Goal: Communication & Community: Answer question/provide support

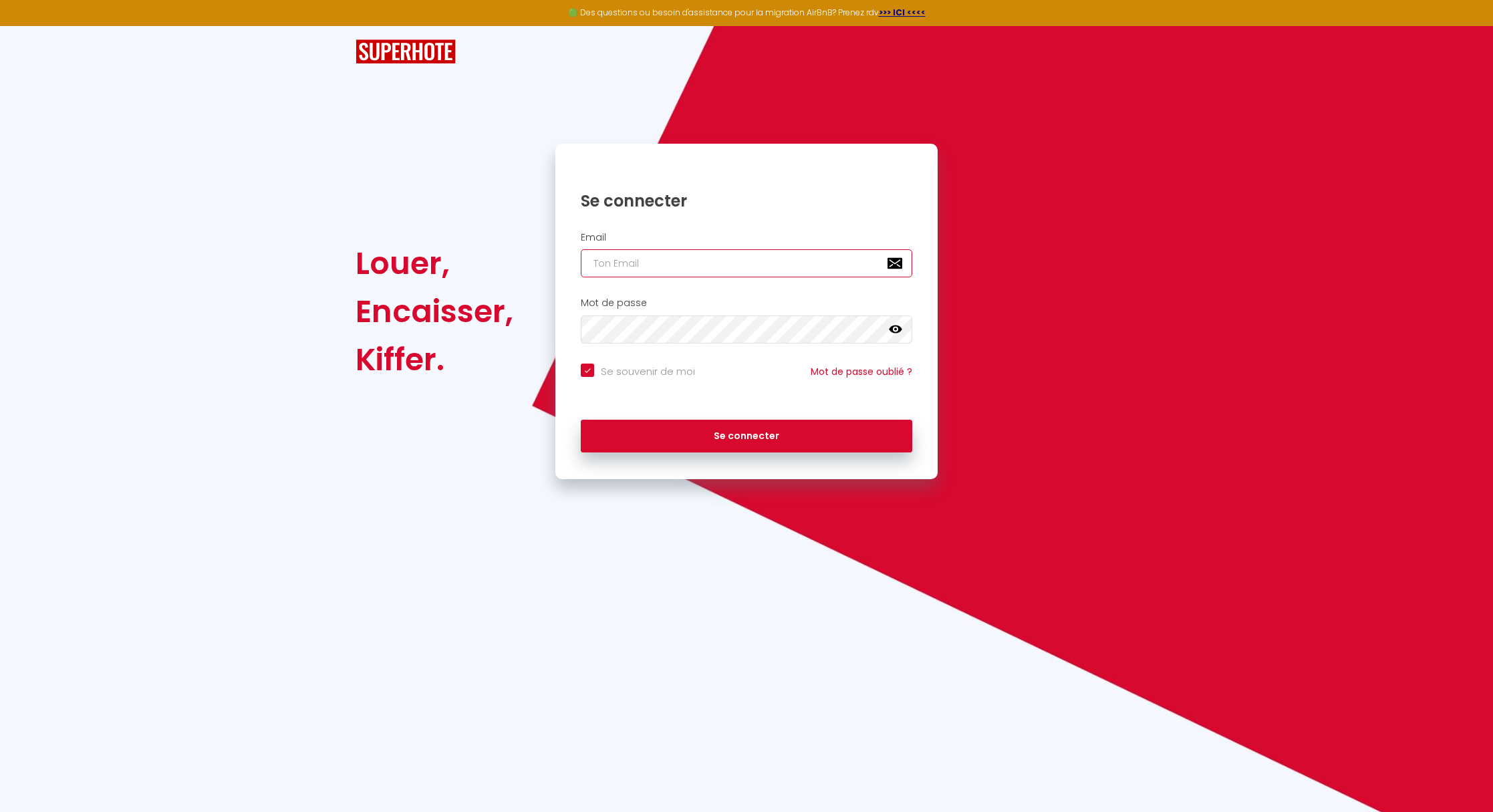
type input "[EMAIL_ADDRESS][DOMAIN_NAME]"
click at [740, 443] on button "Se connecter" at bounding box center [746, 436] width 332 height 33
checkbox input "true"
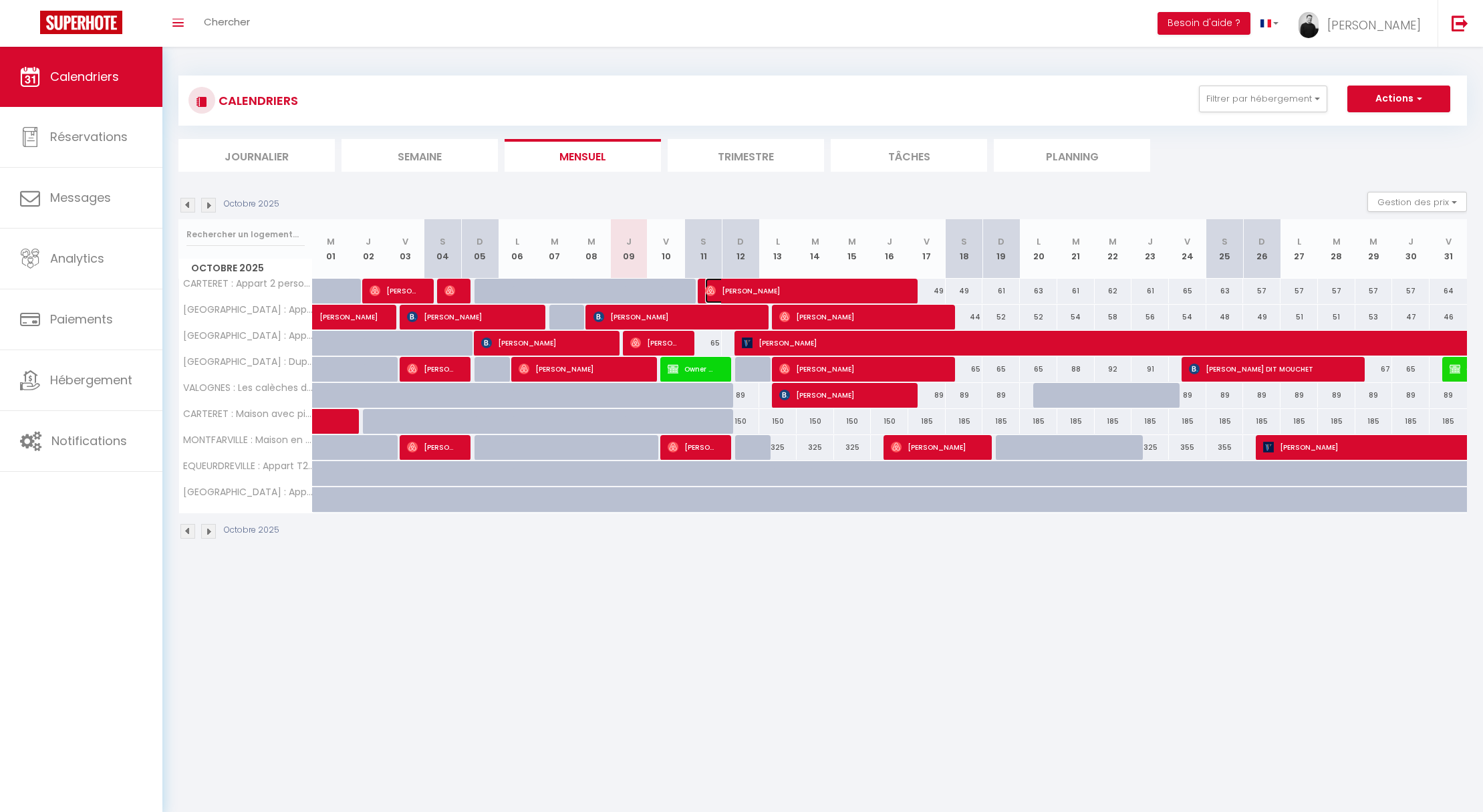
click at [733, 290] on span "[PERSON_NAME]" at bounding box center [805, 291] width 200 height 26
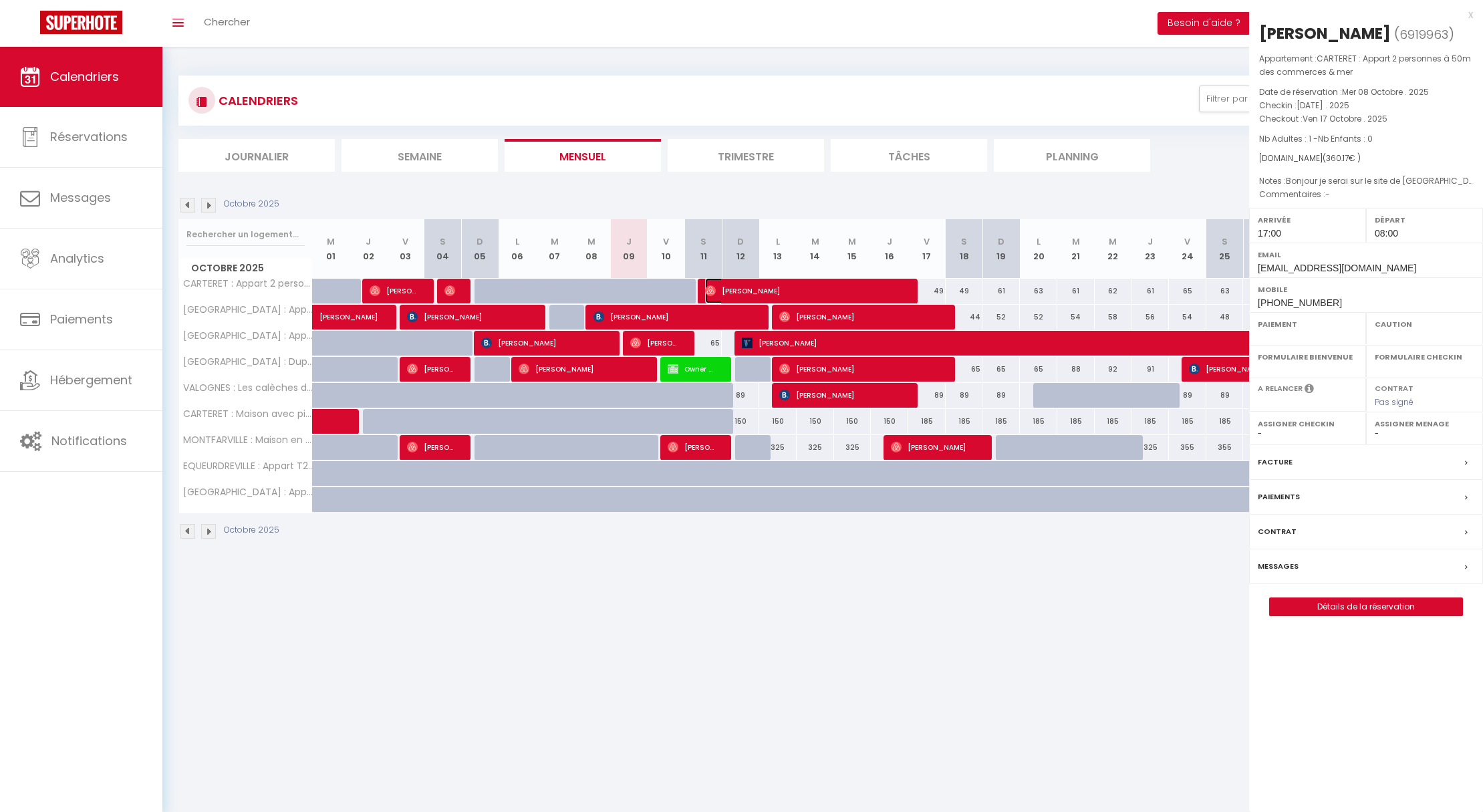
select select "OK"
select select "1"
select select "0"
select select "1"
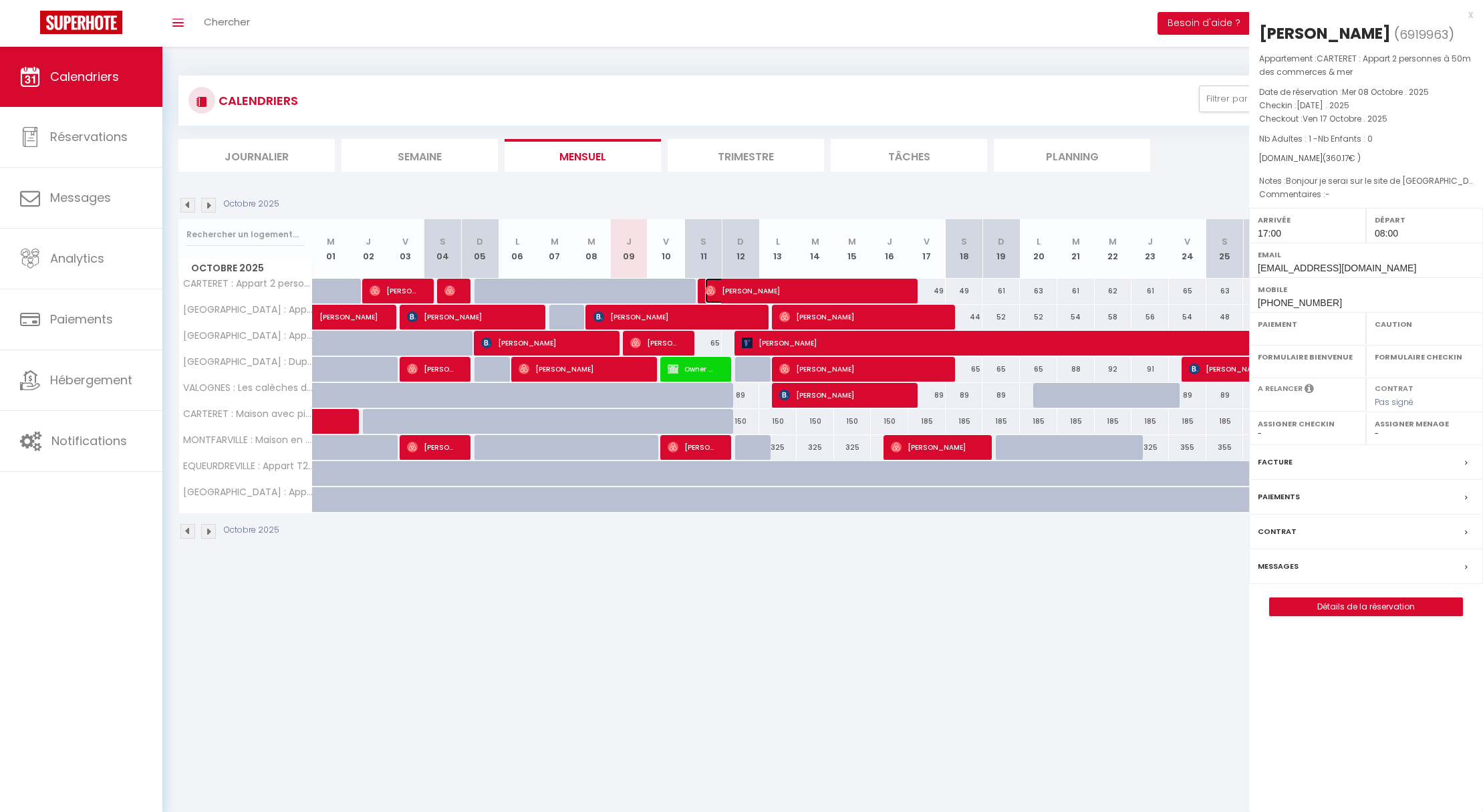
select select
select select "33010"
select select "32027"
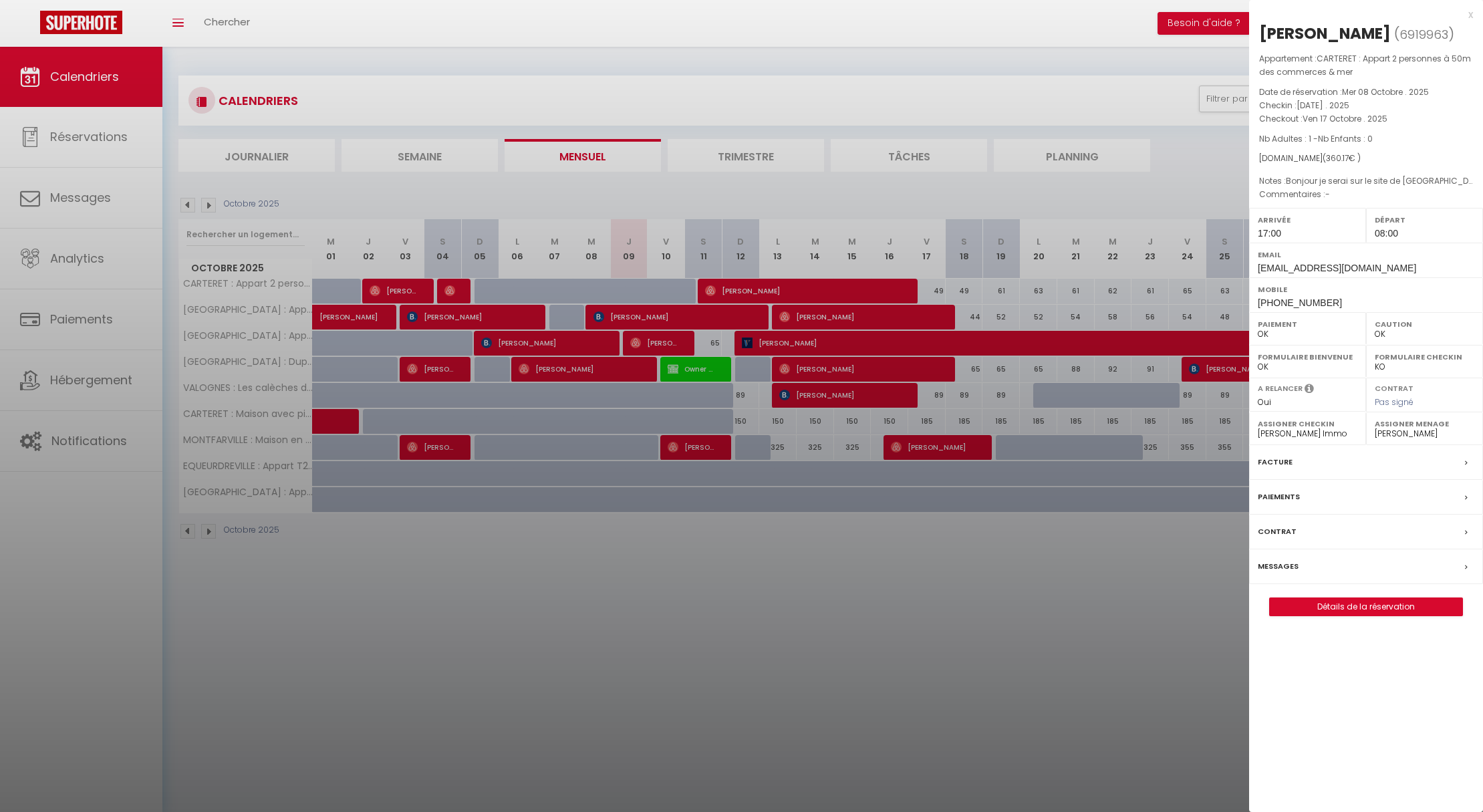
click at [1285, 561] on label "Messages" at bounding box center [1278, 566] width 41 height 14
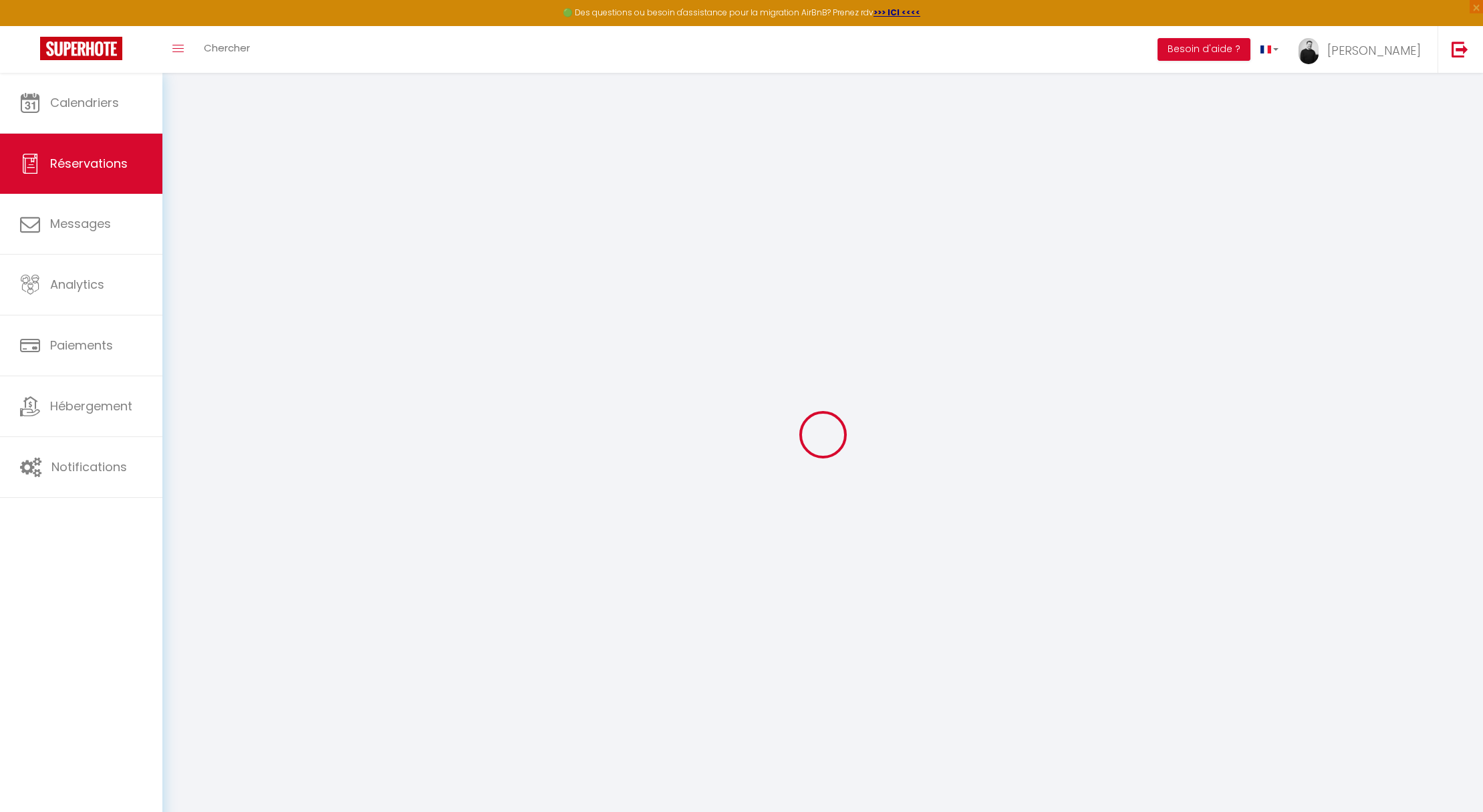
select select
checkbox input "false"
select select
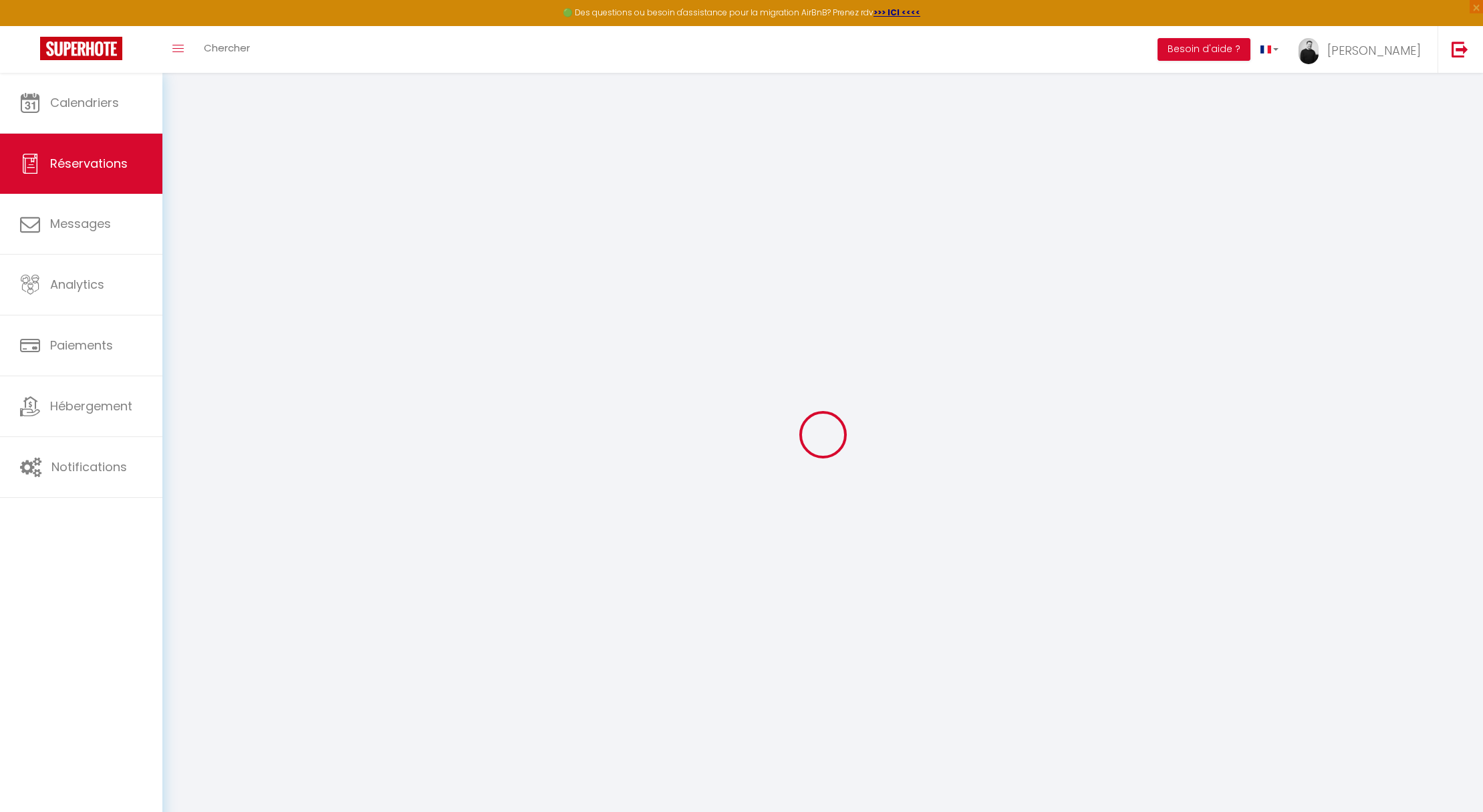
select select
checkbox input "false"
type textarea "Bonjour je serai sur le site de [GEOGRAPHIC_DATA] [DATE]. Je pourrais venir à p…"
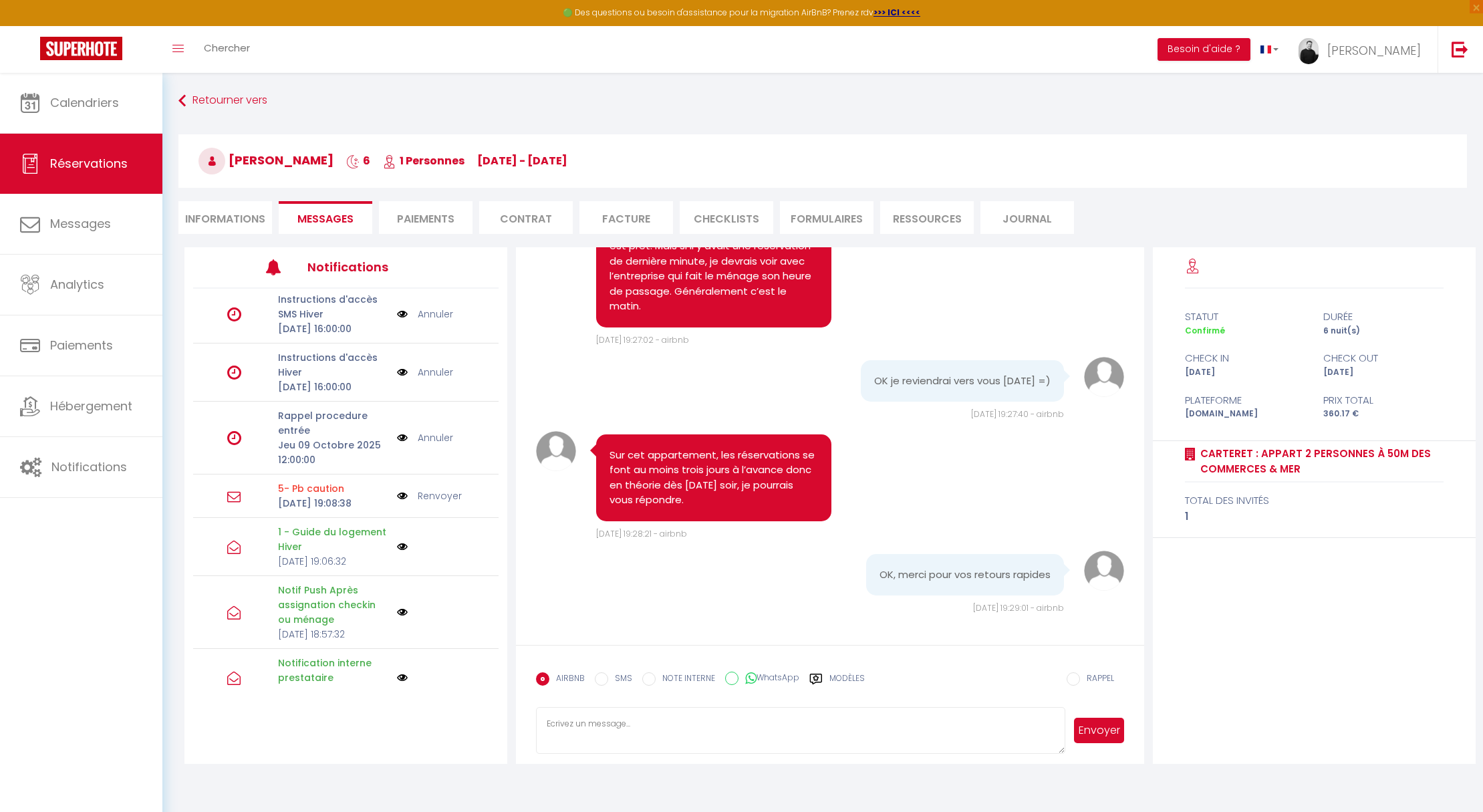
scroll to position [432, 0]
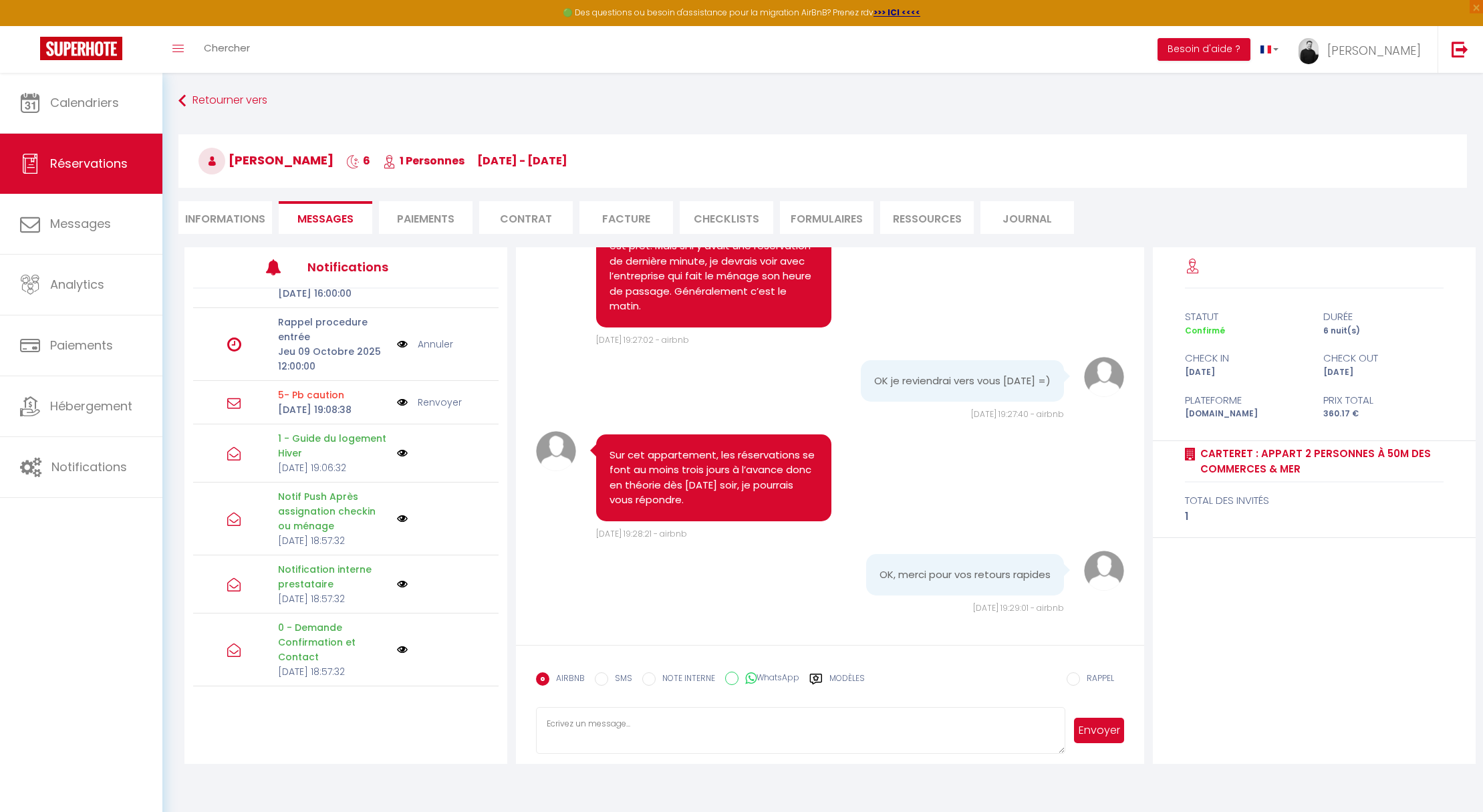
click at [633, 723] on textarea at bounding box center [800, 730] width 529 height 47
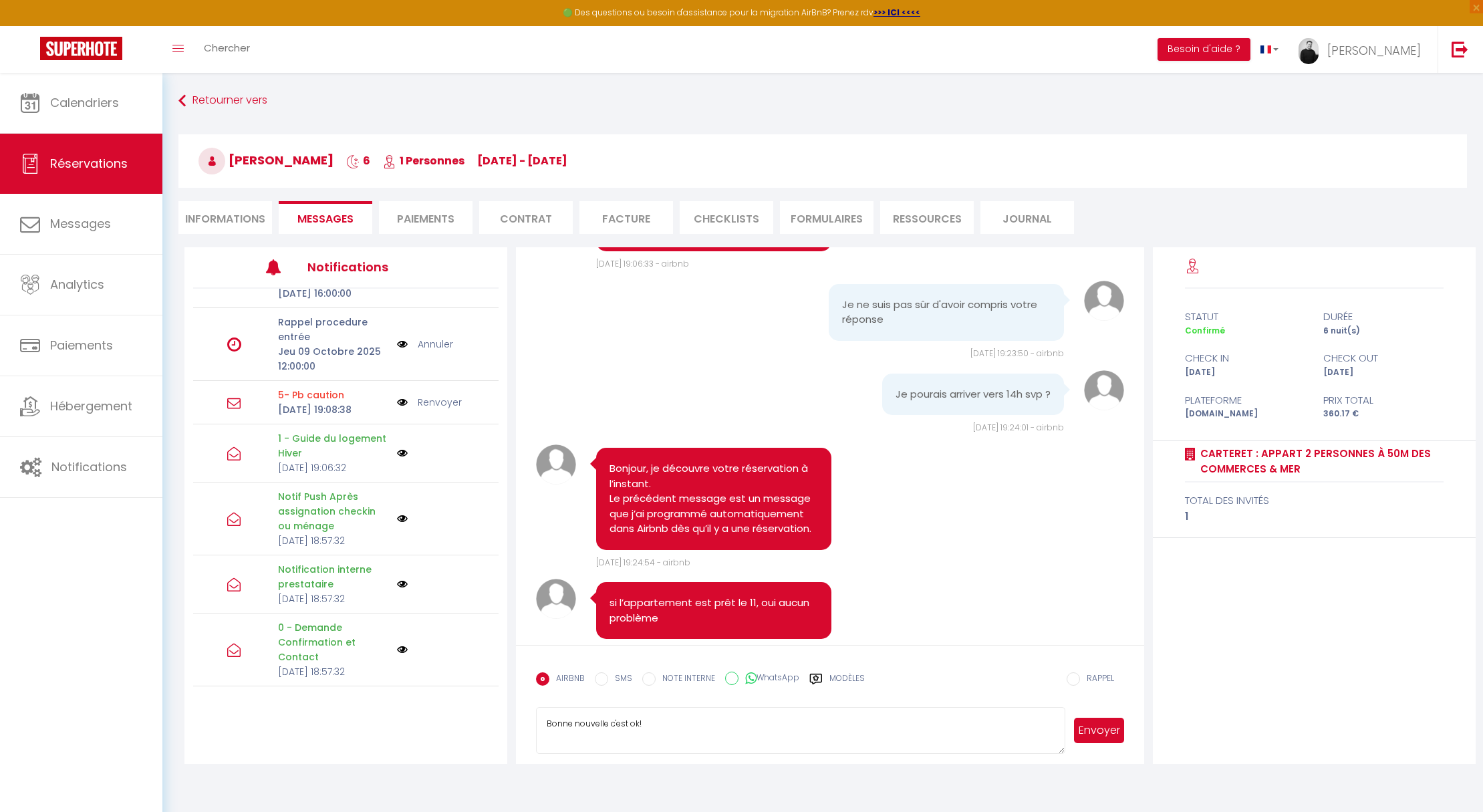
scroll to position [1974, 0]
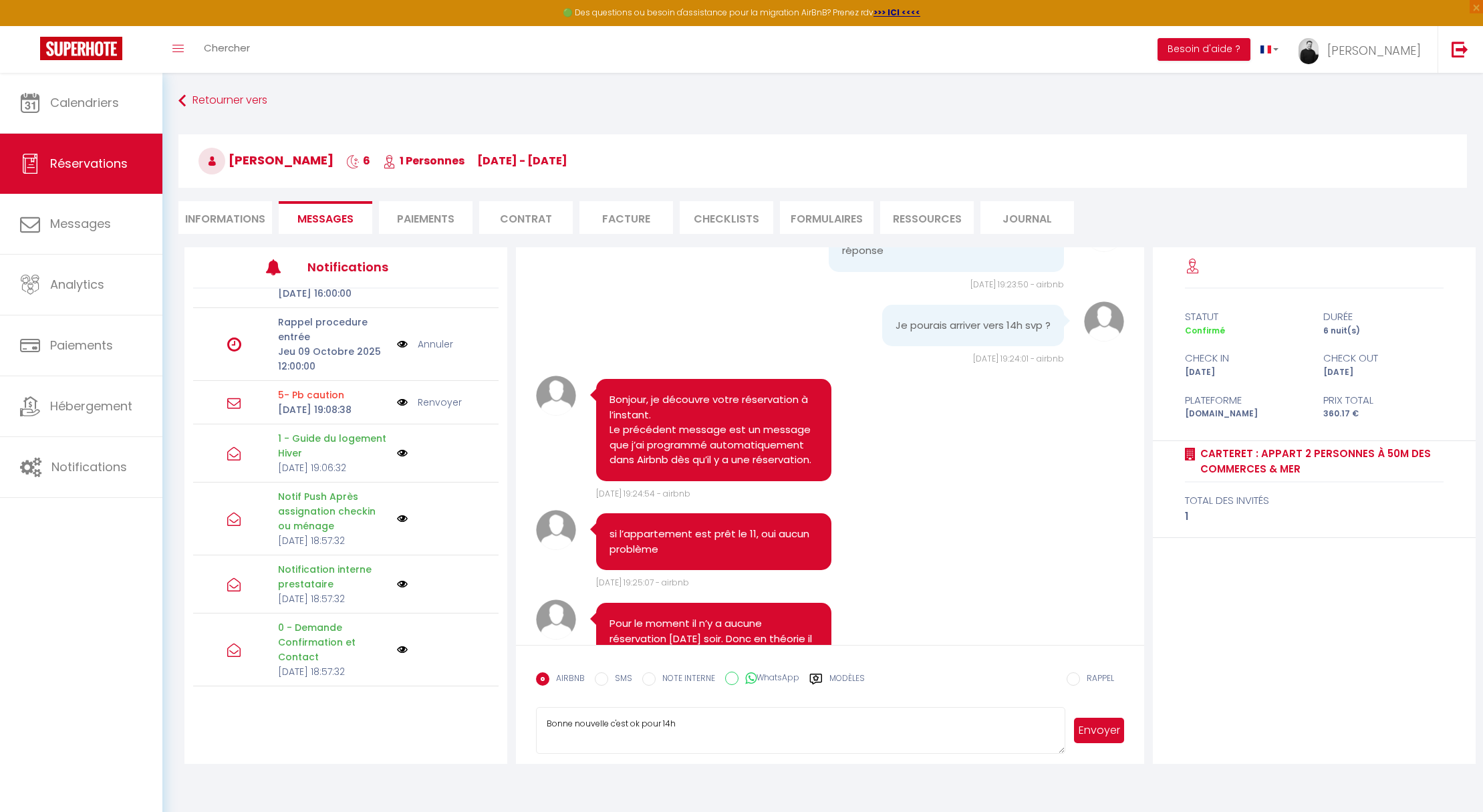
type textarea "Bonne nouvelle c'est ok pour 14h"
click at [1104, 737] on button "Envoyer" at bounding box center [1098, 731] width 50 height 26
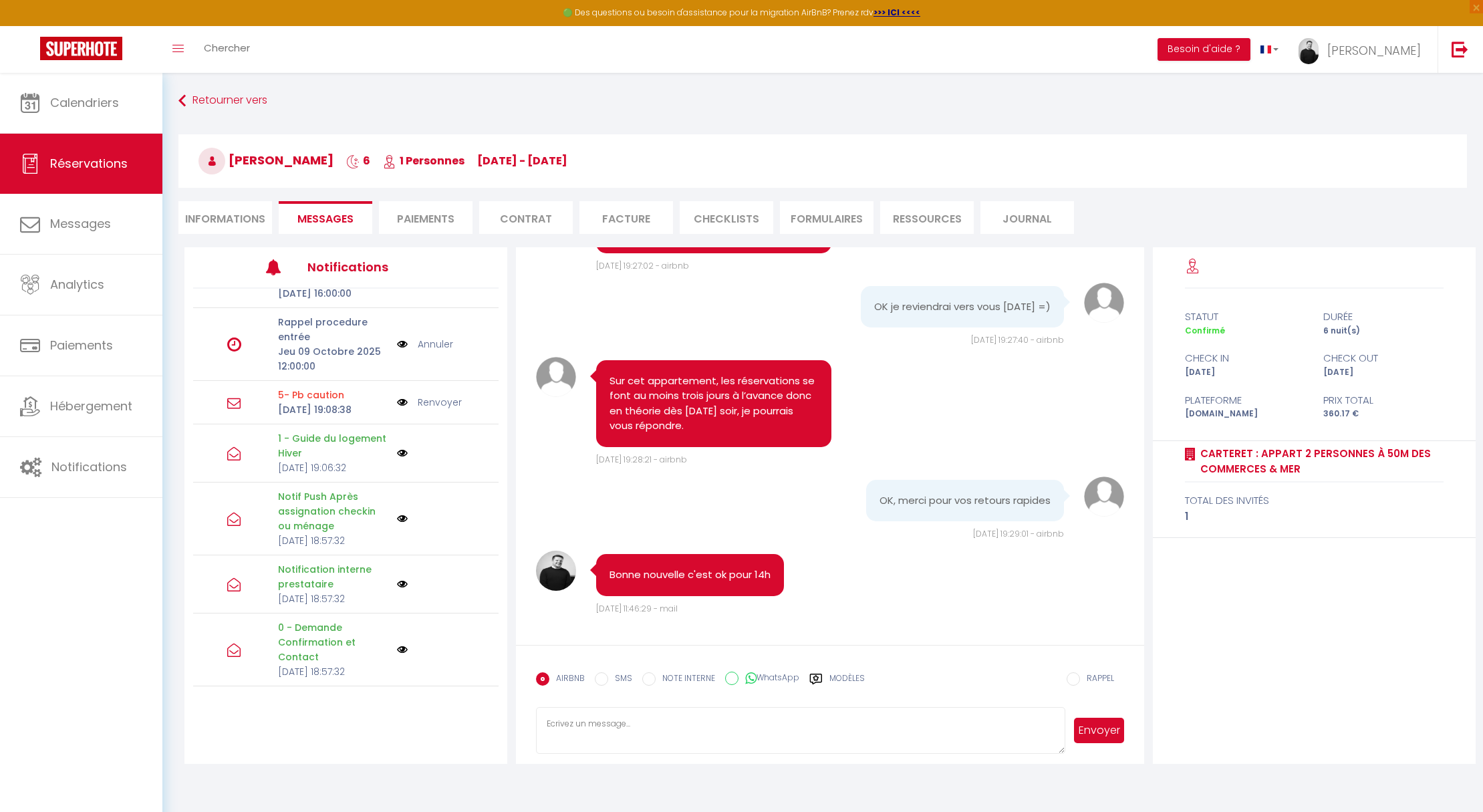
scroll to position [2665, 0]
click at [608, 724] on textarea at bounding box center [800, 730] width 529 height 47
type textarea "Je vous transfert des maintenant le message automatique d'arrivée avant que j'o…"
click at [1101, 739] on button "Envoyer" at bounding box center [1098, 731] width 50 height 26
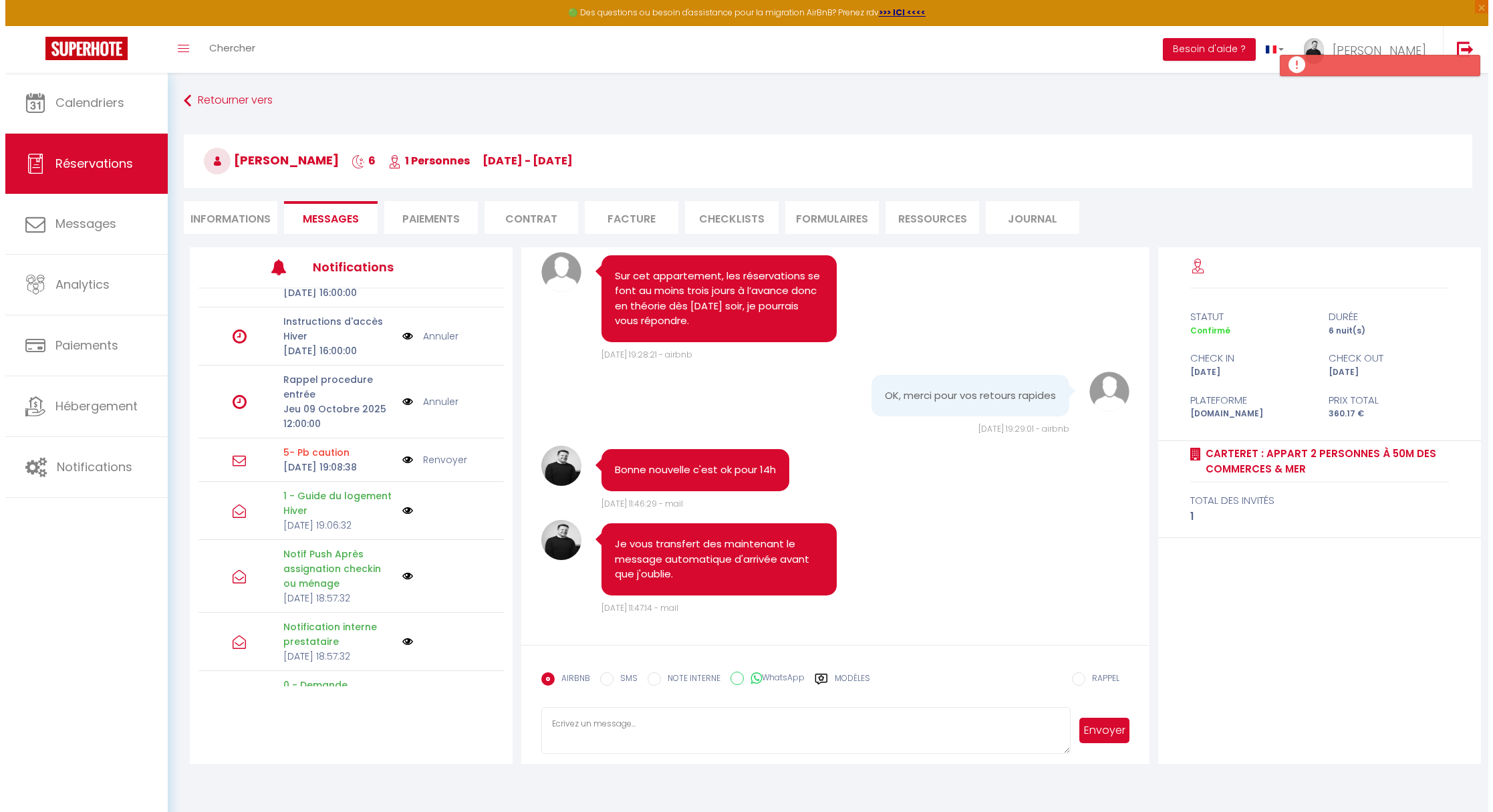
scroll to position [185, 0]
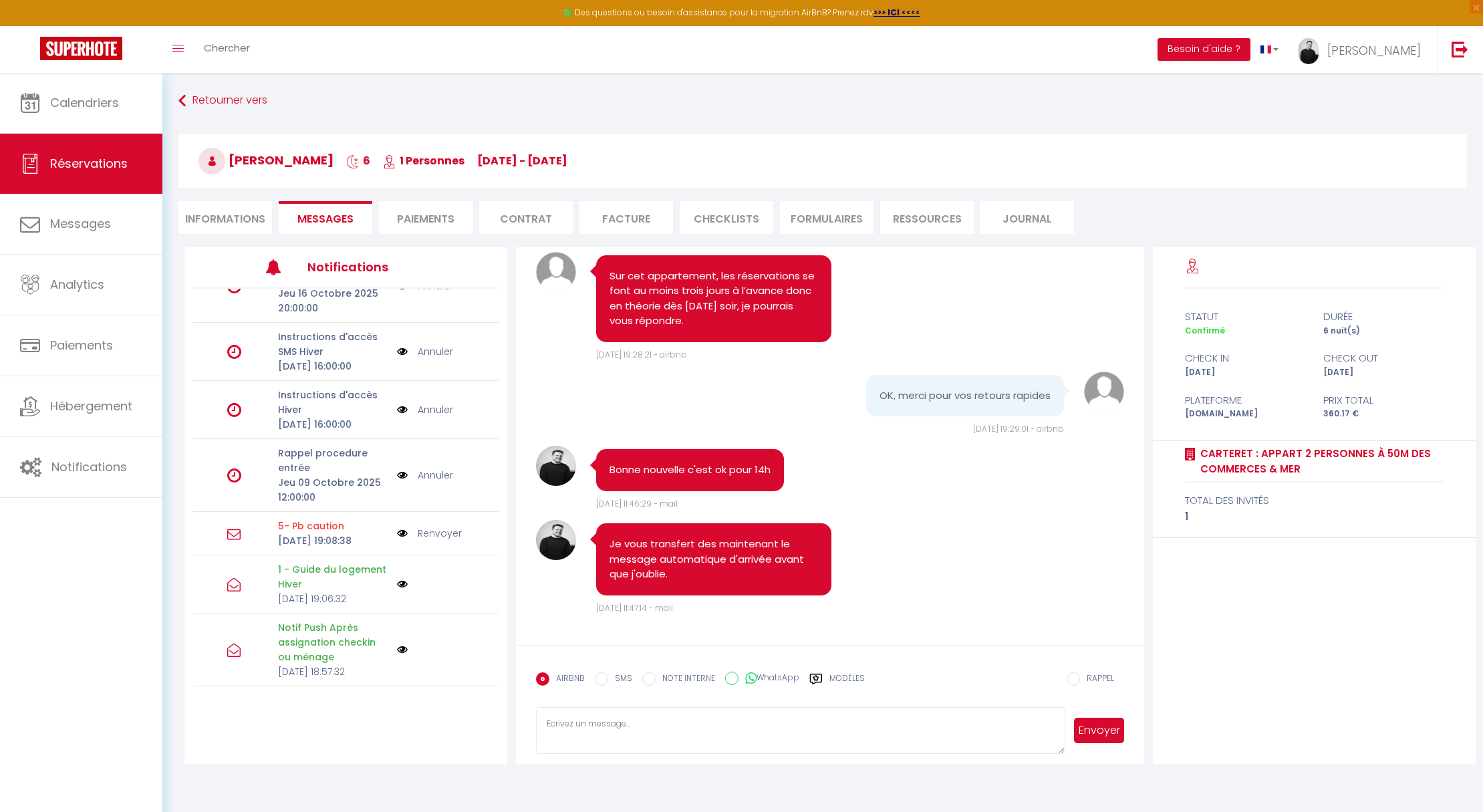
click at [397, 482] on img at bounding box center [402, 474] width 11 height 15
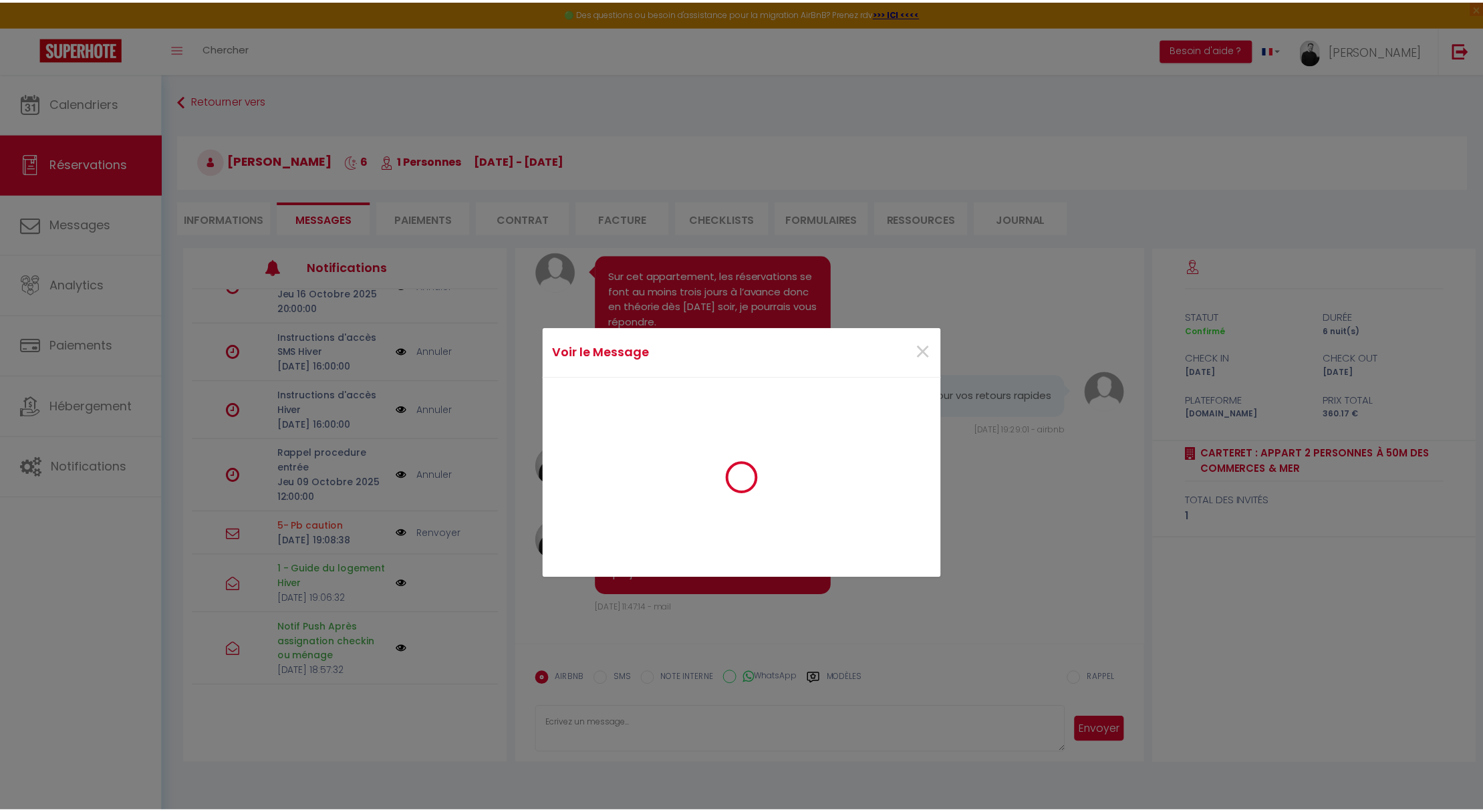
scroll to position [2651, 0]
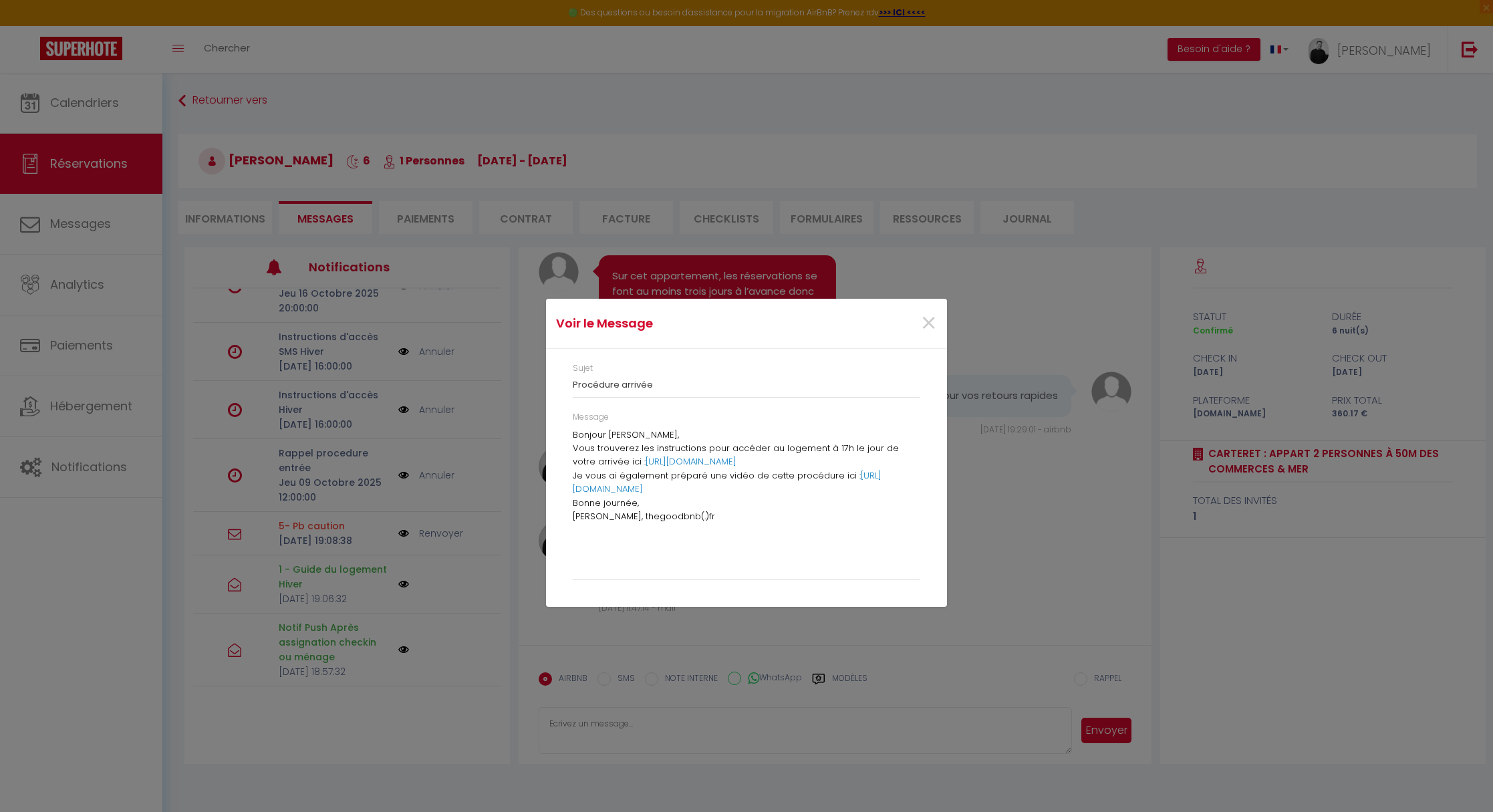
click at [428, 519] on div "Voir le Message × Sujet Procédure arrivée Message Bonjour [PERSON_NAME], Vous t…" at bounding box center [746, 406] width 1493 height 812
click at [935, 318] on span "×" at bounding box center [929, 323] width 17 height 40
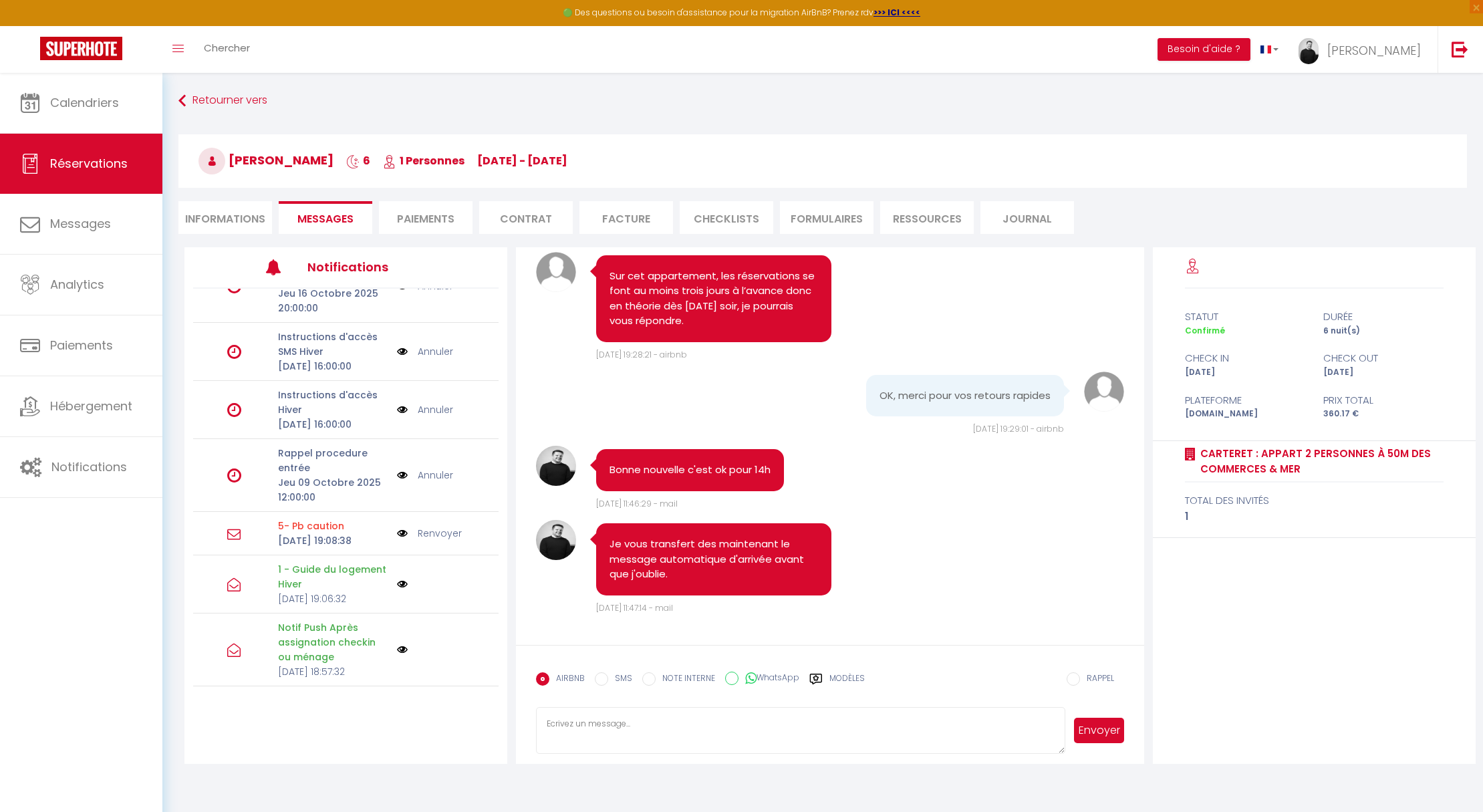
click at [436, 482] on link "Annuler" at bounding box center [435, 474] width 35 height 15
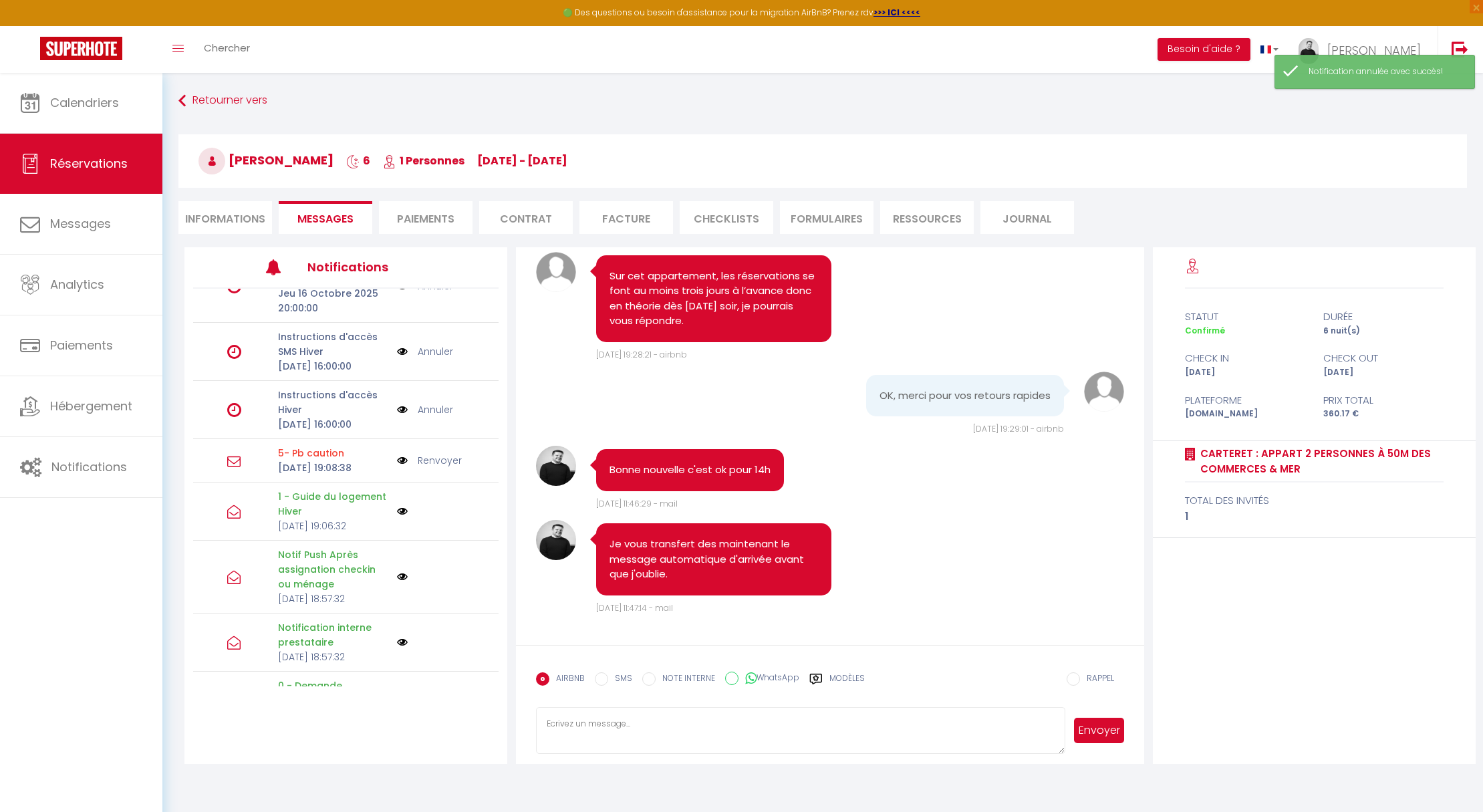
click at [397, 417] on img at bounding box center [402, 409] width 11 height 15
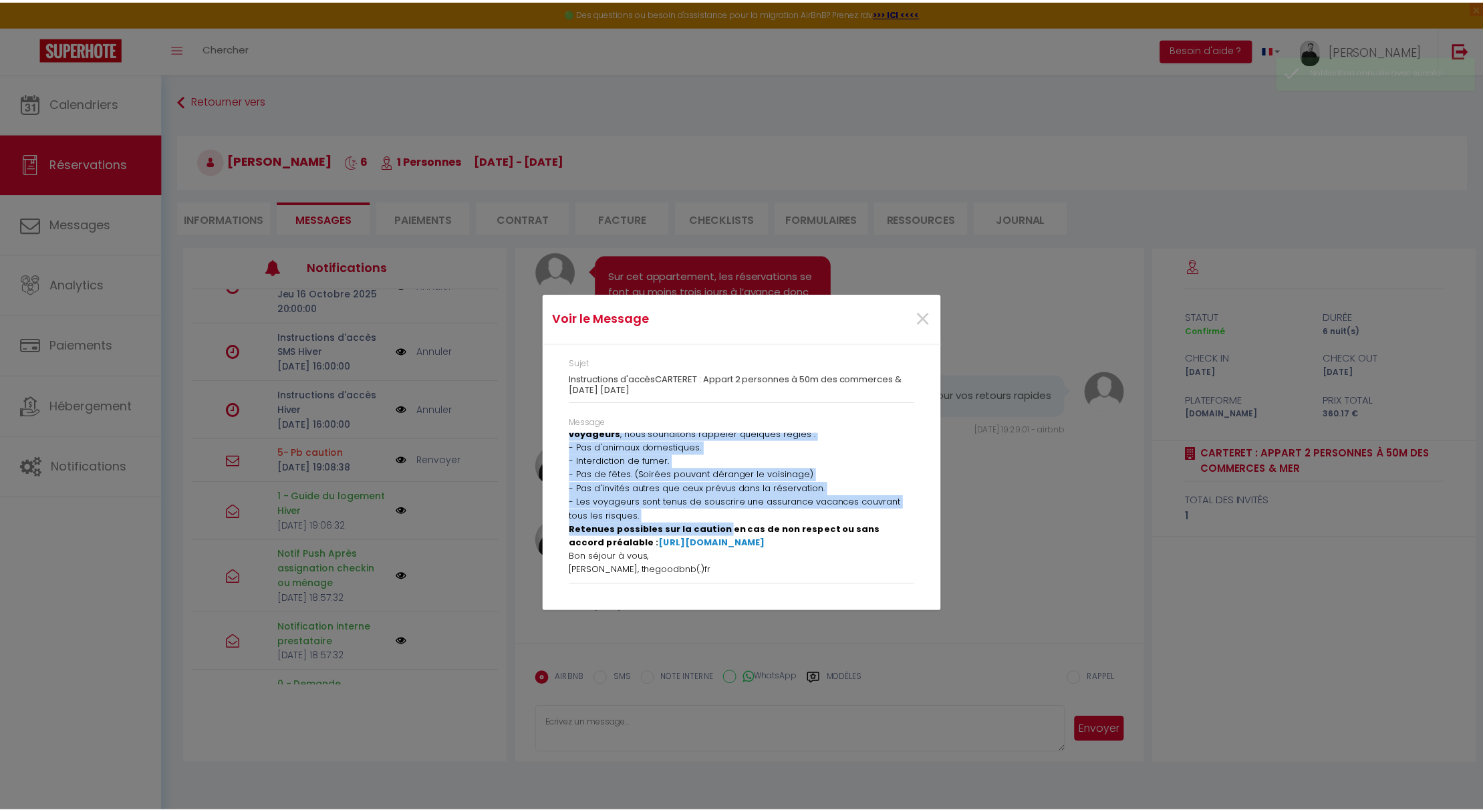
scroll to position [210, 0]
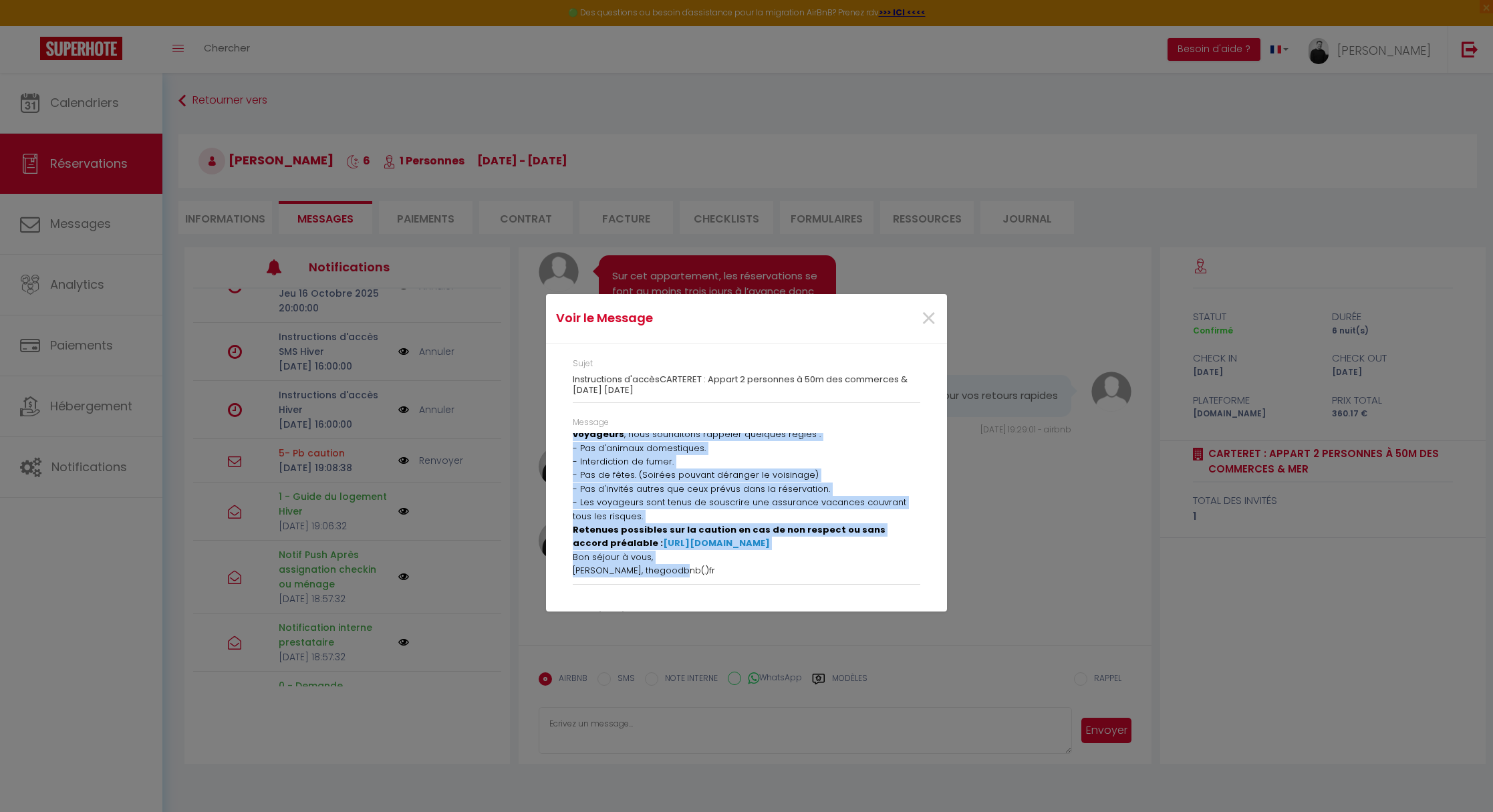
drag, startPoint x: 574, startPoint y: 439, endPoint x: 726, endPoint y: 568, distance: 199.4
click at [726, 568] on div "Bonjour [PERSON_NAME] , Voici les instructions pour accéder au logement : [URL]…" at bounding box center [746, 505] width 348 height 144
copy div "Loremip Dolo , Sitam con adipiscingel sedd eiusmod te incididu : utlab://etd.ma…"
click at [660, 730] on div "Voir le Message × Sujet Instructions d'accèsCARTERET : Appart 2 personnes à 50m…" at bounding box center [746, 406] width 401 height 812
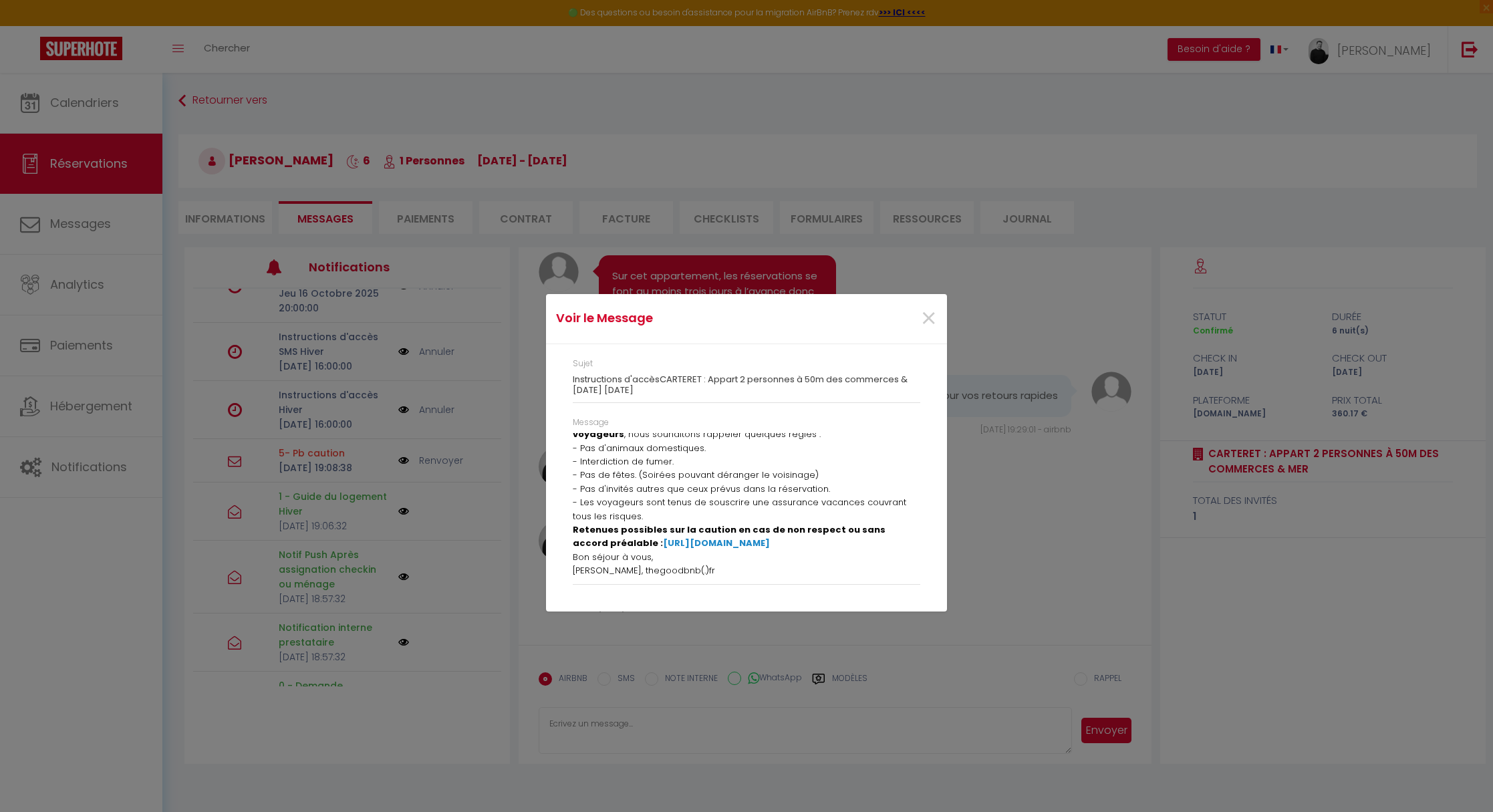
click at [621, 722] on div "Voir le Message × Sujet Instructions d'accèsCARTERET : Appart 2 personnes à 50m…" at bounding box center [746, 406] width 401 height 812
click at [927, 309] on span "×" at bounding box center [929, 318] width 17 height 40
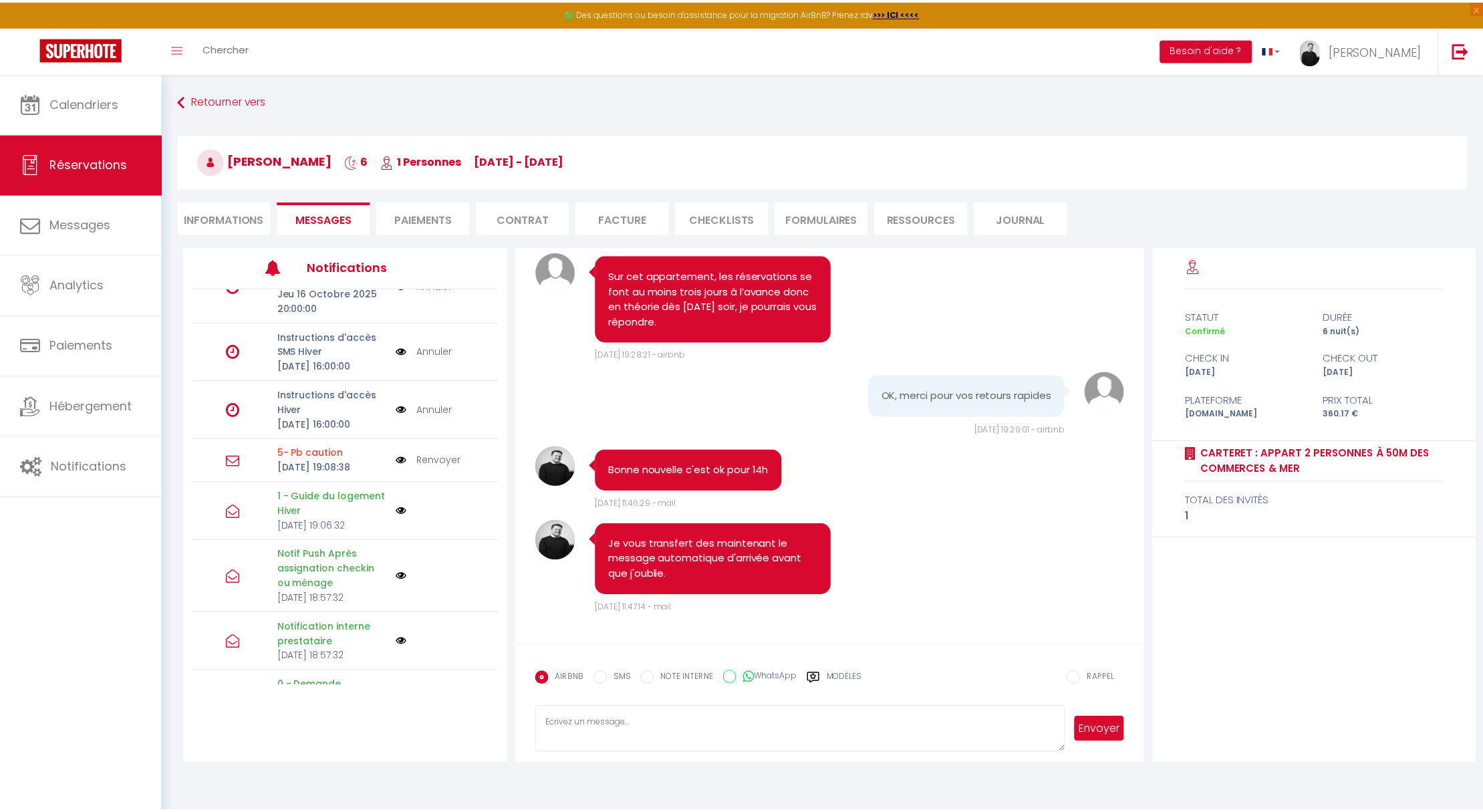
scroll to position [2665, 0]
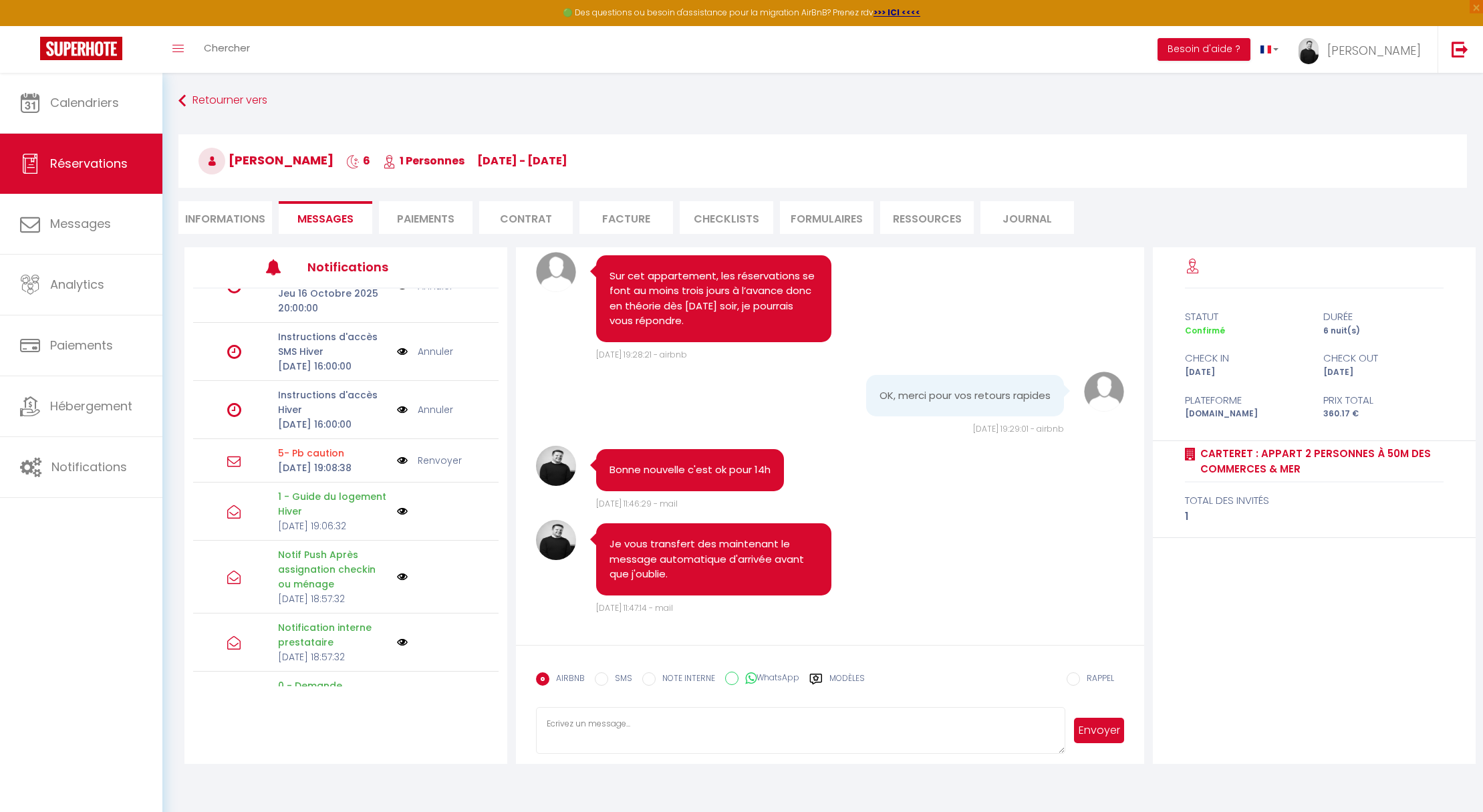
click at [586, 726] on textarea at bounding box center [800, 730] width 529 height 47
paste textarea "Loremip Dolo , Sitam con adipiscingel sedd eiusmod te incididu : utlab://etd.ma…"
type textarea "Loremip Dolo , Sitam con adipiscingel sedd eiusmod te incididu : utlab://etd.ma…"
click at [1105, 731] on button "Envoyer" at bounding box center [1098, 731] width 50 height 26
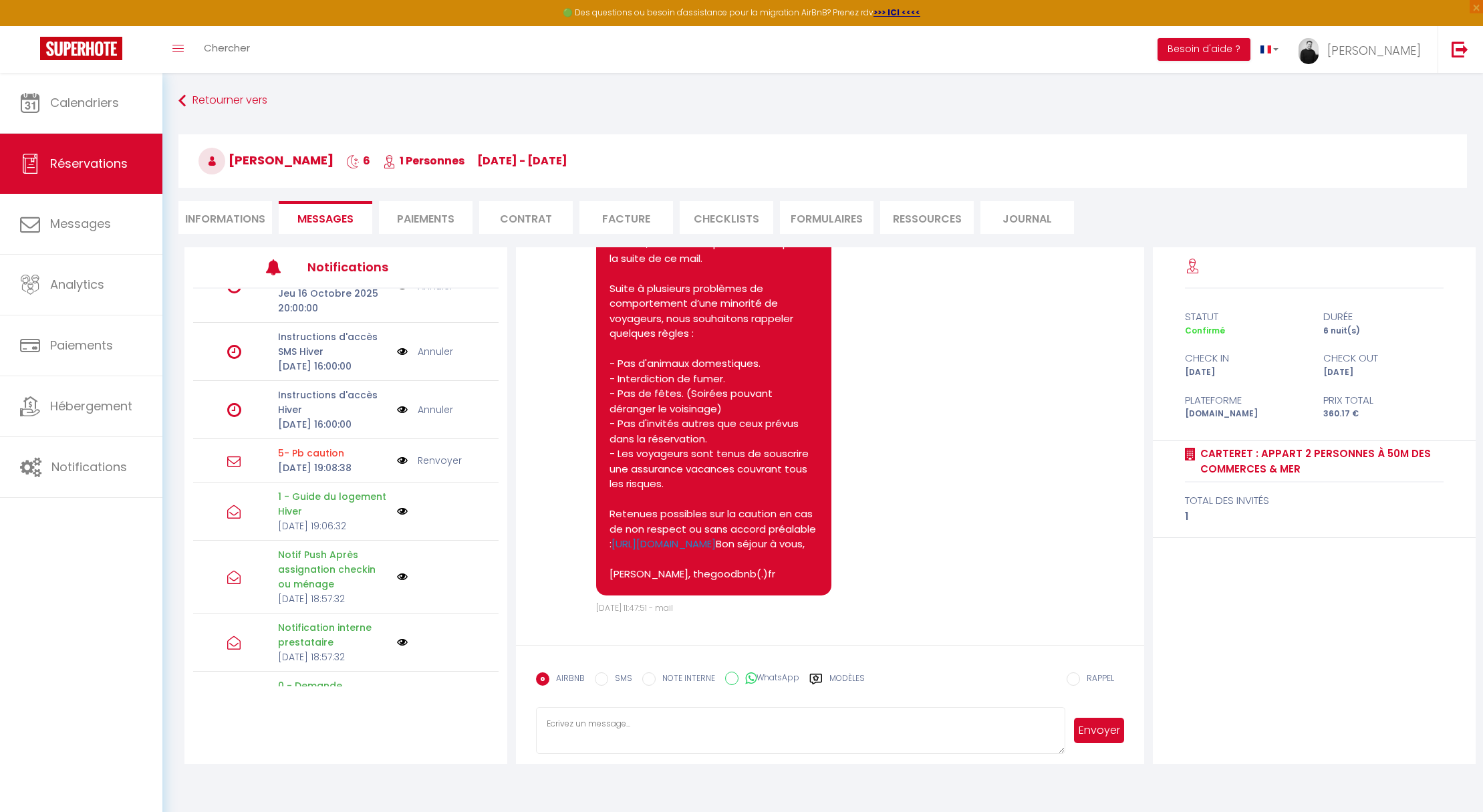
scroll to position [3581, 0]
click at [426, 417] on link "Annuler" at bounding box center [435, 409] width 35 height 15
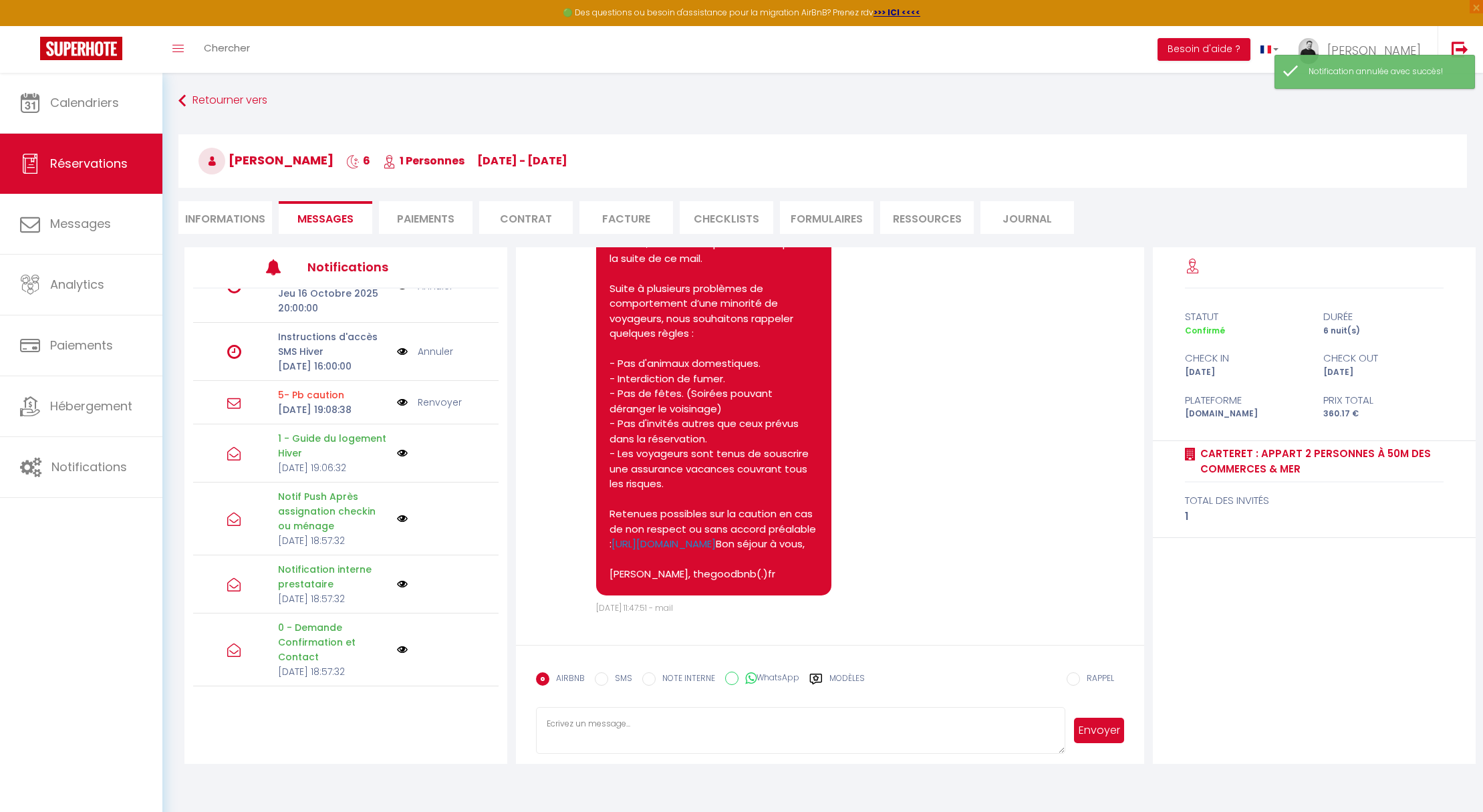
click at [428, 359] on link "Annuler" at bounding box center [435, 351] width 35 height 15
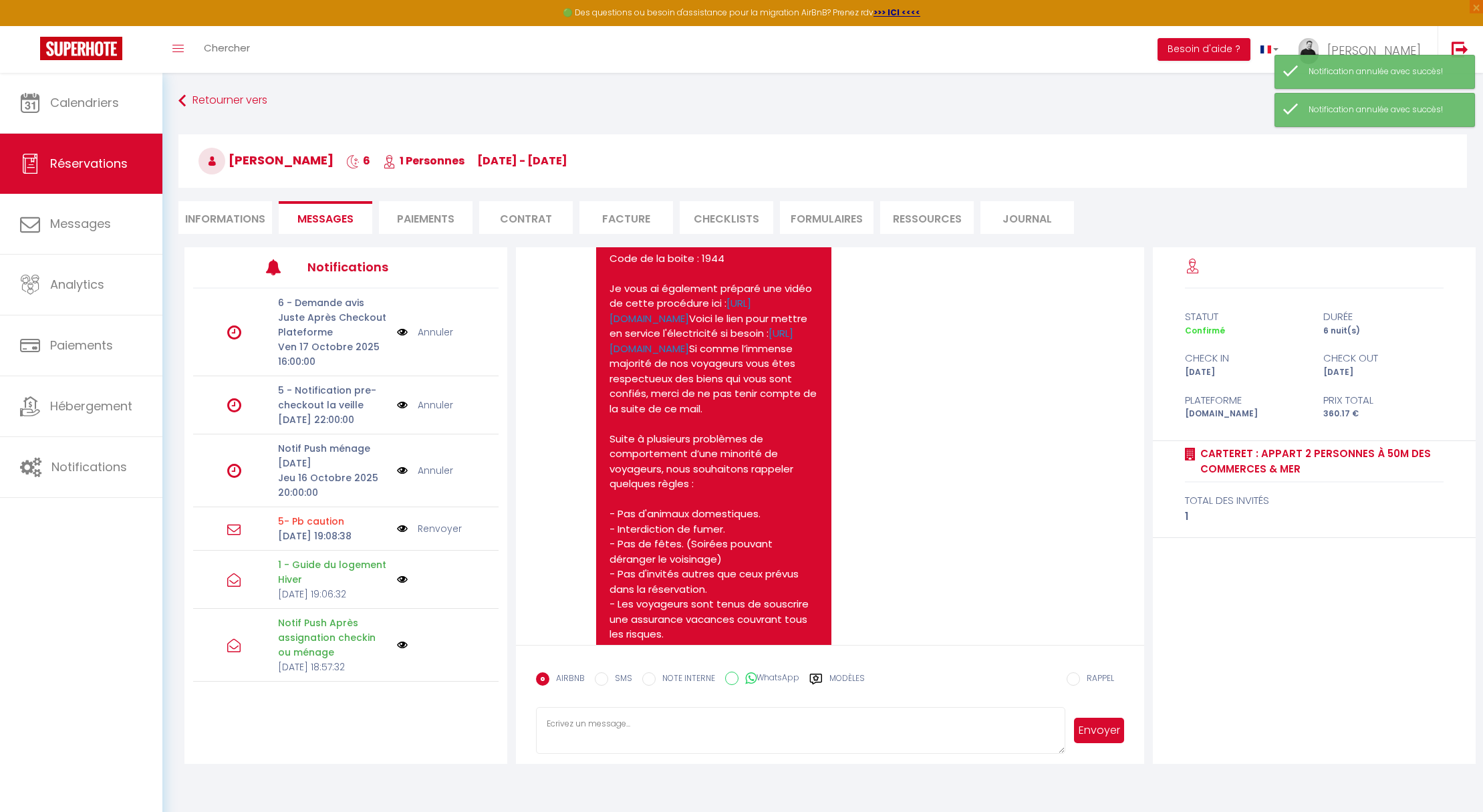
scroll to position [3104, 0]
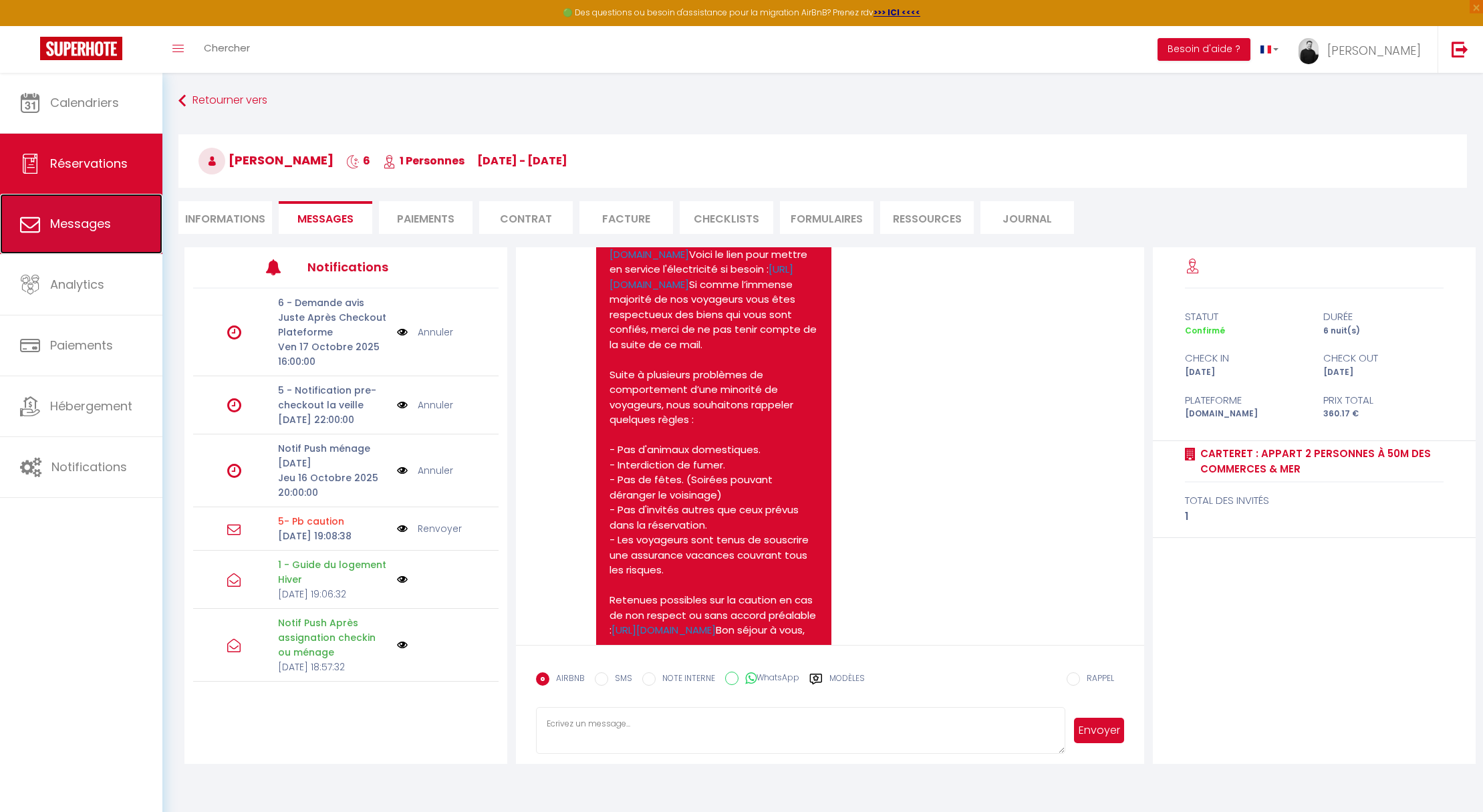
click at [115, 244] on link "Messages" at bounding box center [81, 224] width 162 height 60
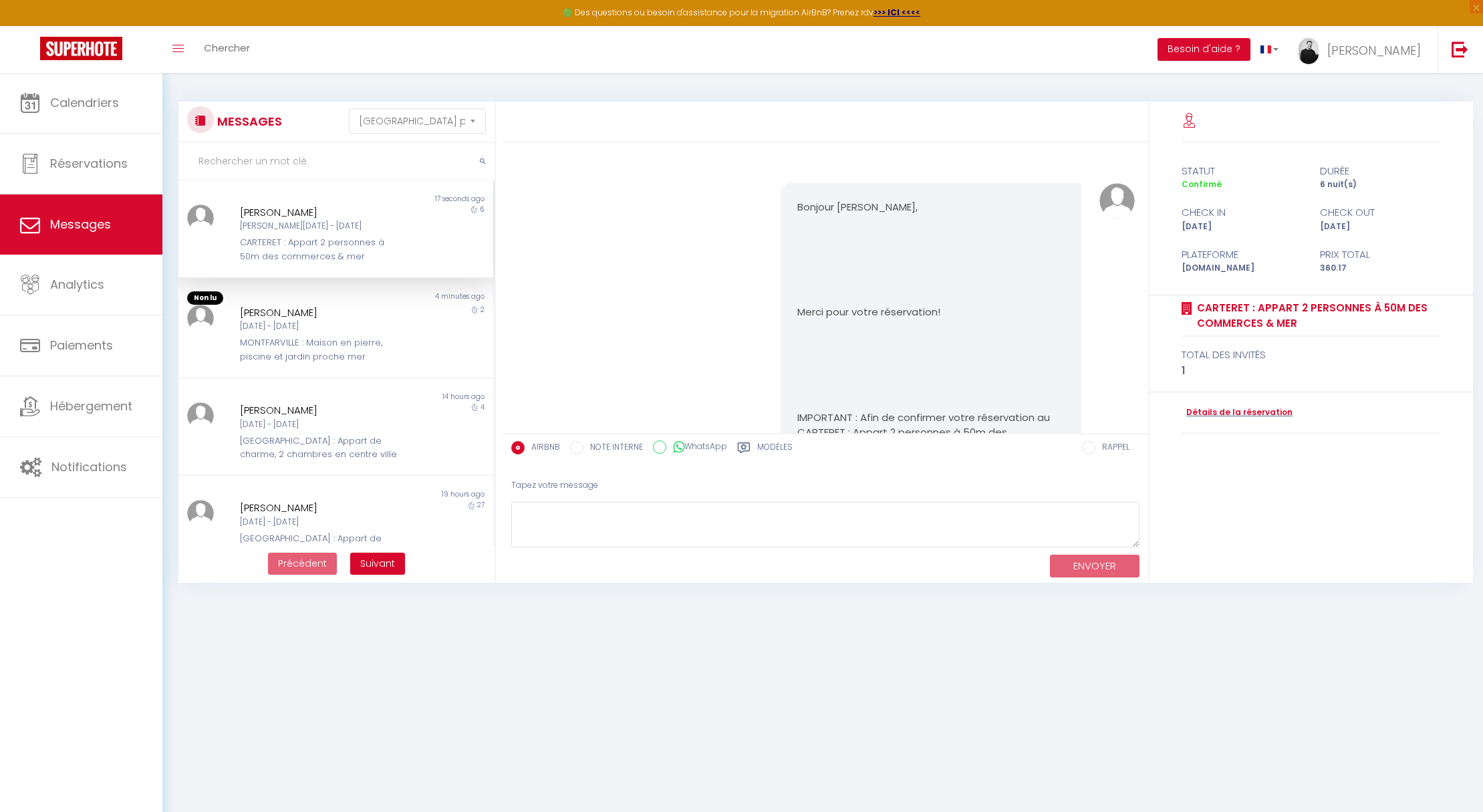
scroll to position [4635, 0]
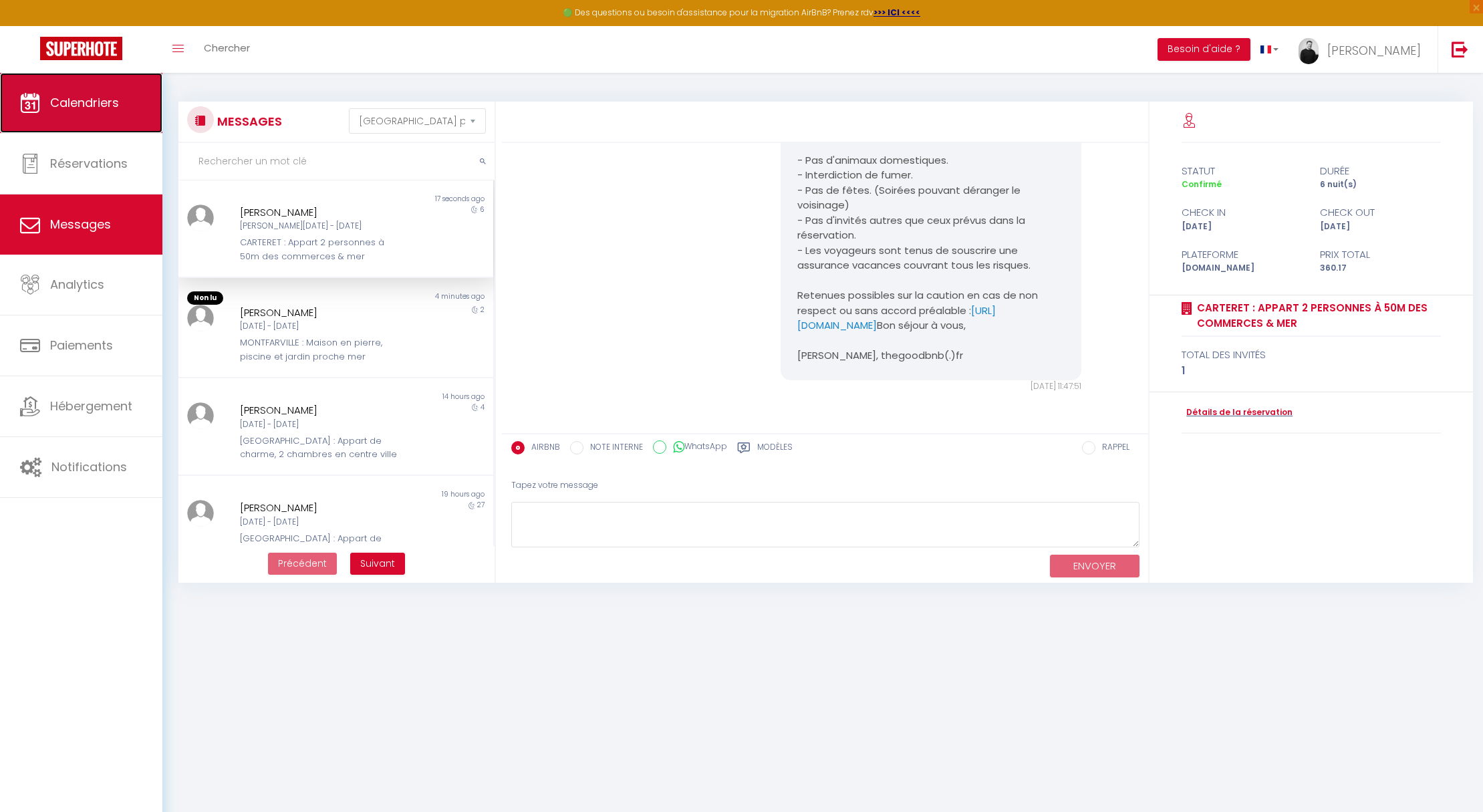
click at [96, 120] on link "Calendriers" at bounding box center [81, 103] width 162 height 60
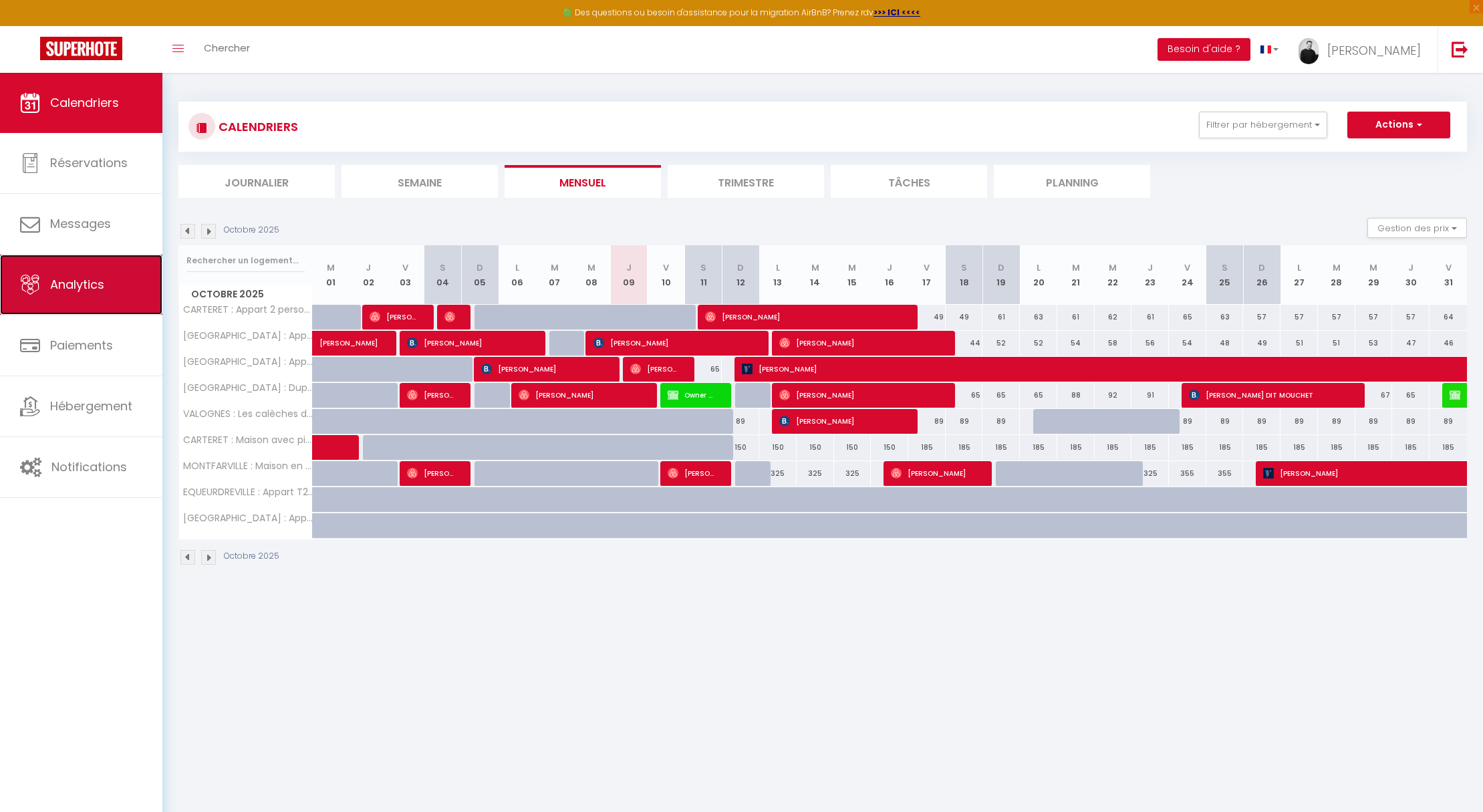
click at [124, 280] on link "Analytics" at bounding box center [81, 285] width 162 height 60
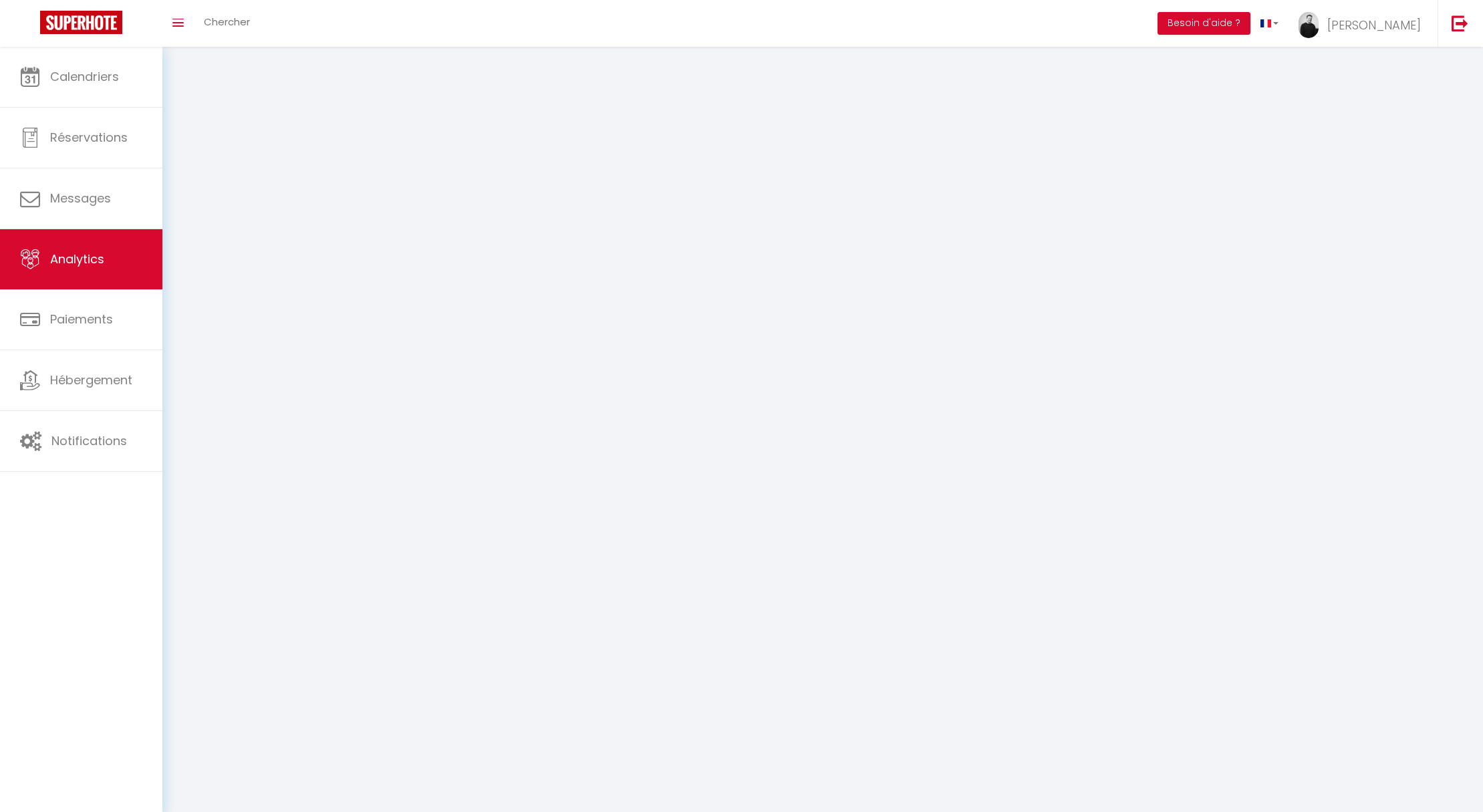
select select "2025"
select select "10"
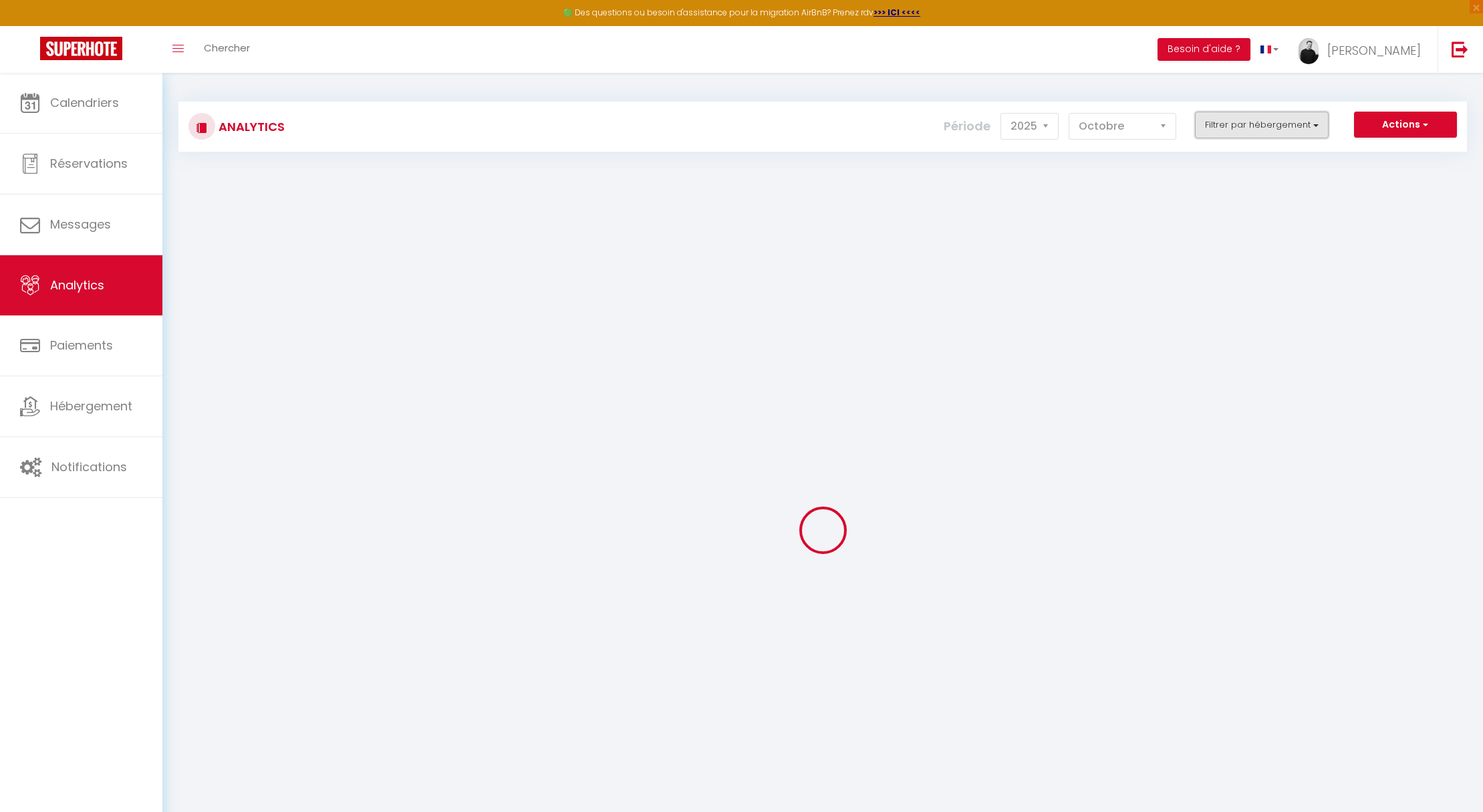
click at [1268, 125] on button "Filtrer par hébergement" at bounding box center [1262, 125] width 133 height 26
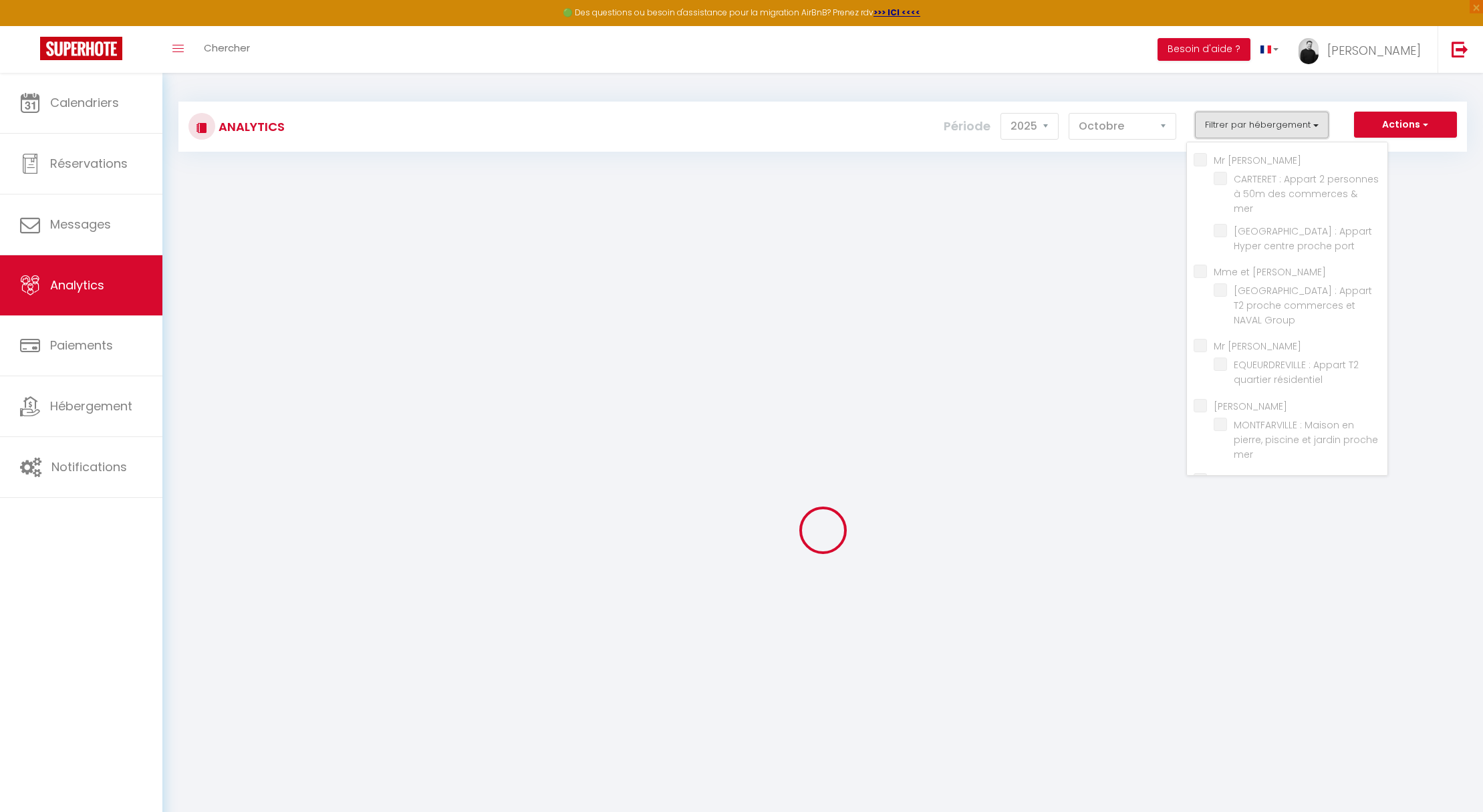
checkbox VILLEDIEU "false"
checkbox mer "false"
checkbox port "false"
checkbox GODARD "false"
checkbox Group "false"
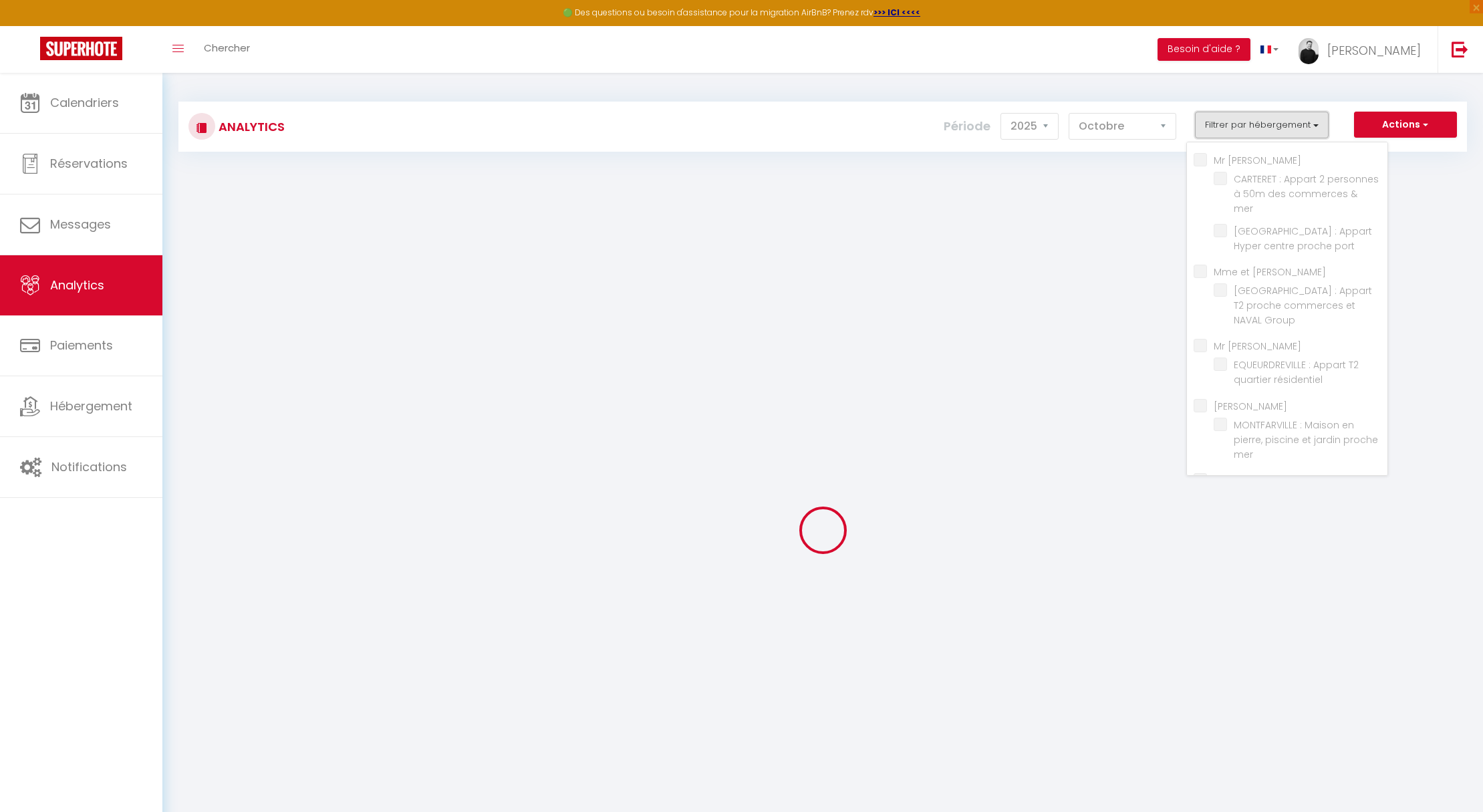
checkbox INGOUF "false"
checkbox résidentiel "false"
checkbox GODFROY "false"
checkbox mer "false"
checkbox Letrecher "false"
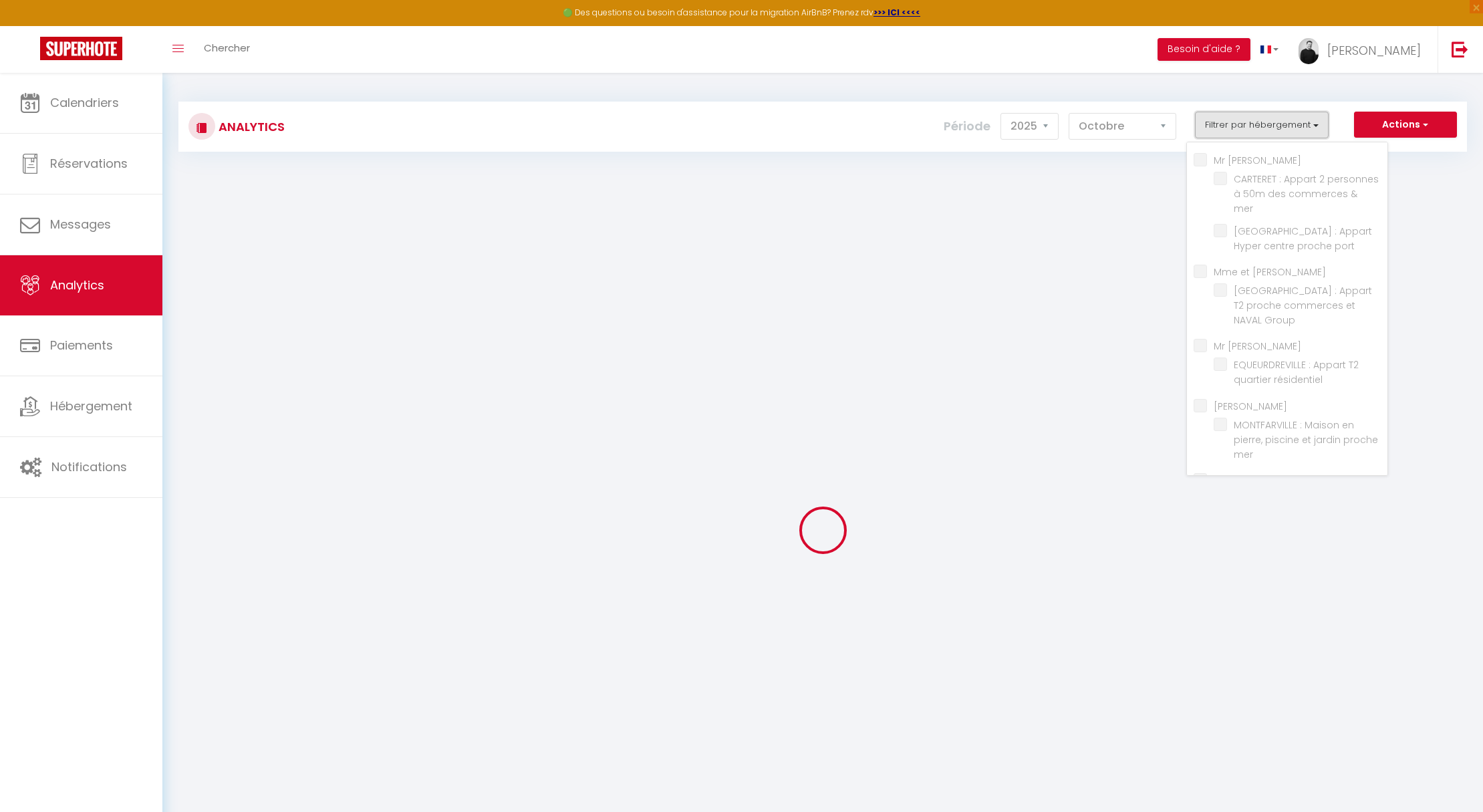
checkbox mer "false"
checkbox THOMINE "false"
checkbox ville "false"
checkbox Buhot "false"
checkbox ville "false"
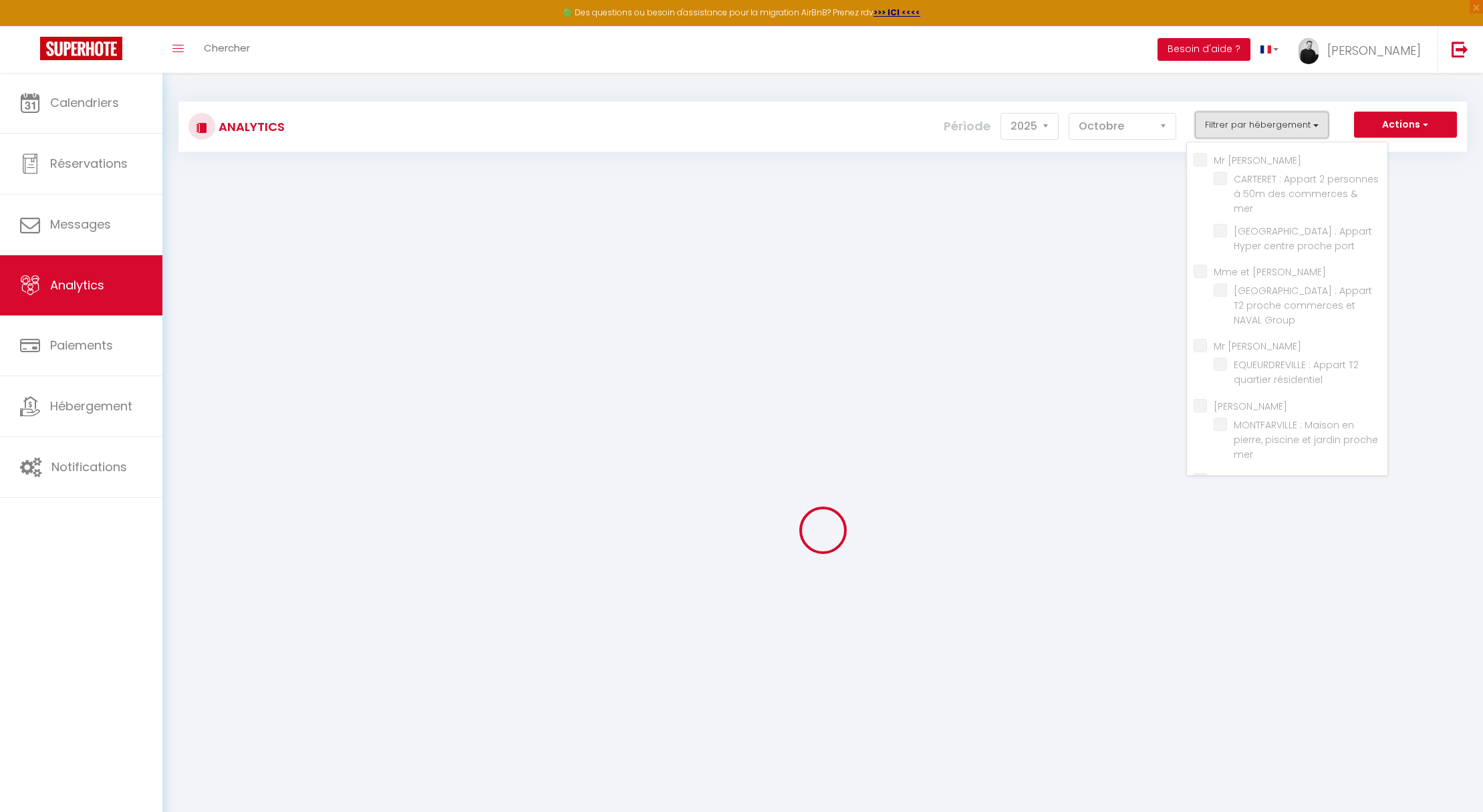
checkbox Courtils "false"
checkbox Beaumont "false"
checkbox input "false"
checkbox mer "false"
checkbox port "false"
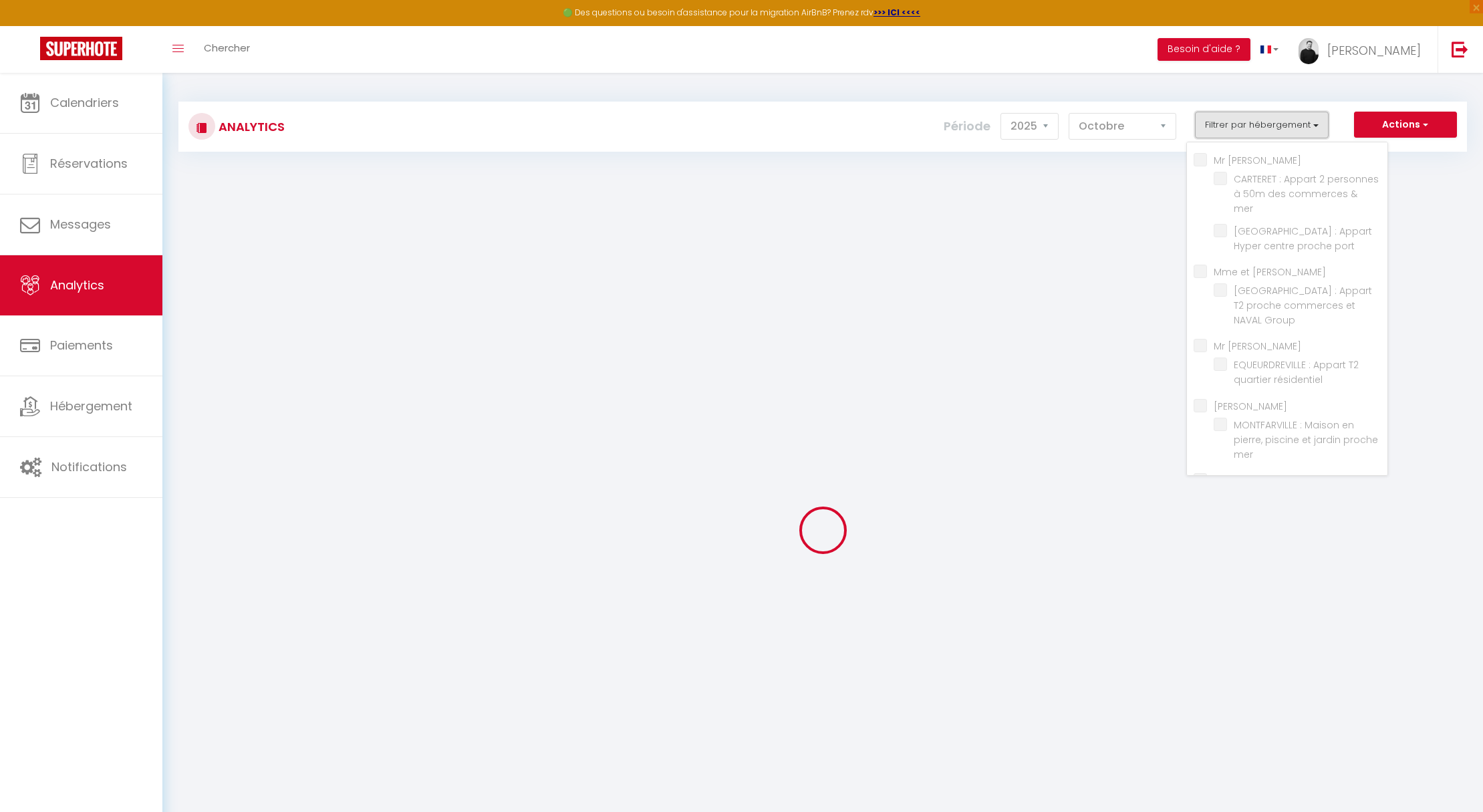
checkbox ville "false"
checkbox Beaumont "false"
checkbox mer "false"
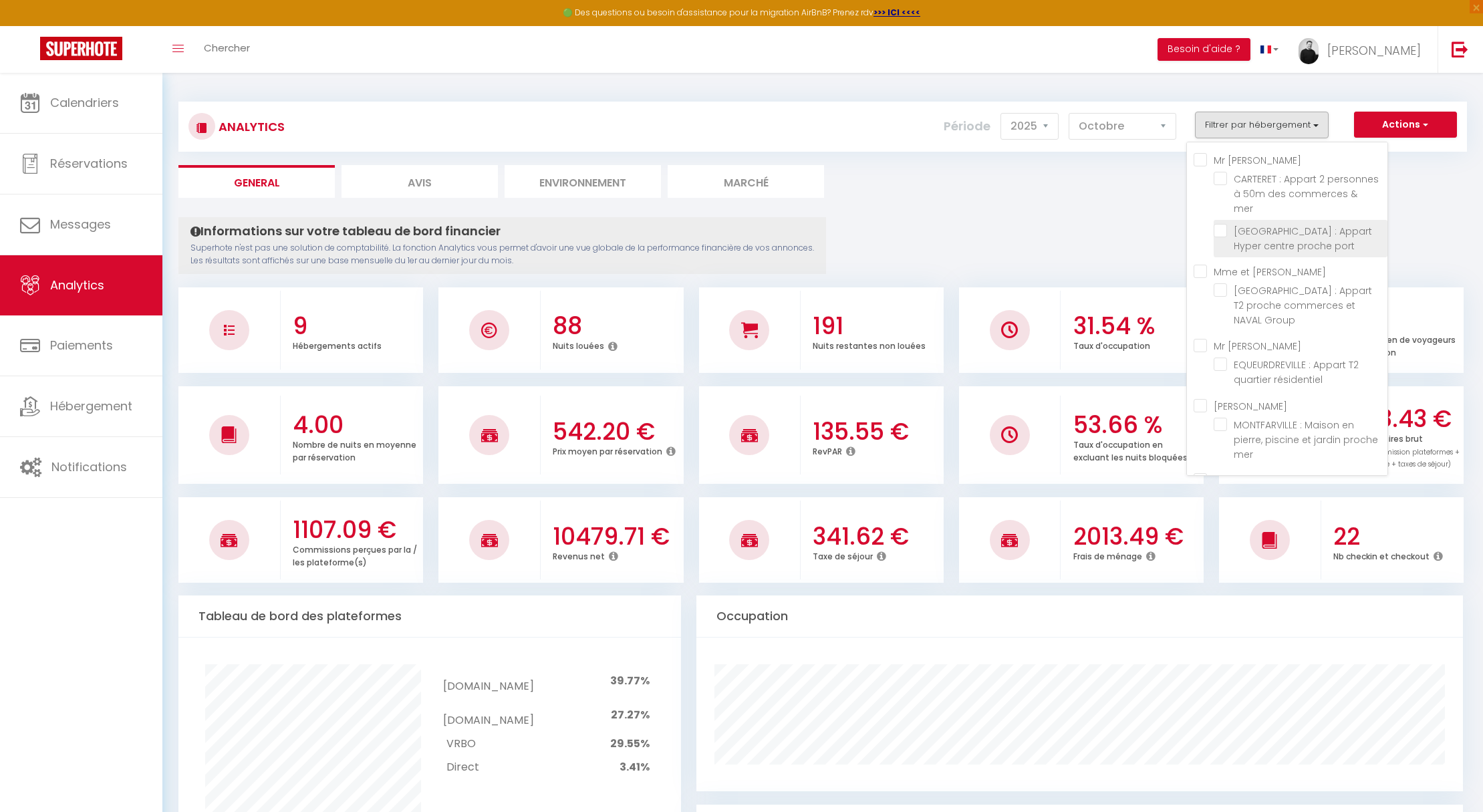
click at [1238, 224] on port "checkbox" at bounding box center [1300, 231] width 174 height 14
checkbox port "true"
checkbox mer "false"
checkbox Group "false"
checkbox résidentiel "false"
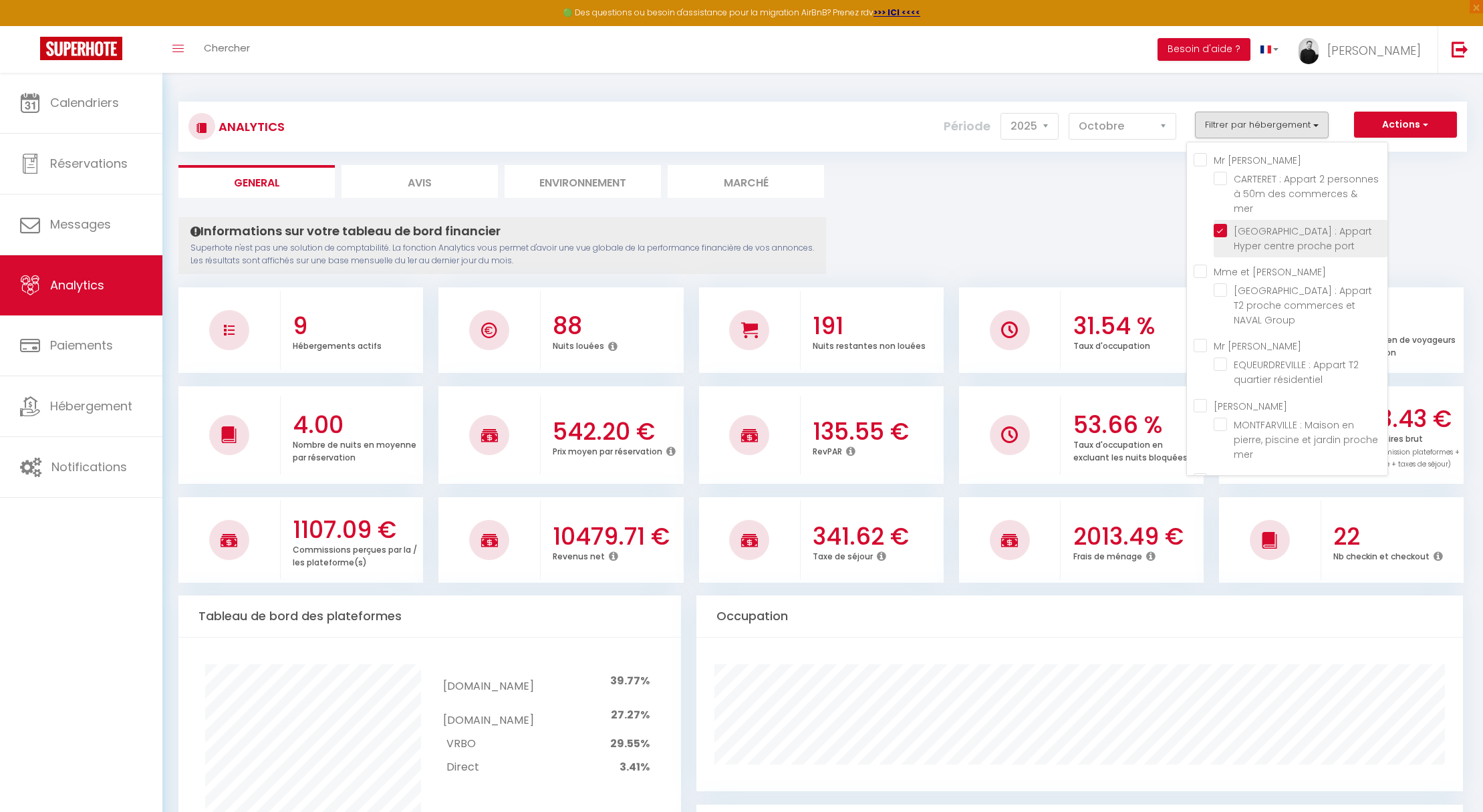
checkbox mer "false"
checkbox ville "false"
checkbox Beaumont "false"
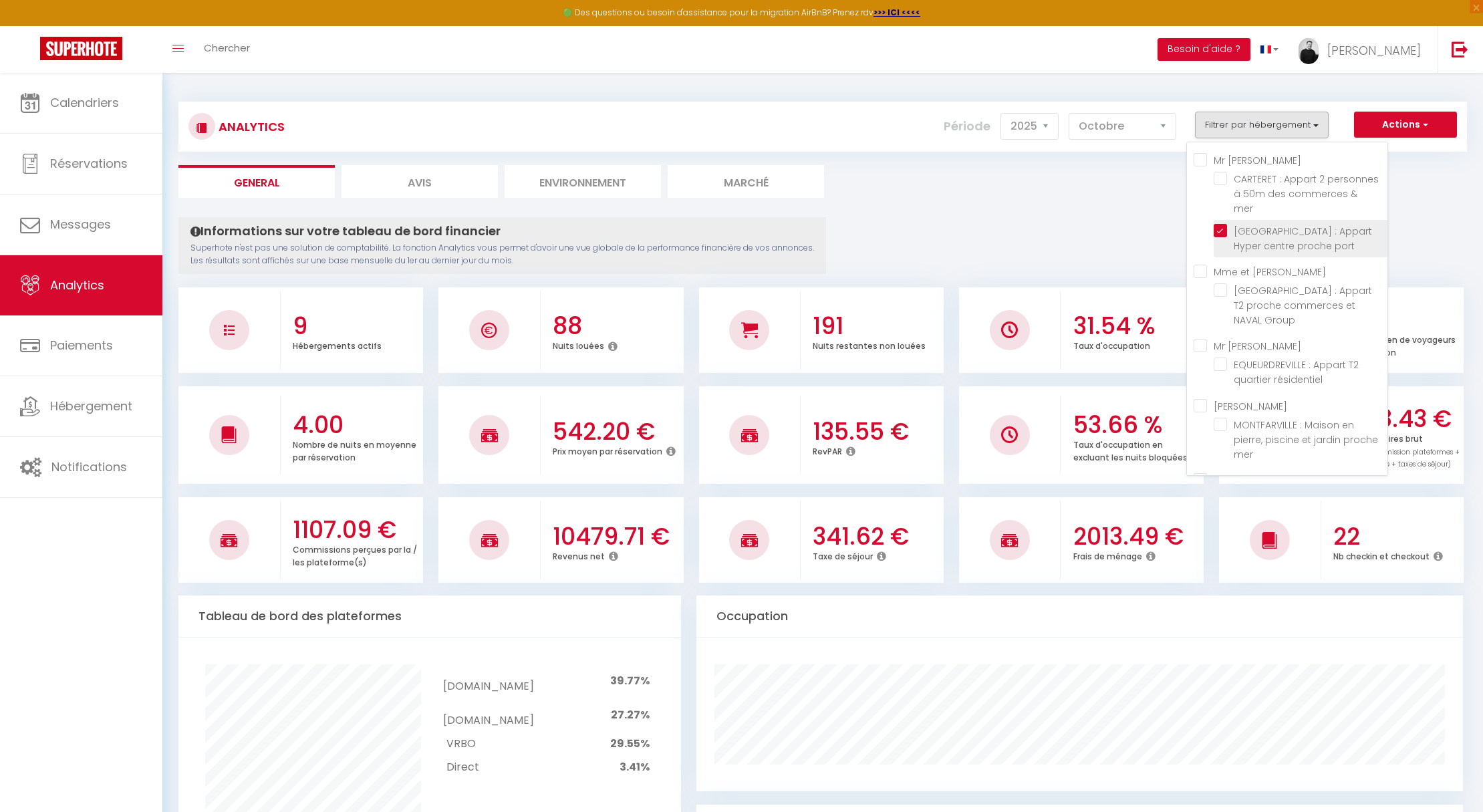
checkbox mer "false"
checkbox port "true"
checkbox ville "false"
checkbox Beaumont "false"
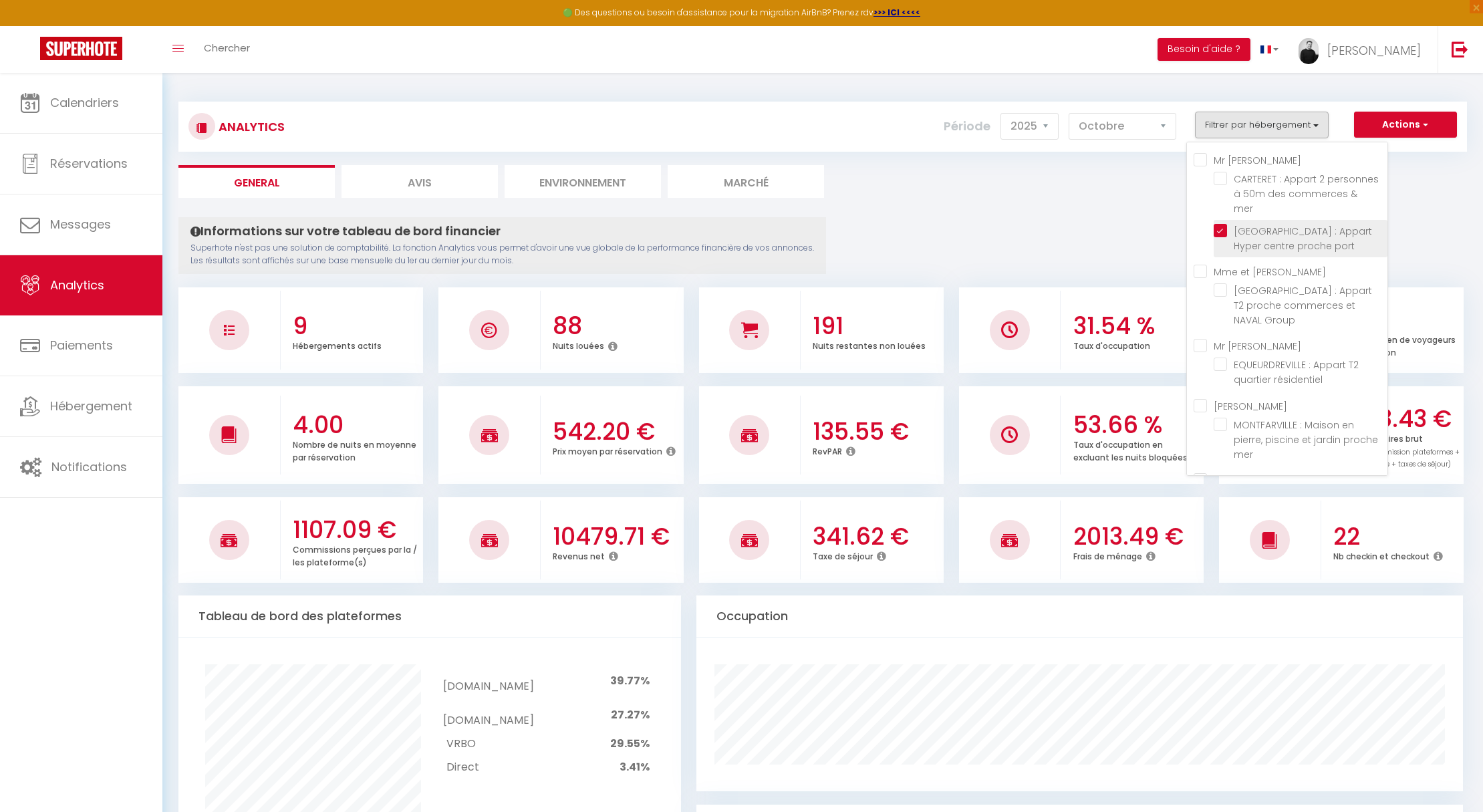
checkbox mer "false"
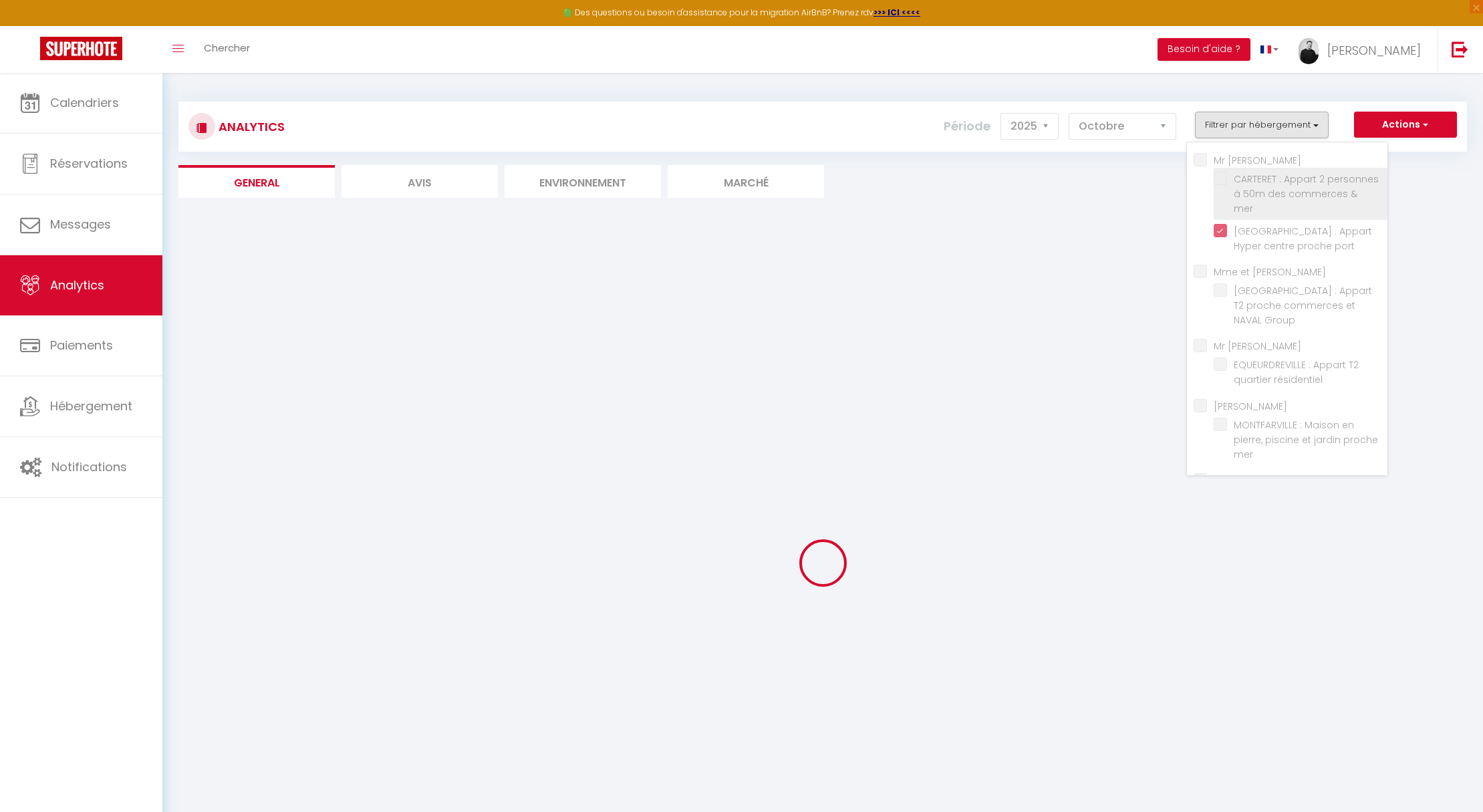
checkbox mer "false"
checkbox Group "false"
checkbox résidentiel "false"
checkbox mer "false"
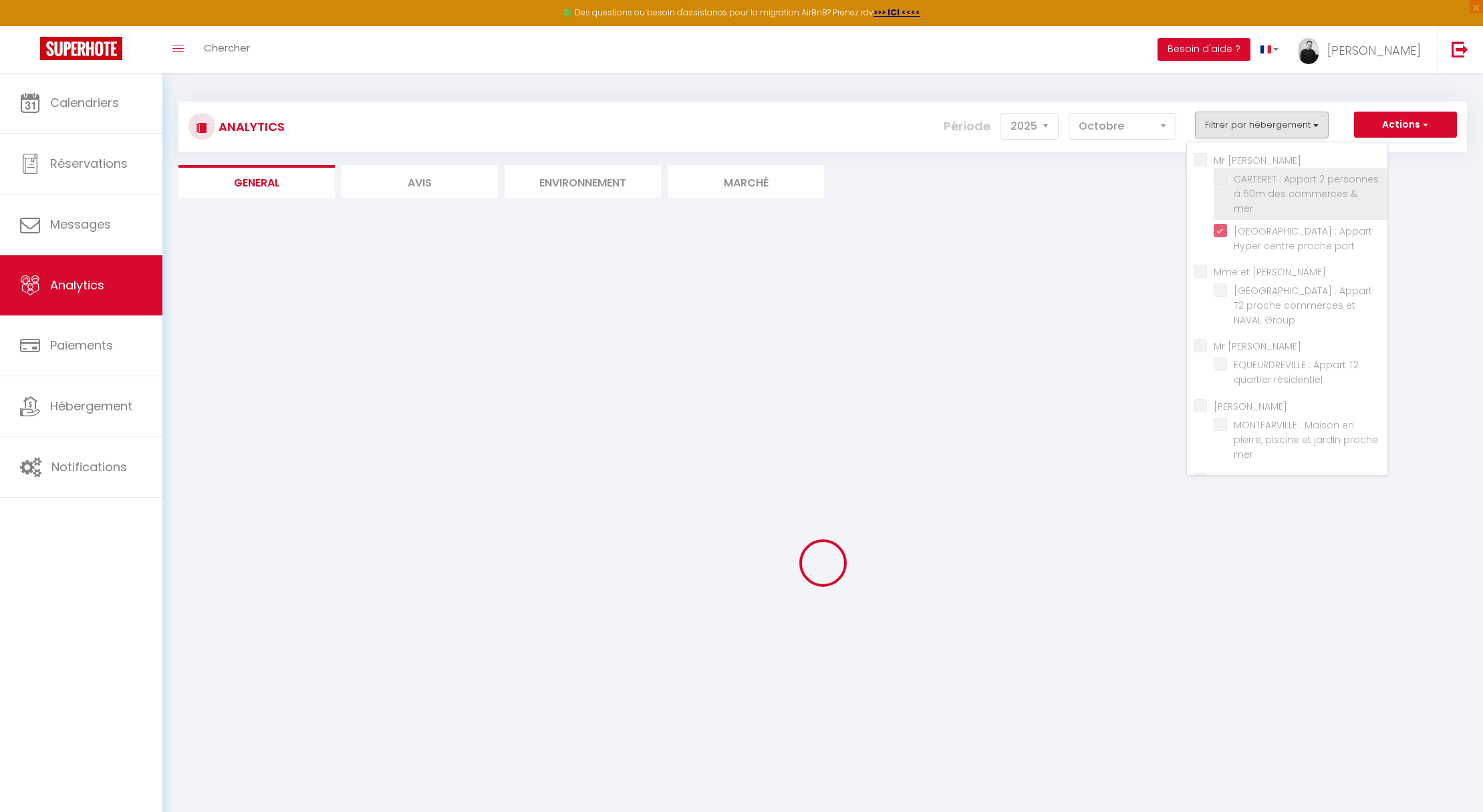
checkbox ville "false"
checkbox Beaumont "false"
checkbox mer "false"
checkbox ville "false"
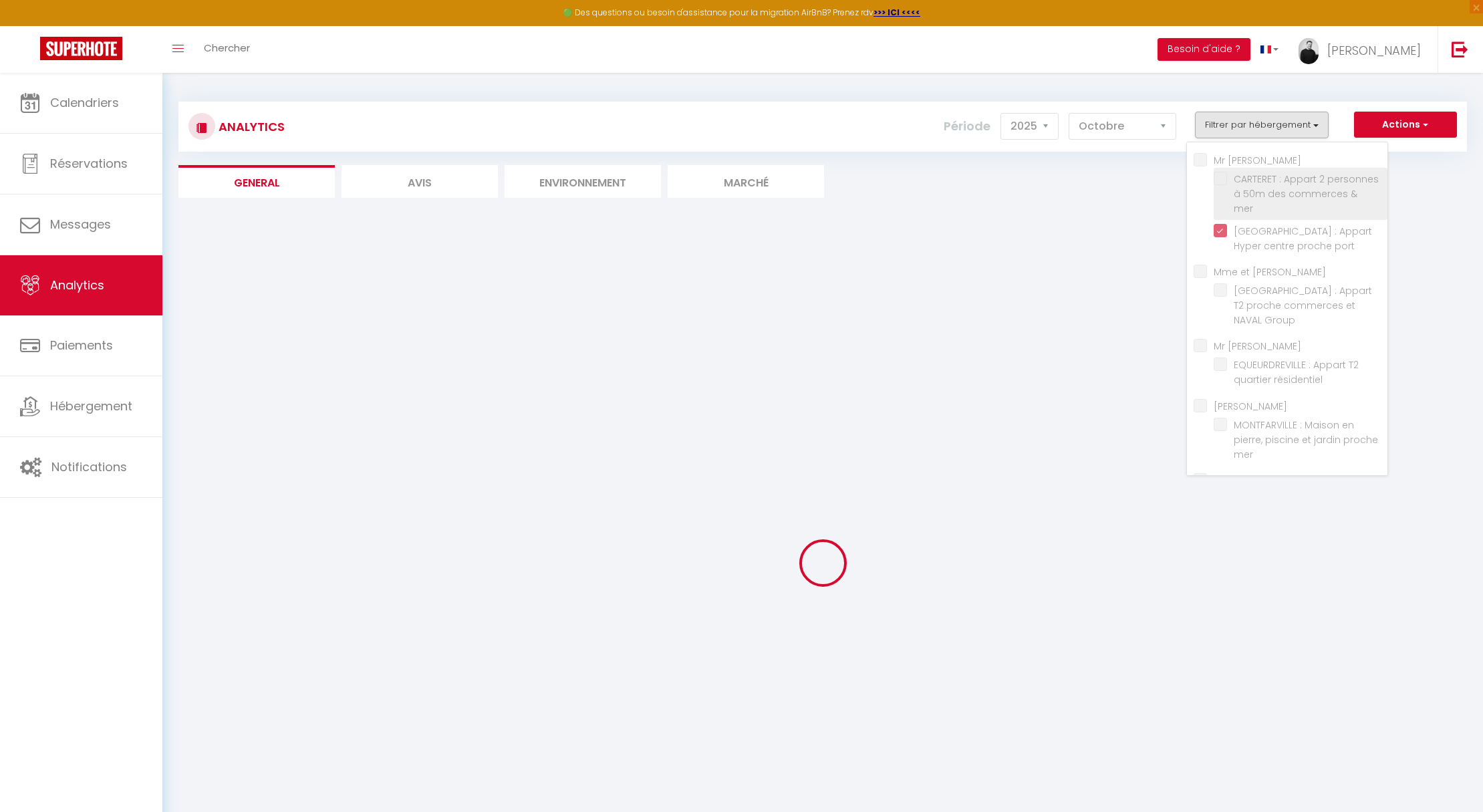
checkbox ville "false"
checkbox Beaumont "false"
checkbox mer "false"
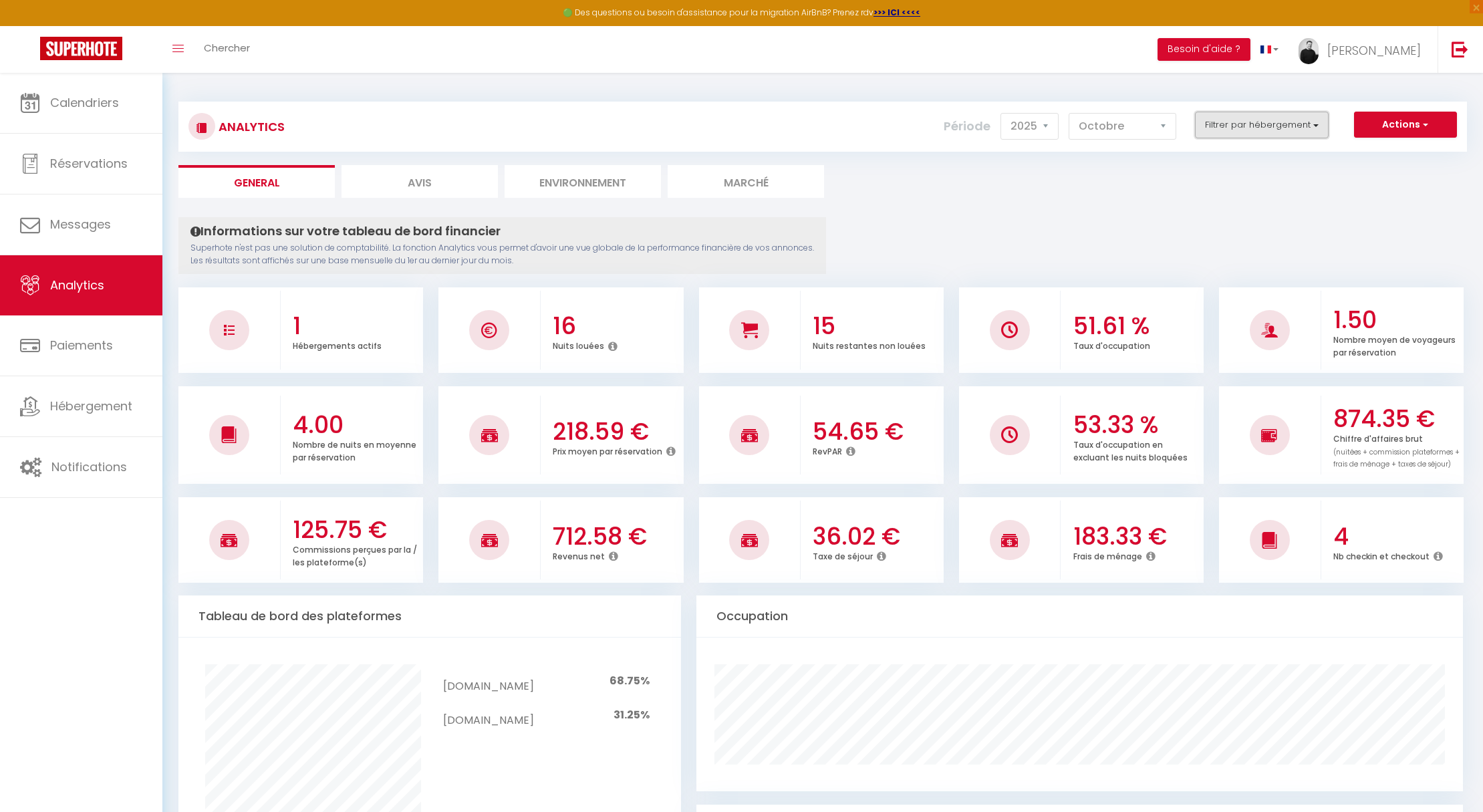
click at [1230, 130] on button "Filtrer par hébergement" at bounding box center [1262, 125] width 133 height 26
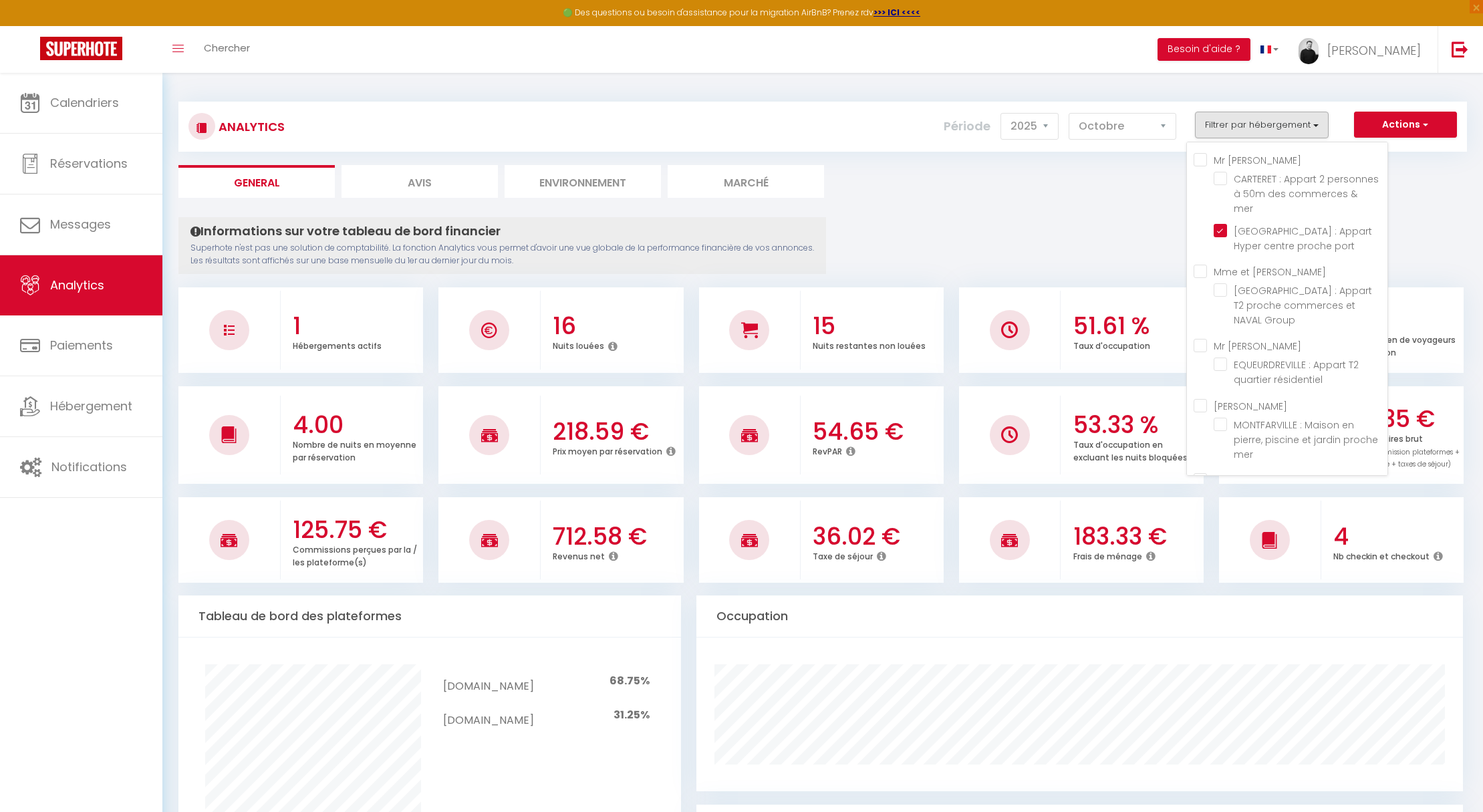
click at [1224, 102] on div "Analytics Actions Génération SuperConciergerie Génération SuperAnalyzer Générat…" at bounding box center [822, 127] width 1288 height 50
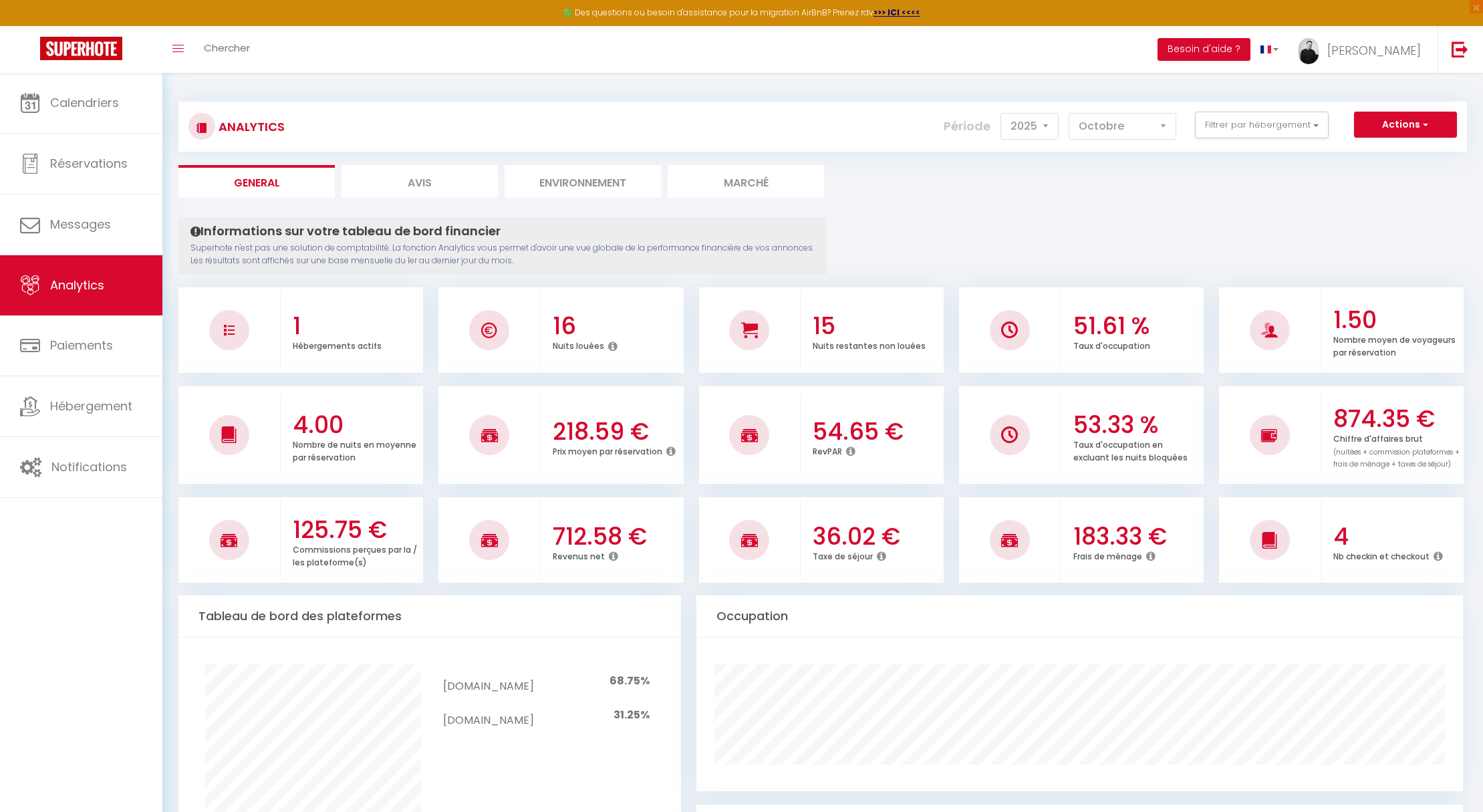
click at [1061, 124] on div "Période 2014 2015 2016 2017 2018 2019 2020 2021 2022 2023 2024 2025 2026 [DATE]…" at bounding box center [1065, 127] width 243 height 29
click at [1045, 124] on select "2014 2015 2016 2017 2018 2019 2020 2021 2022 2023 2024 2025 2026 2027" at bounding box center [1029, 126] width 58 height 26
click at [1002, 113] on select "2014 2015 2016 2017 2018 2019 2020 2021 2022 2023 2024 2025 2026 2027" at bounding box center [1029, 126] width 58 height 26
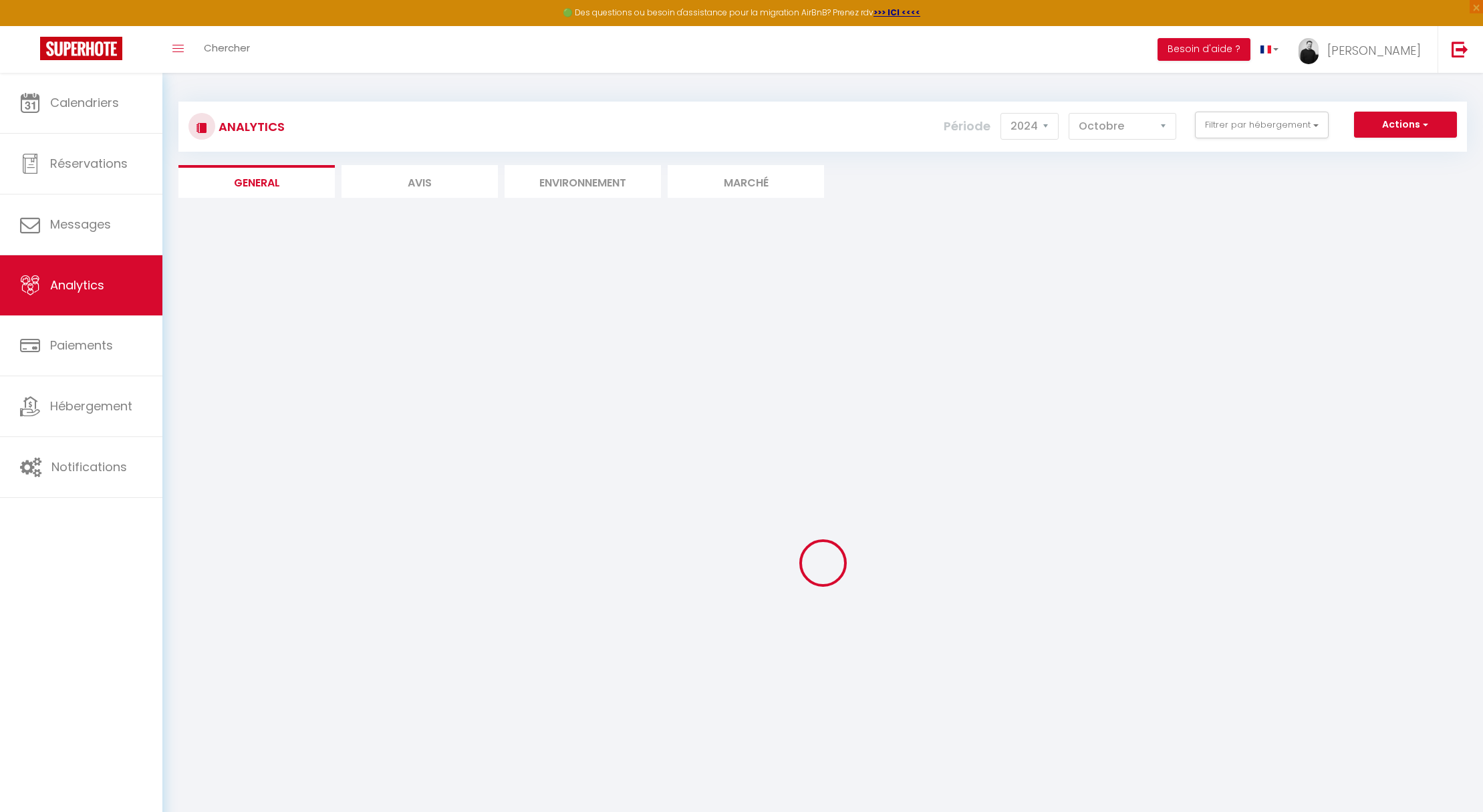
click at [1116, 239] on div at bounding box center [822, 562] width 1288 height 691
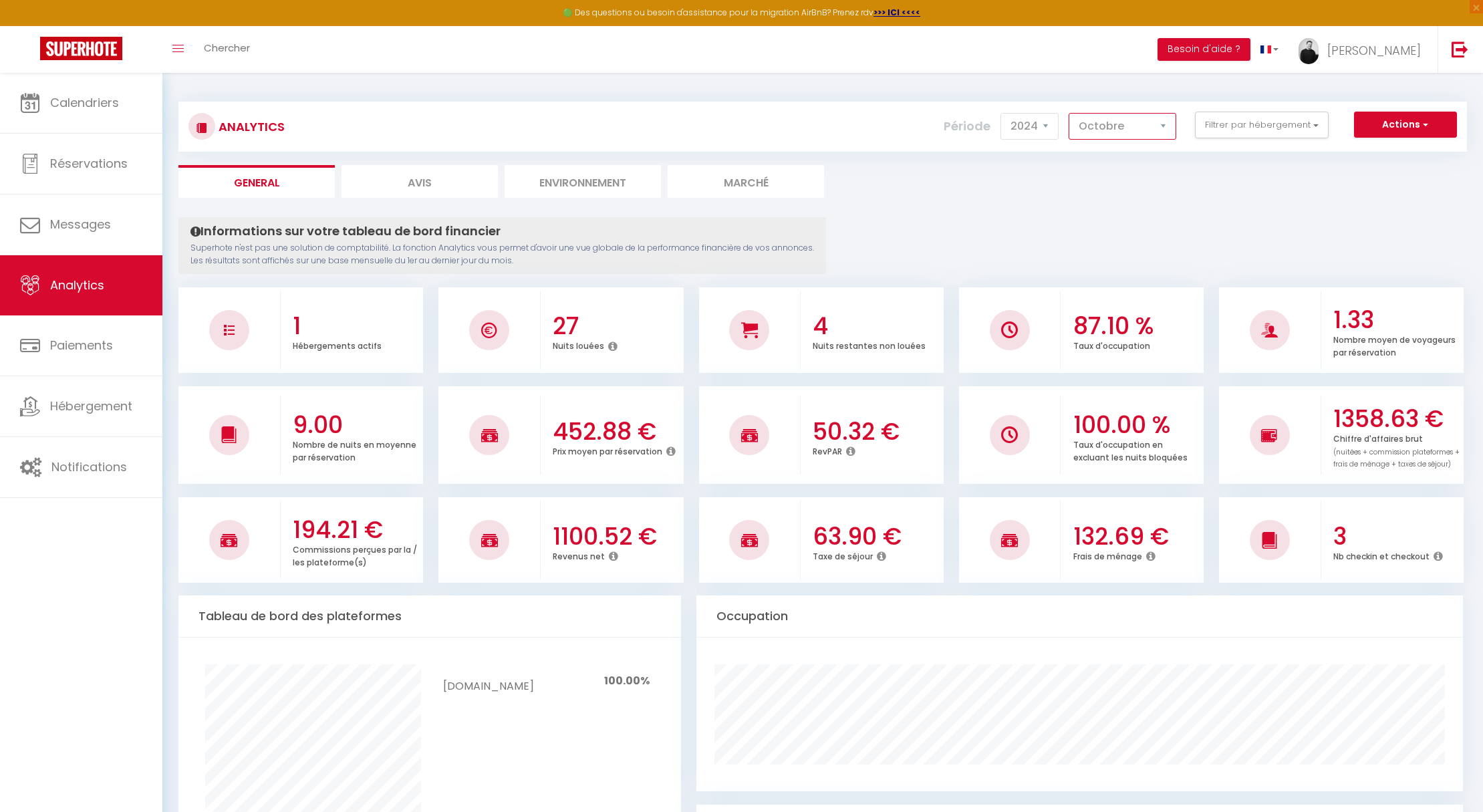
click at [1128, 113] on select "[PERSON_NAME] Mars Avril Mai Juin Juillet Août Septembre Octobre Novembre Décem…" at bounding box center [1122, 126] width 108 height 26
click at [1055, 130] on select "2014 2015 2016 2017 2018 2019 2020 2021 2022 2023 2024 2025 2026 2027" at bounding box center [1029, 126] width 58 height 26
select select "2025"
click at [1002, 113] on select "2014 2015 2016 2017 2018 2019 2020 2021 2022 2023 2024 2025 2026 2027" at bounding box center [1029, 126] width 58 height 26
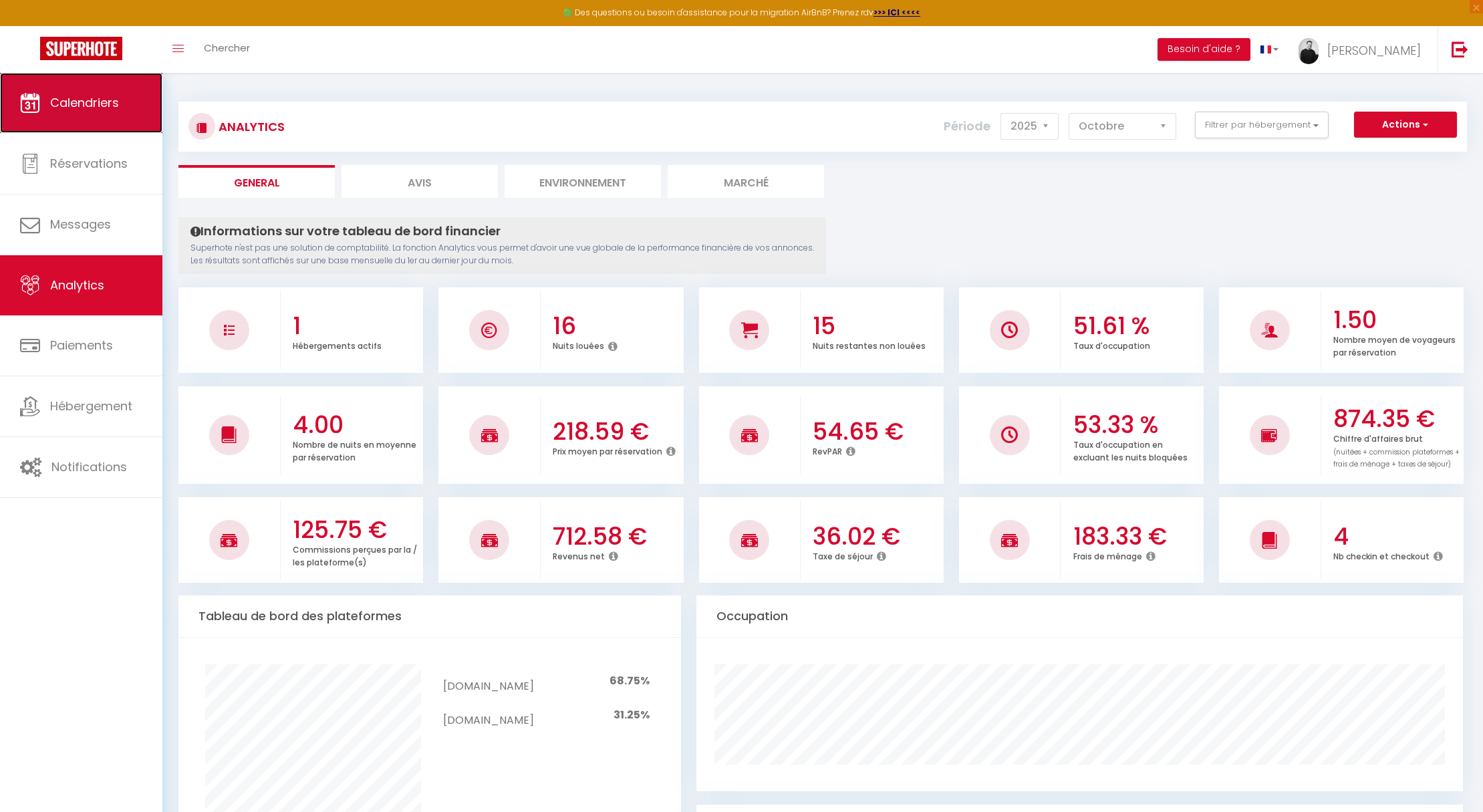
click at [115, 132] on link "Calendriers" at bounding box center [81, 103] width 162 height 60
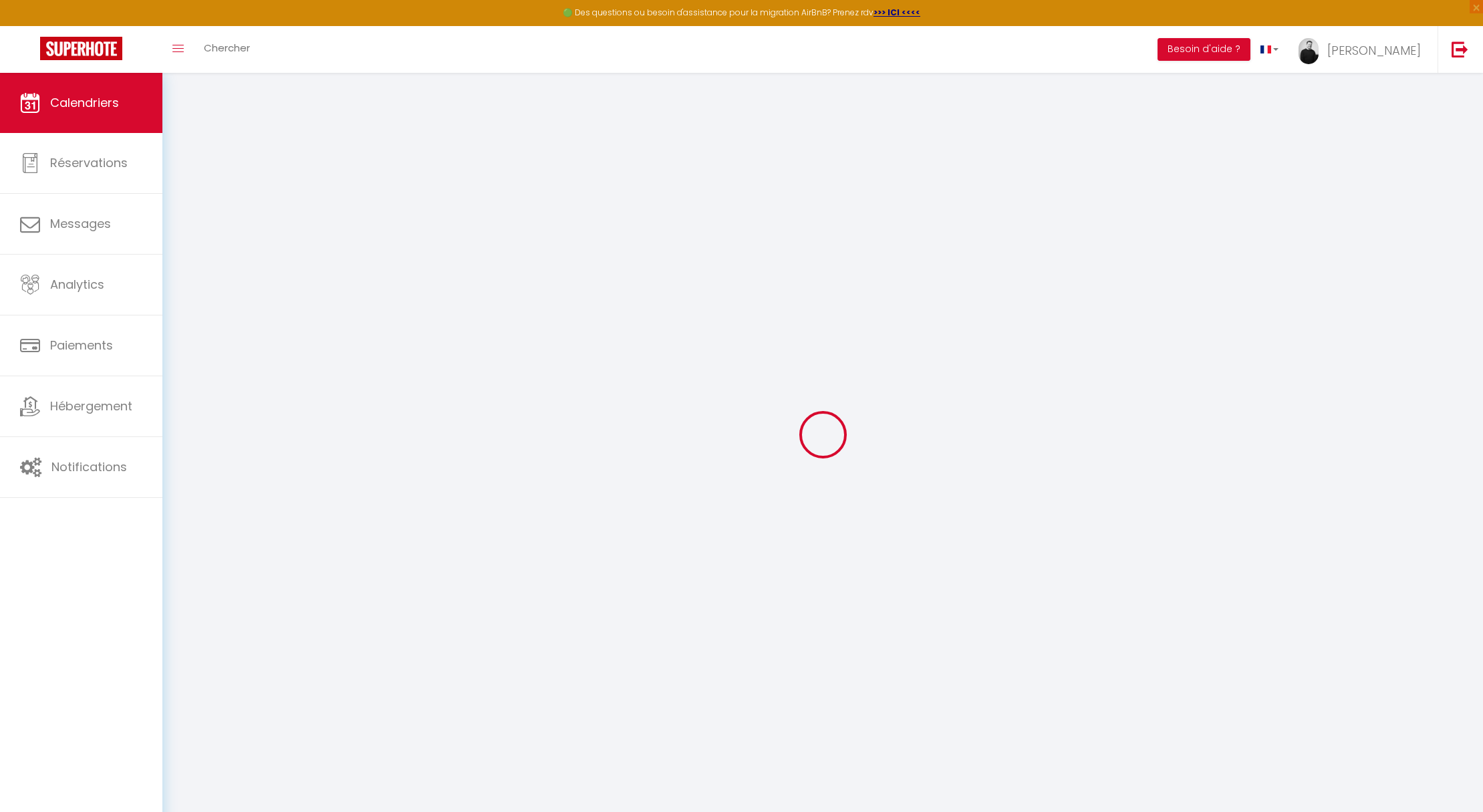
select select
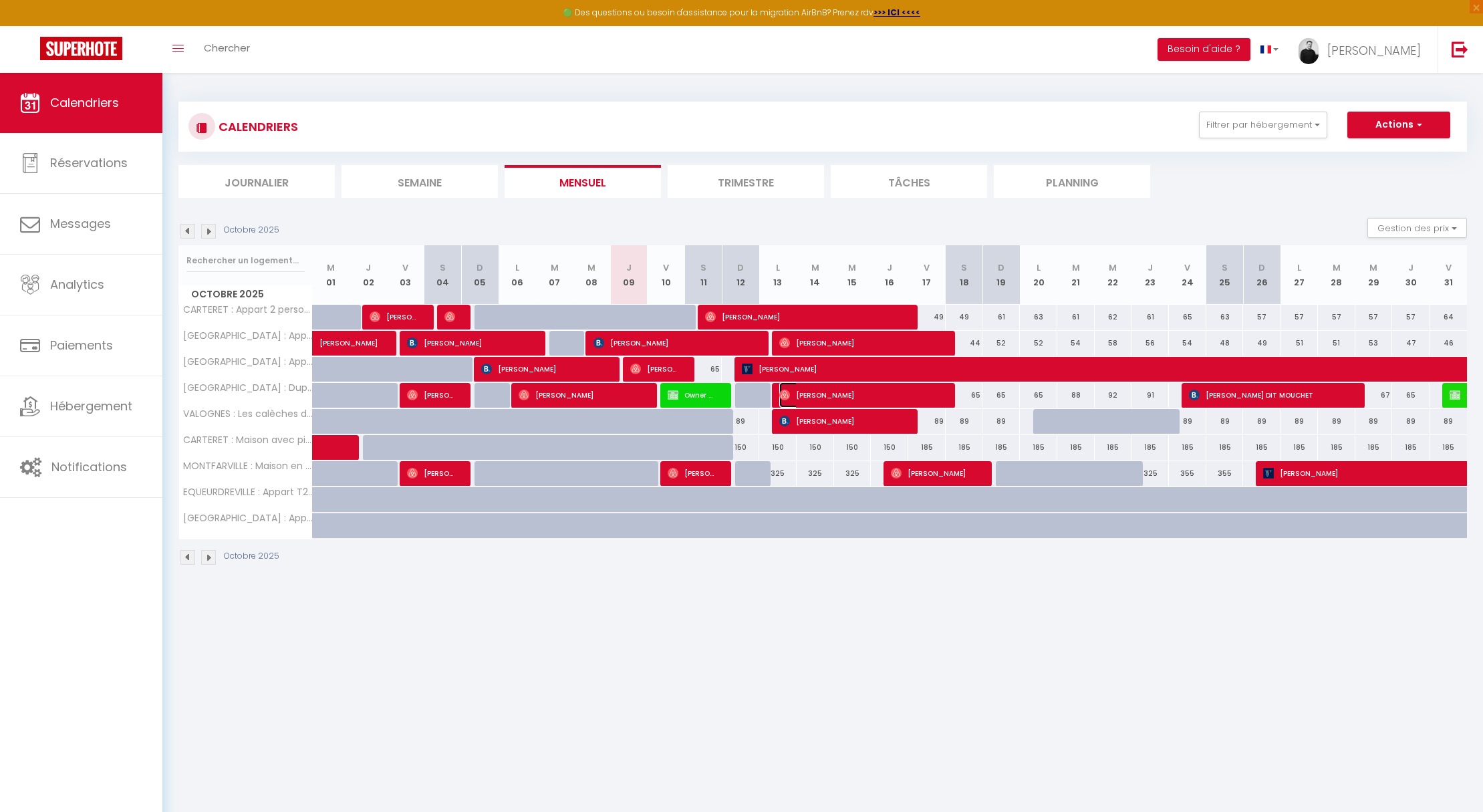
click at [836, 397] on span "[PERSON_NAME]" at bounding box center [861, 395] width 162 height 26
select select "OK"
select select "1"
select select "0"
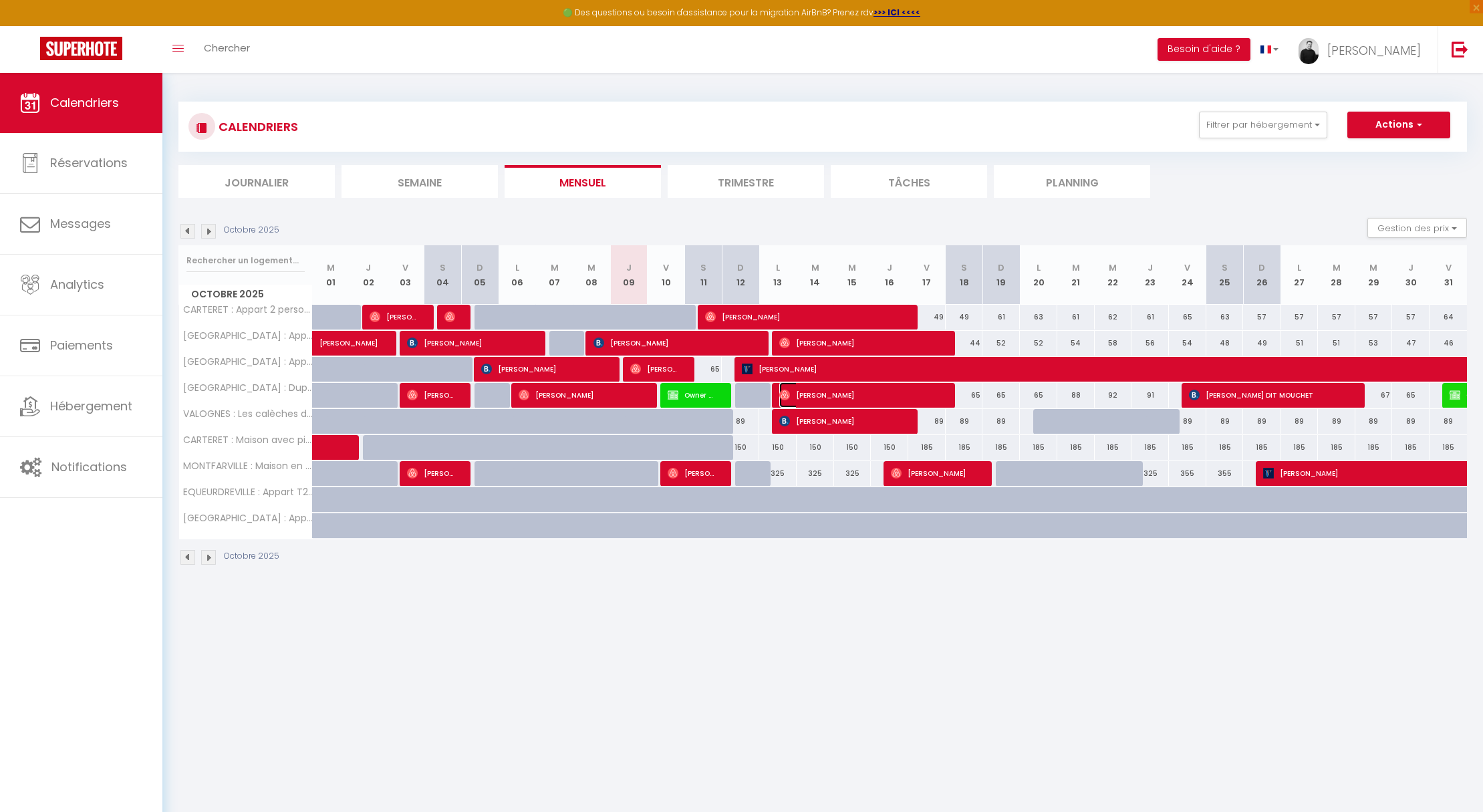
select select "1"
select select
select select "33010"
select select "32027"
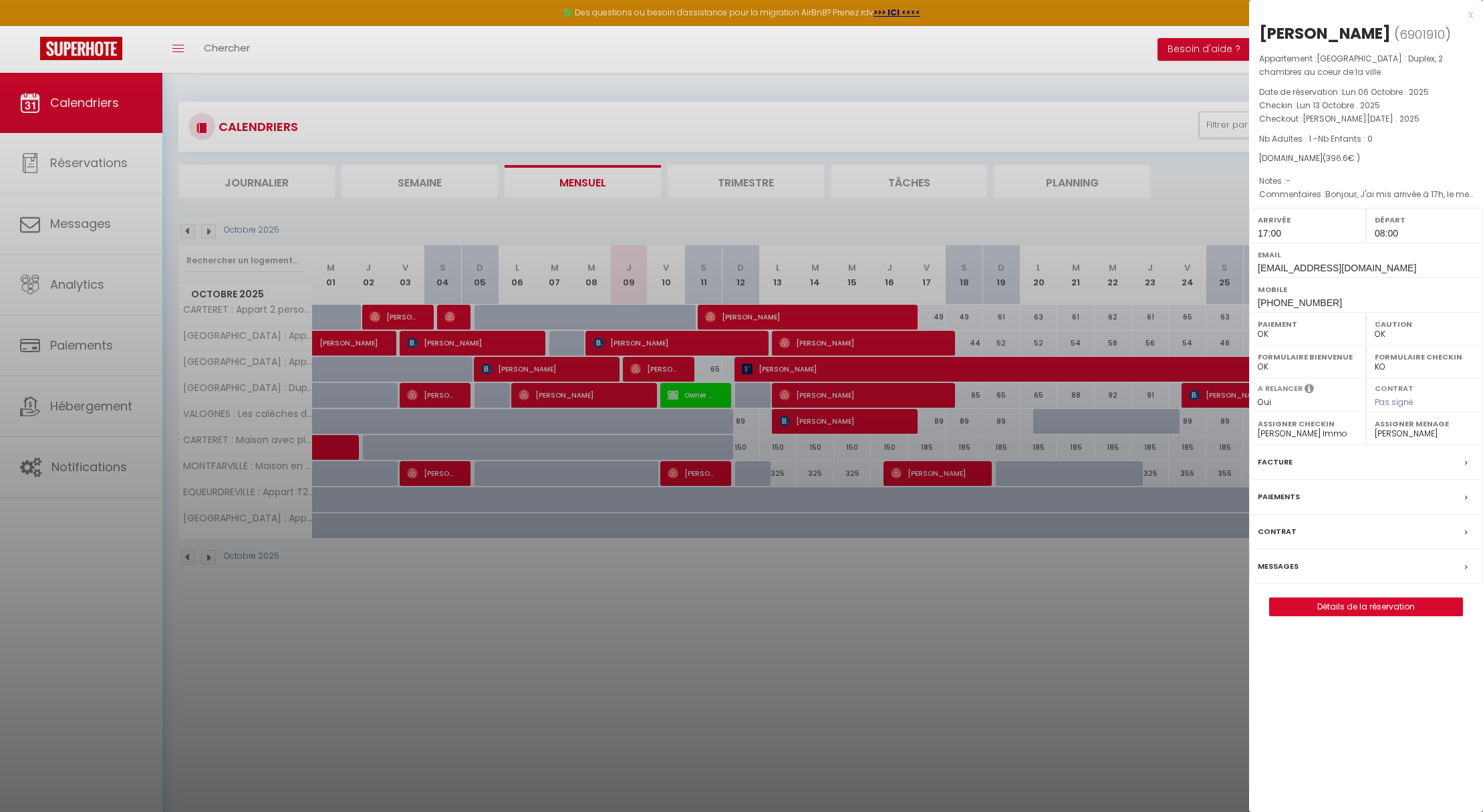
click at [1282, 574] on div "Messages" at bounding box center [1366, 567] width 234 height 35
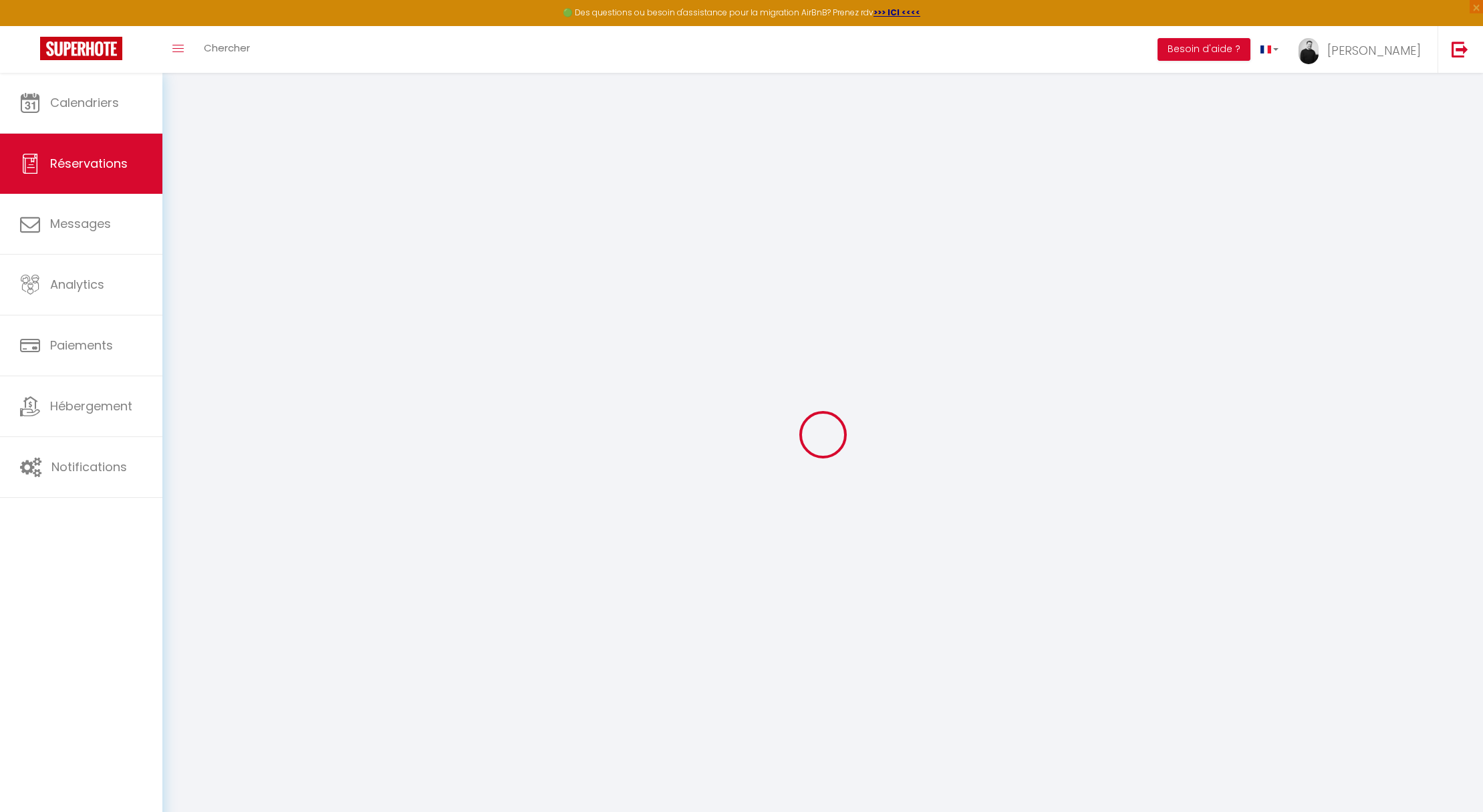
select select
checkbox input "false"
type textarea "Bonjour, J'ai mis arrivée à 17h, le menu déroulant ne proposant pas "dans le te…"
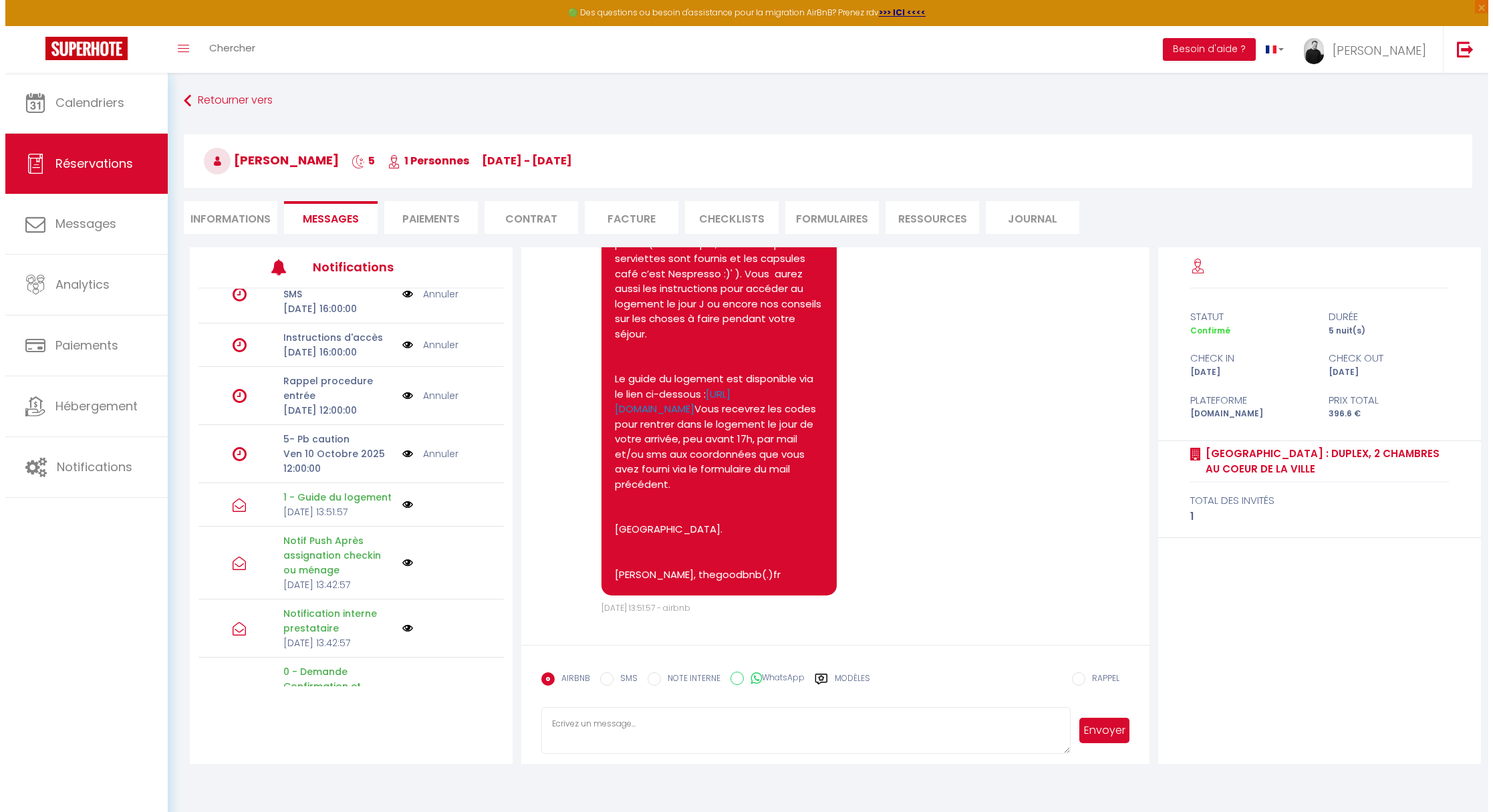
scroll to position [144, 0]
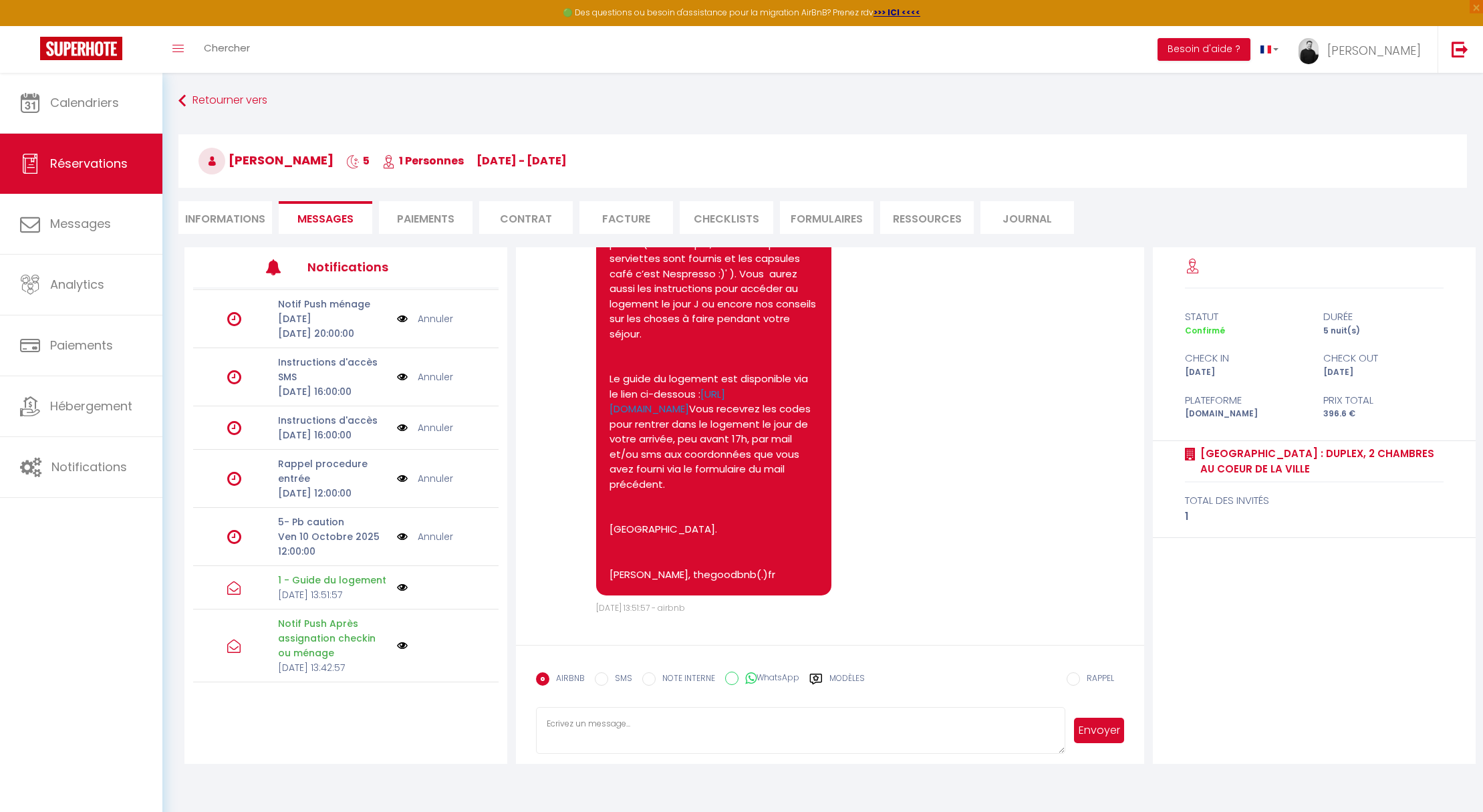
click at [423, 385] on link "Annuler" at bounding box center [435, 376] width 35 height 15
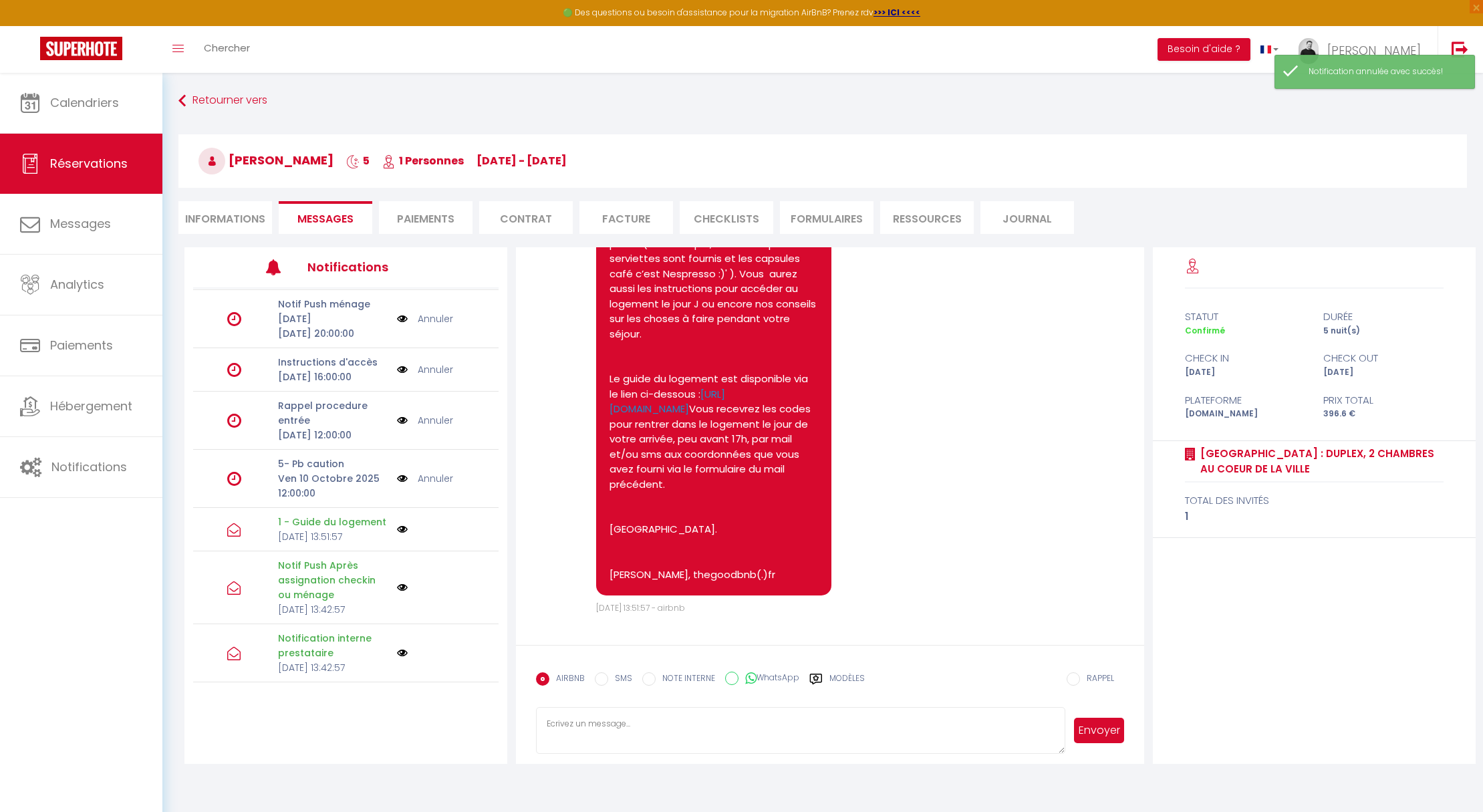
click at [605, 721] on textarea at bounding box center [800, 730] width 529 height 47
type textarea "Bonjour, avant que j'oublie, je vous envoie le message avec les codes pour pouv…"
click at [1110, 724] on button "Envoyer" at bounding box center [1098, 731] width 50 height 26
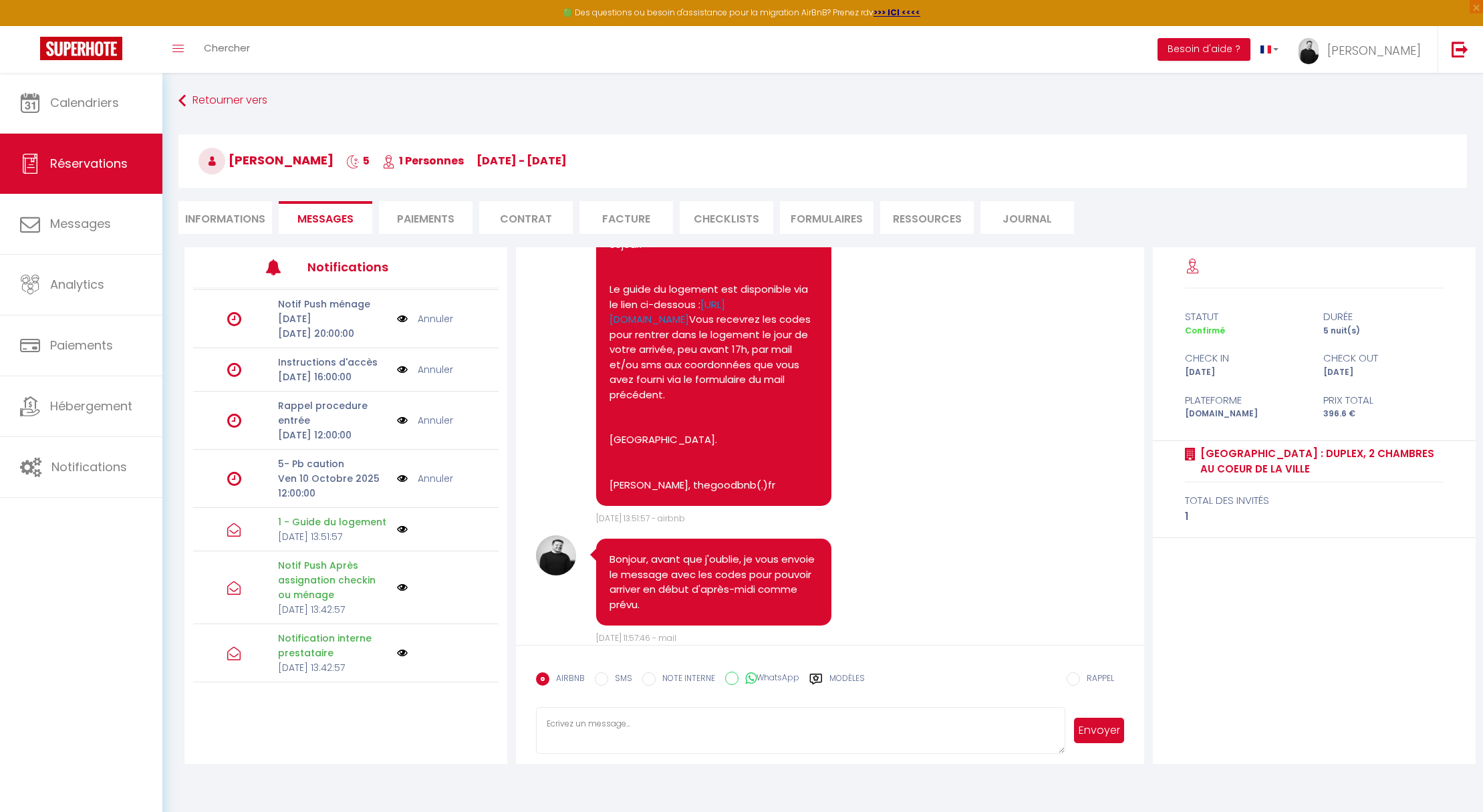
click at [397, 377] on img at bounding box center [402, 369] width 11 height 15
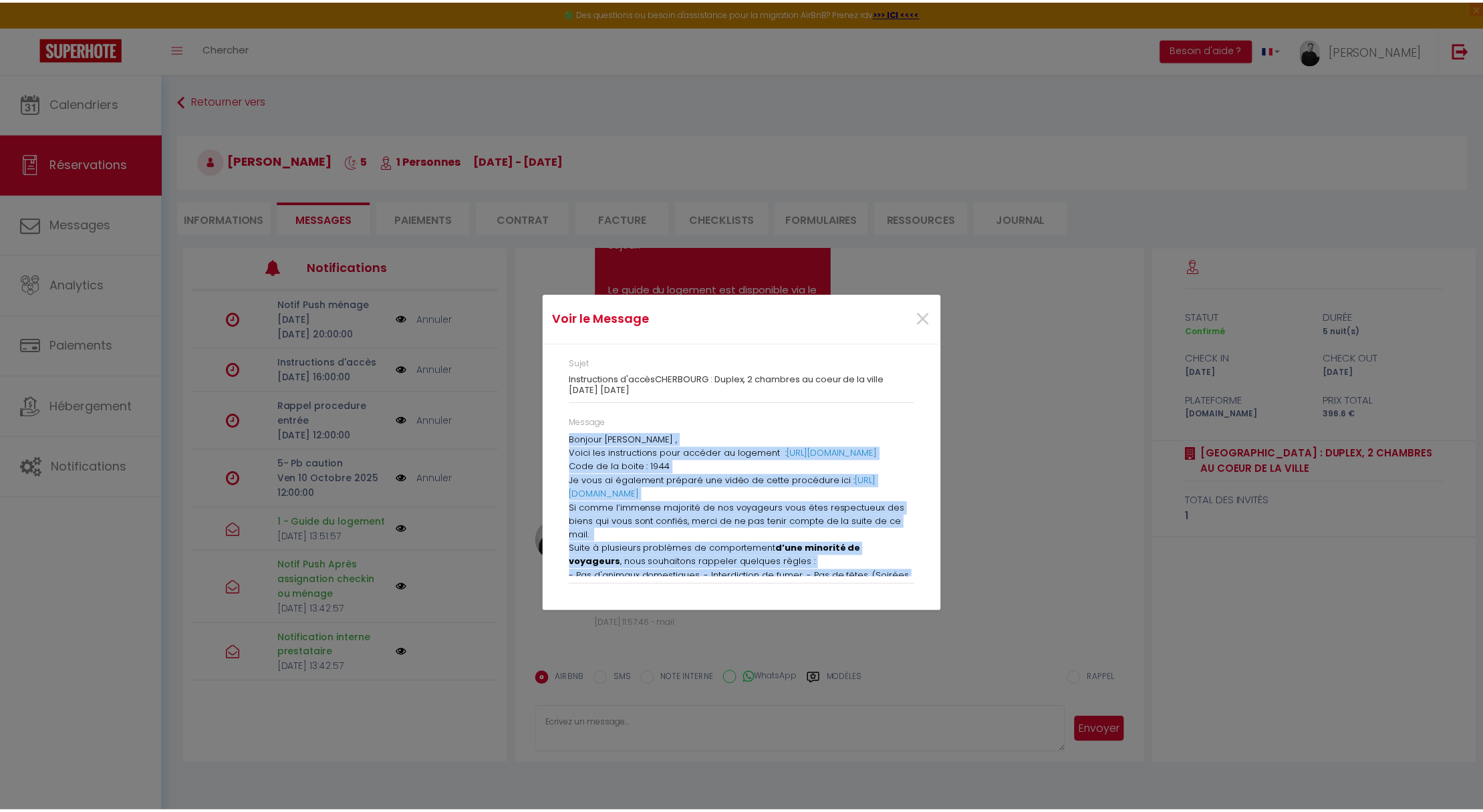
scroll to position [156, 0]
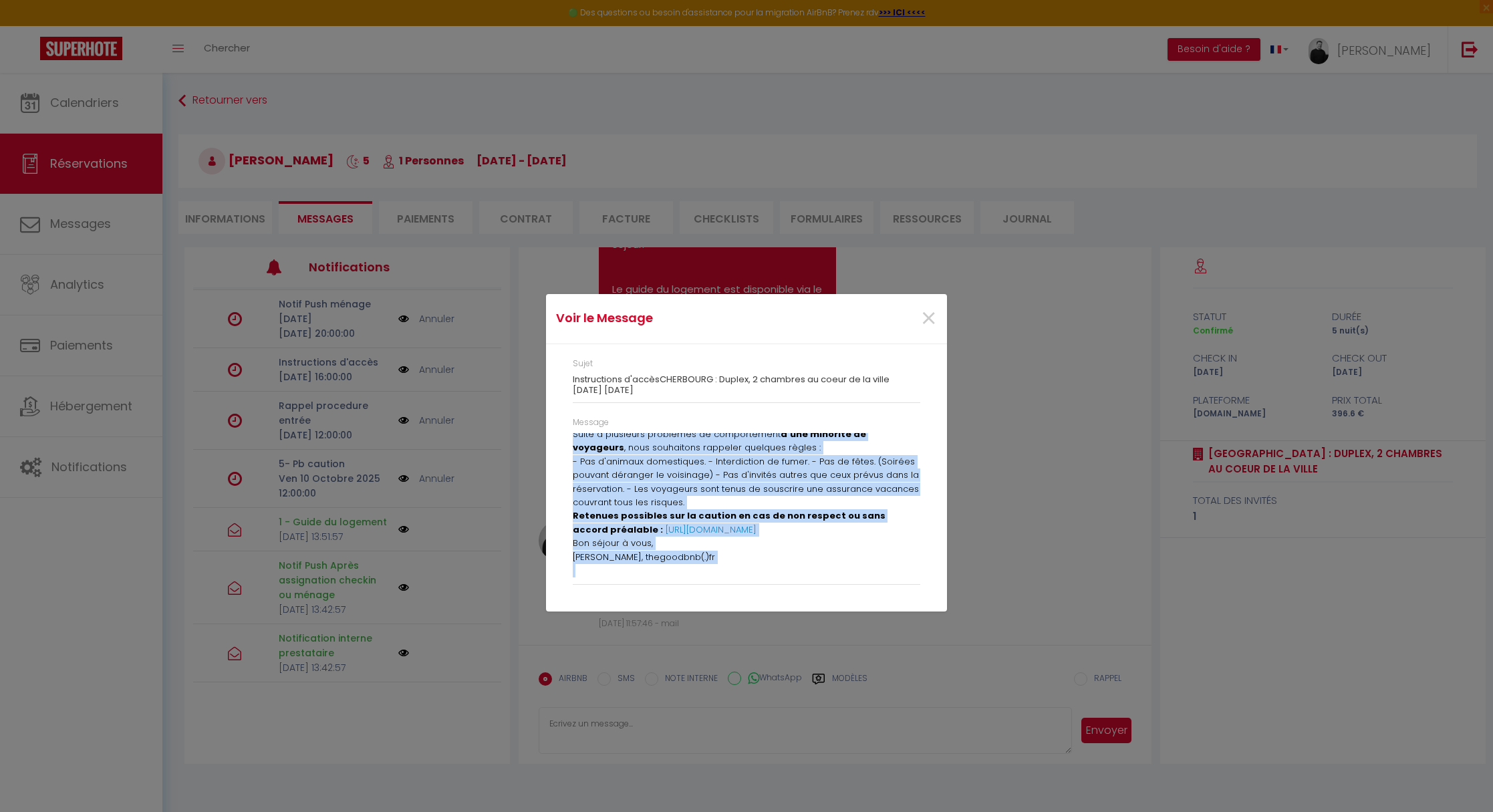
drag, startPoint x: 572, startPoint y: 438, endPoint x: 841, endPoint y: 573, distance: 301.0
click at [841, 573] on div "Bonjour [PERSON_NAME] , Voici les instructions pour accéder au logement : [URL]…" at bounding box center [746, 505] width 348 height 144
copy div "Loremip Dolorsita , Conse adi elitseddoeiu temp incidid ut laboreet : dolor://m…"
click at [699, 737] on div "Voir le Message × Sujet Instructions d'accèsCHERBOURG : Duplex, 2 chambres au c…" at bounding box center [746, 406] width 401 height 812
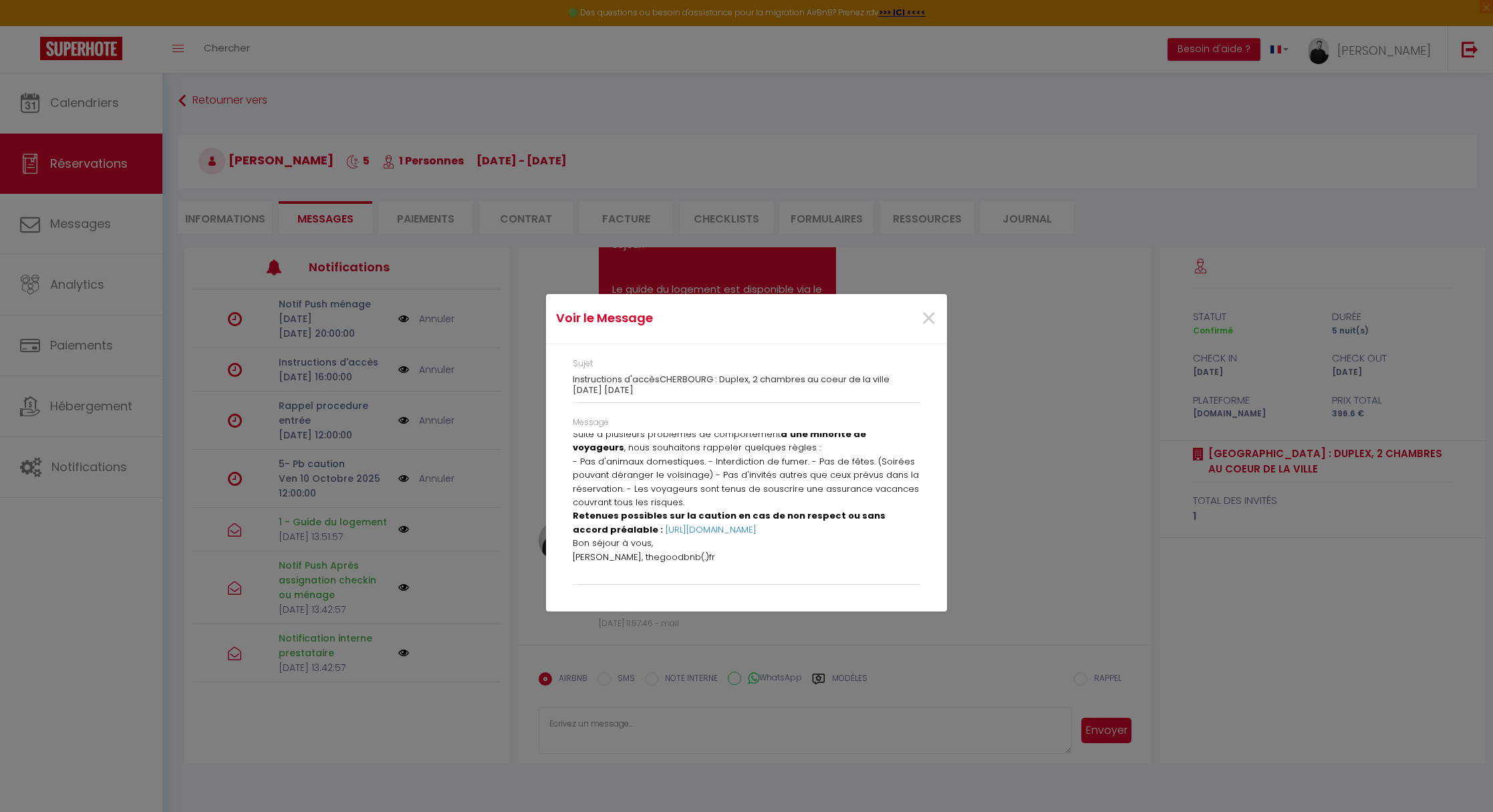
click at [666, 723] on div "Voir le Message × Sujet Instructions d'accèsCHERBOURG : Duplex, 2 chambres au c…" at bounding box center [746, 406] width 401 height 812
click at [921, 317] on span "×" at bounding box center [929, 318] width 17 height 40
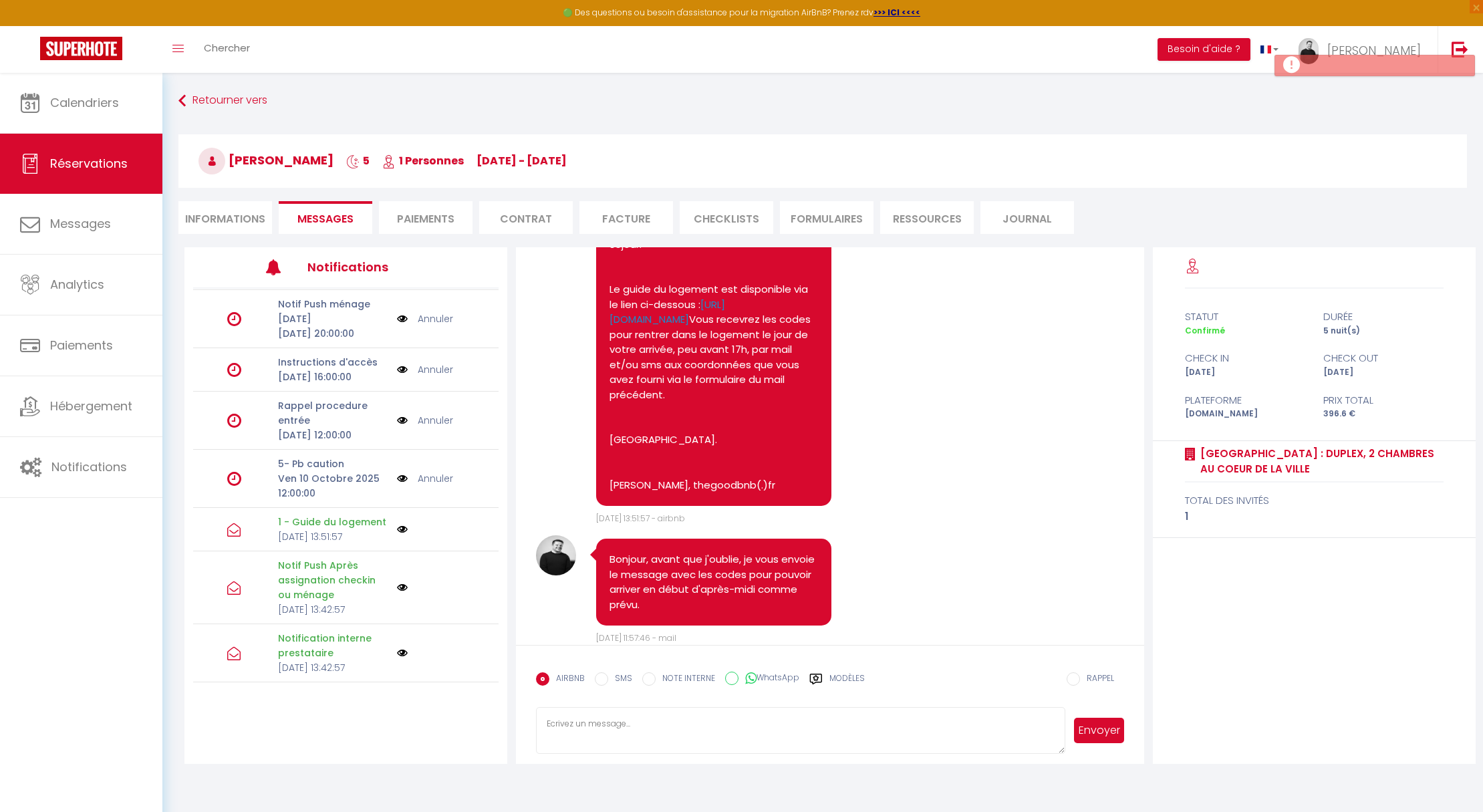
click at [628, 721] on textarea at bounding box center [800, 730] width 529 height 47
paste textarea "Loremip Dolorsita , Conse adi elitseddoeiu temp incidid ut laboreet : dolor://m…"
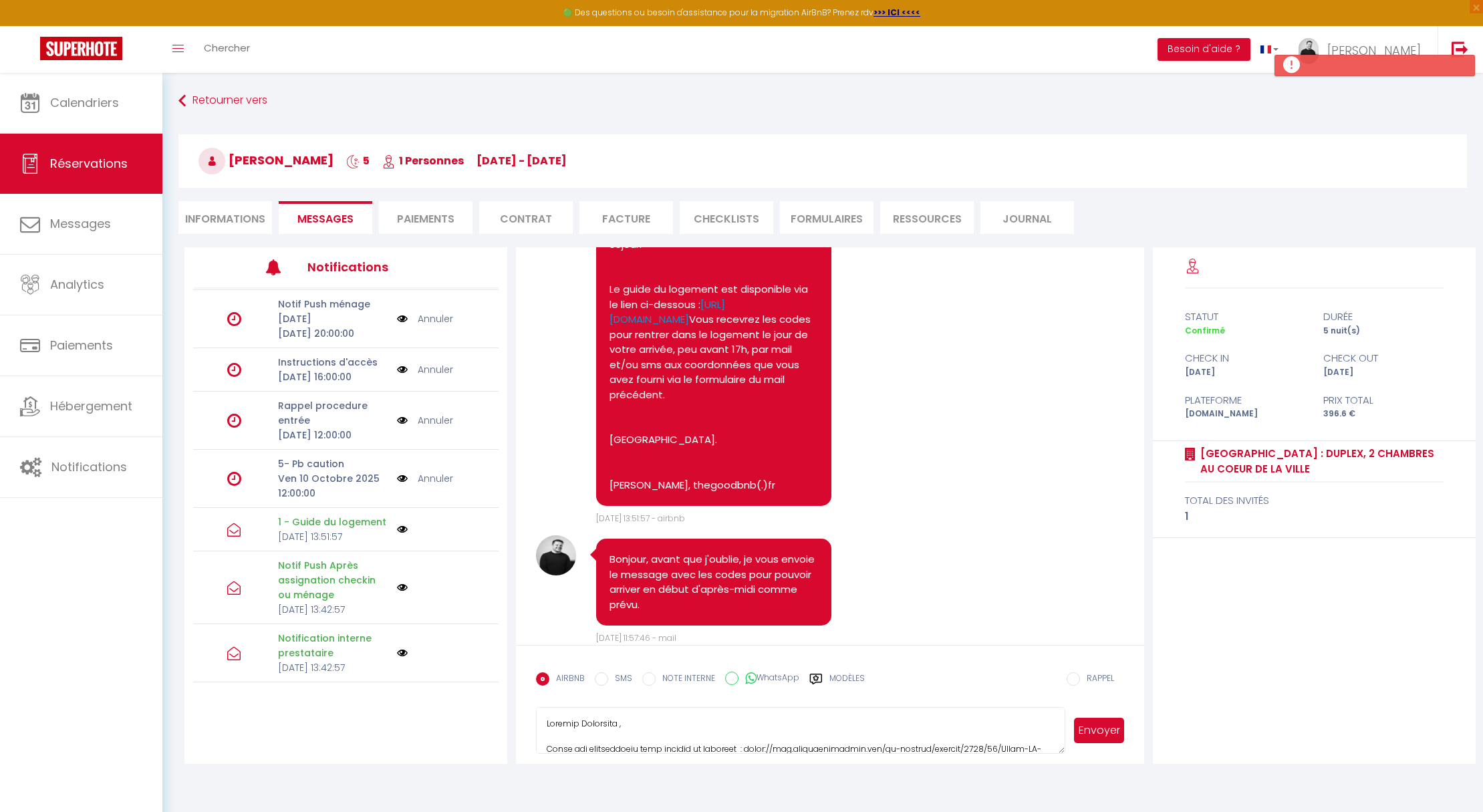
scroll to position [291, 0]
type textarea "Loremip Dolorsita , Conse adi elitseddoeiu temp incidid ut laboreet : dolor://m…"
click at [1093, 733] on button "Envoyer" at bounding box center [1098, 731] width 50 height 26
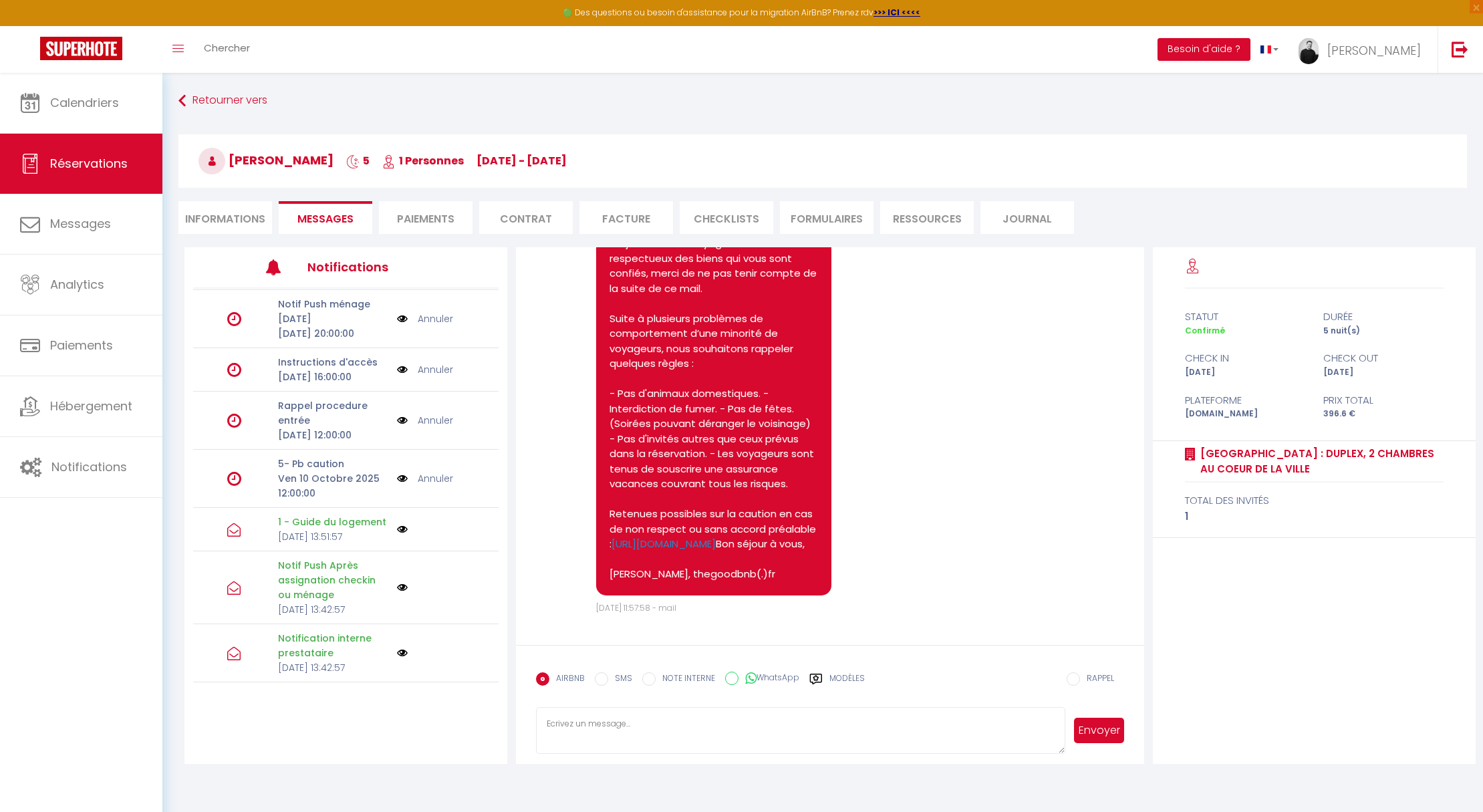
scroll to position [2564, 0]
click at [418, 377] on link "Annuler" at bounding box center [435, 369] width 35 height 15
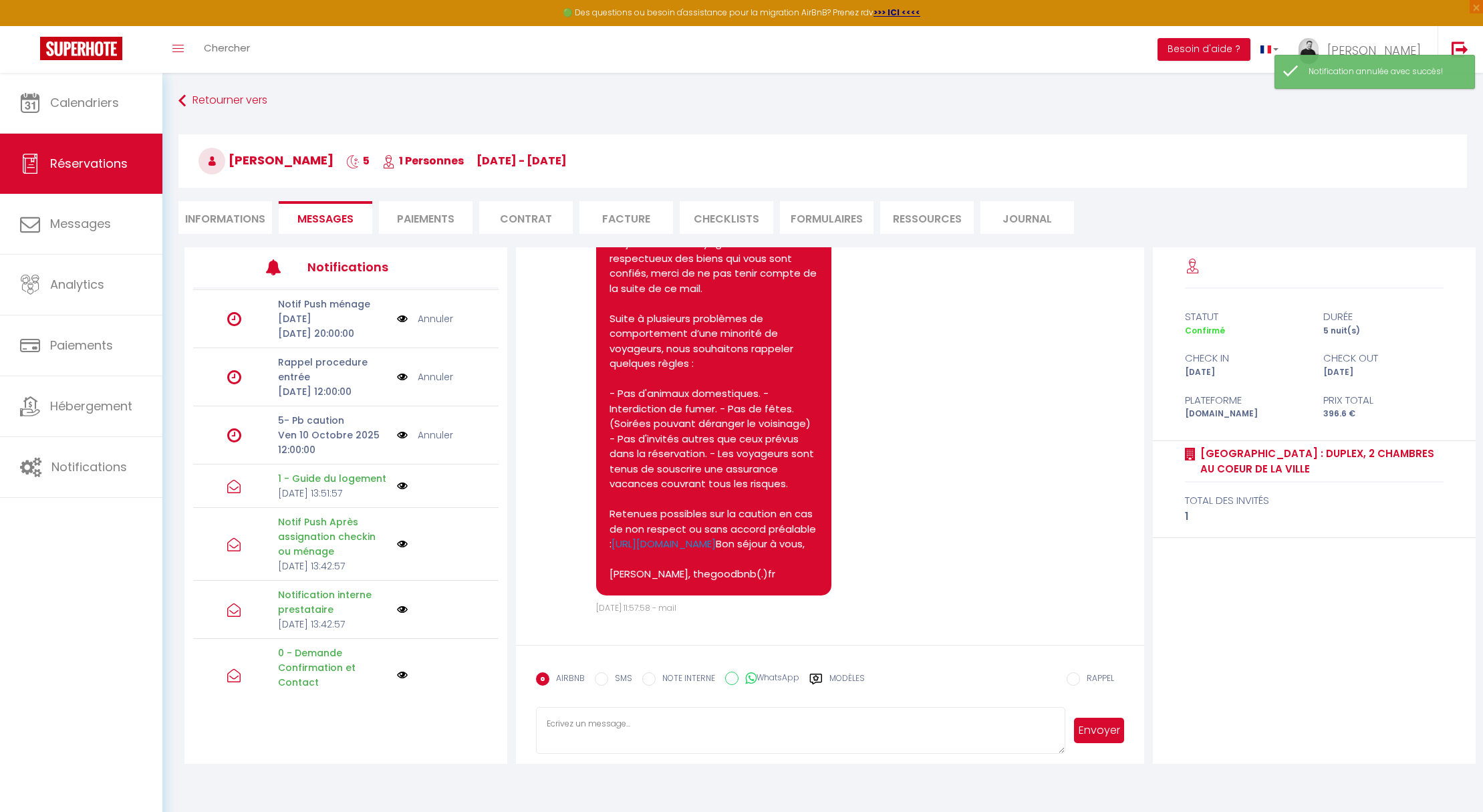
click at [418, 385] on link "Annuler" at bounding box center [435, 376] width 35 height 15
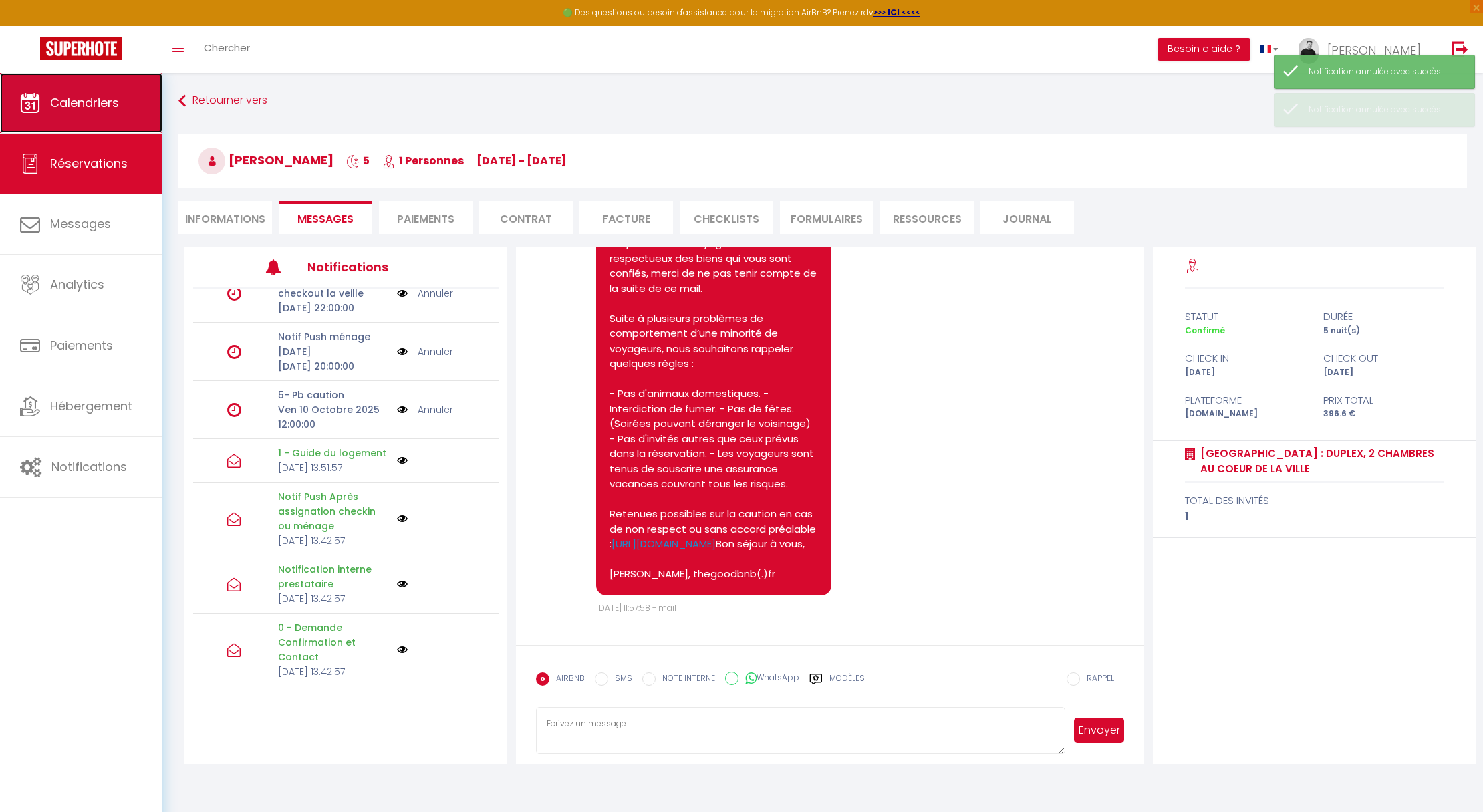
click at [106, 104] on span "Calendriers" at bounding box center [85, 103] width 69 height 17
